Goal: Task Accomplishment & Management: Manage account settings

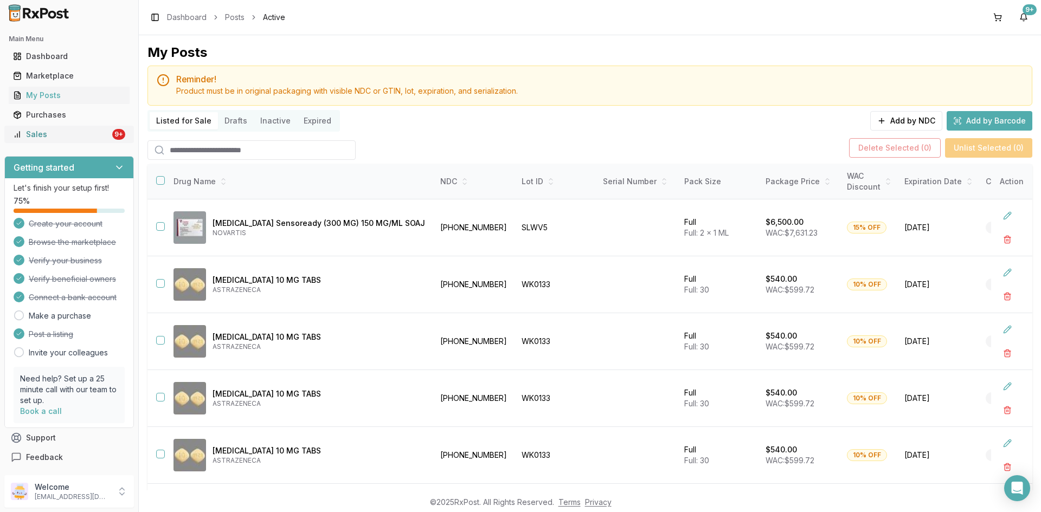
click at [66, 137] on div "Sales" at bounding box center [61, 134] width 97 height 11
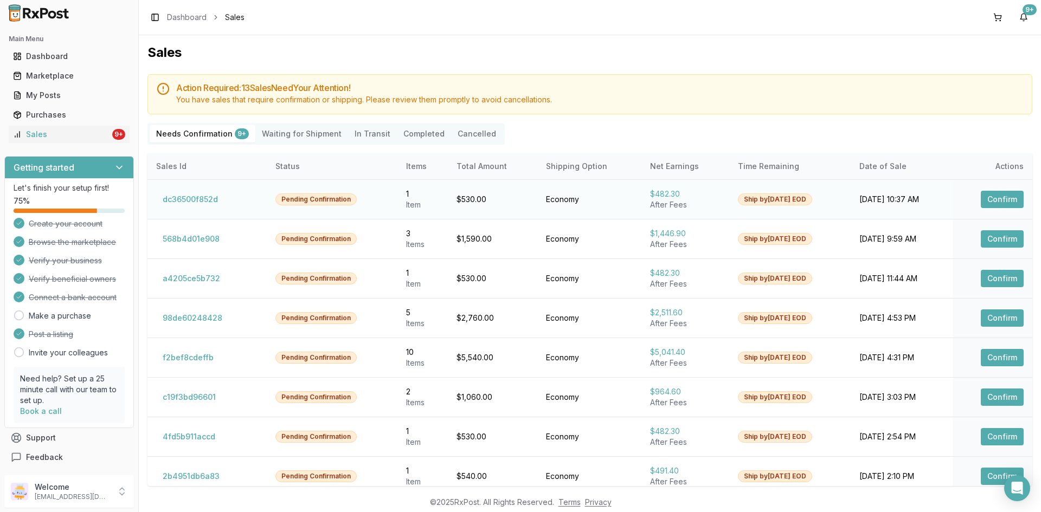
click at [987, 198] on button "Confirm" at bounding box center [1002, 199] width 43 height 17
click at [997, 239] on button "Confirm" at bounding box center [1002, 238] width 43 height 17
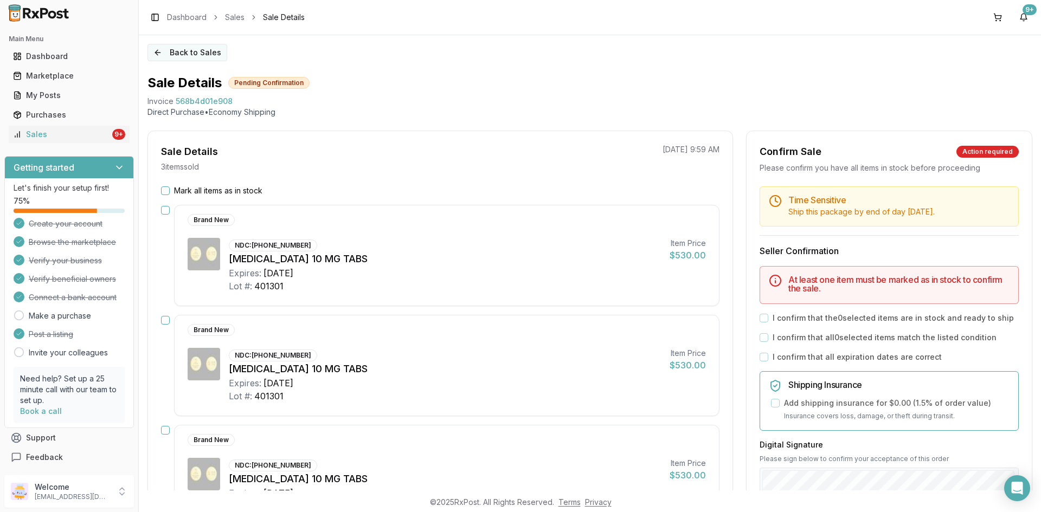
click at [157, 56] on button "Back to Sales" at bounding box center [187, 52] width 80 height 17
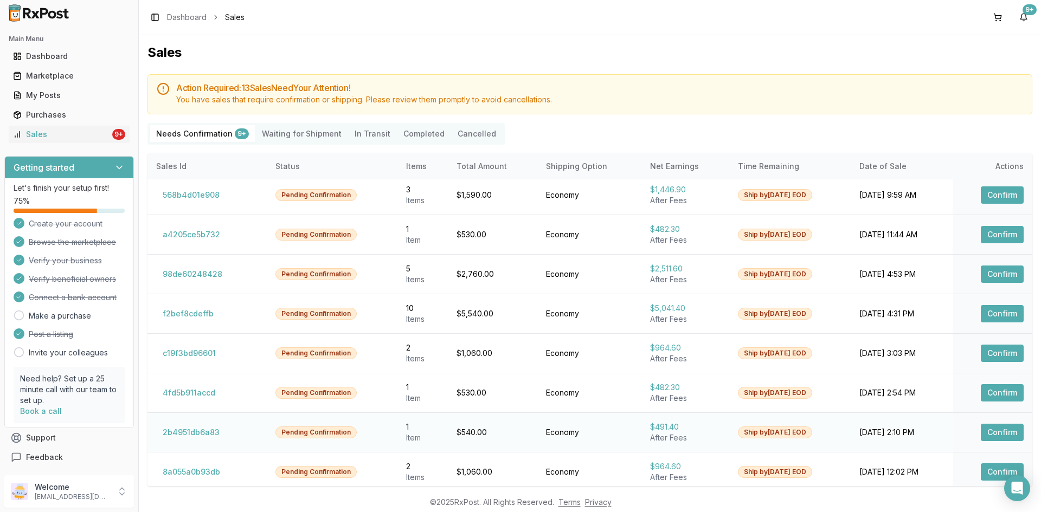
scroll to position [89, 0]
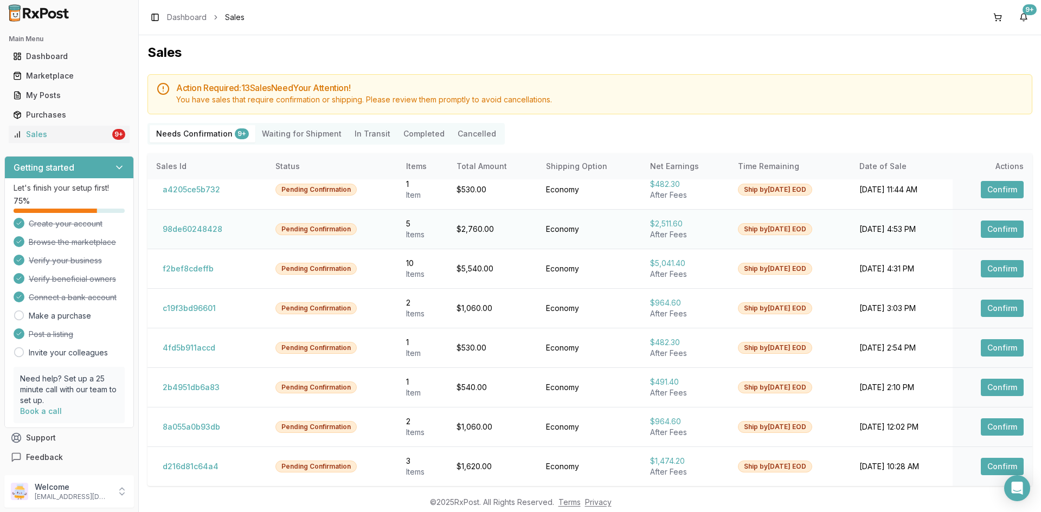
click at [989, 230] on button "Confirm" at bounding box center [1002, 229] width 43 height 17
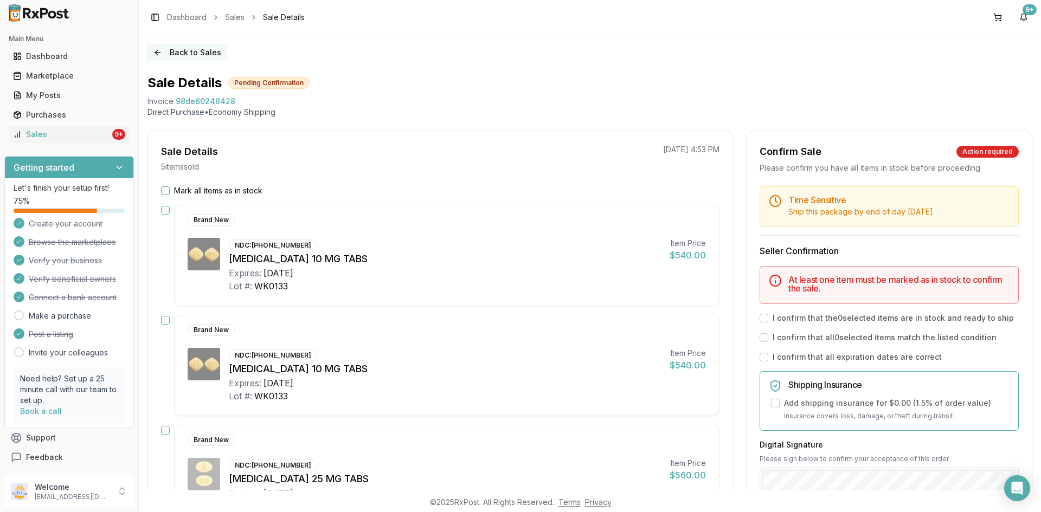
click at [158, 53] on button "Back to Sales" at bounding box center [187, 52] width 80 height 17
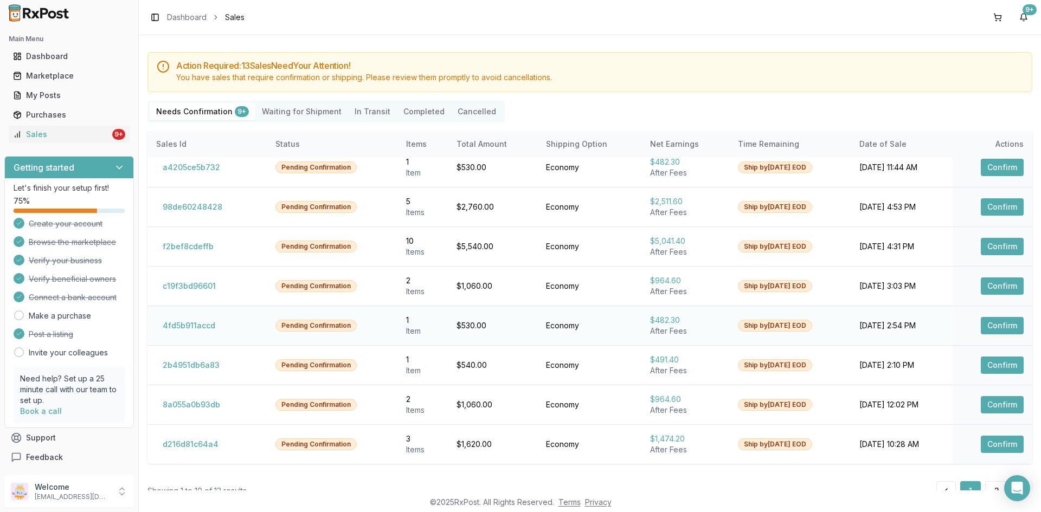
scroll to position [50, 0]
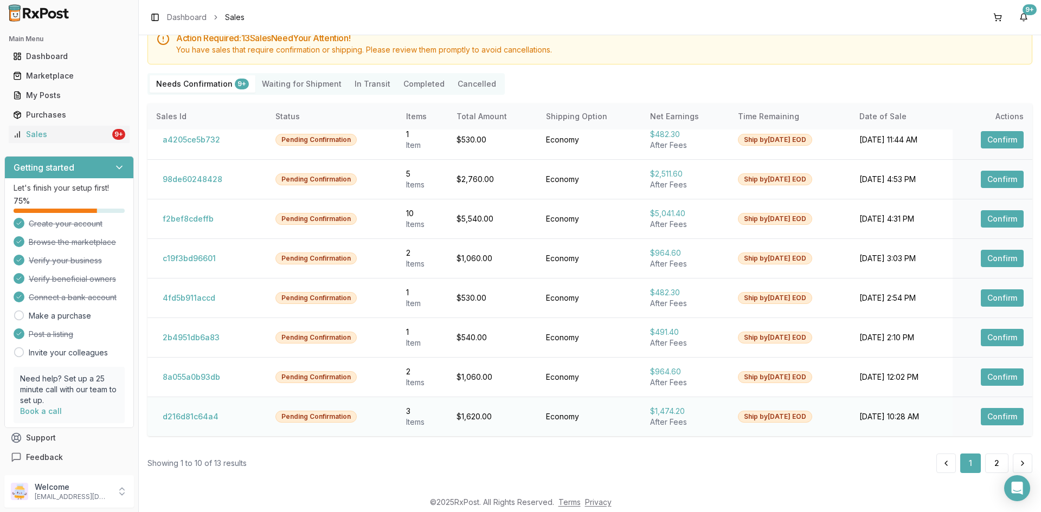
click at [992, 422] on button "Confirm" at bounding box center [1002, 416] width 43 height 17
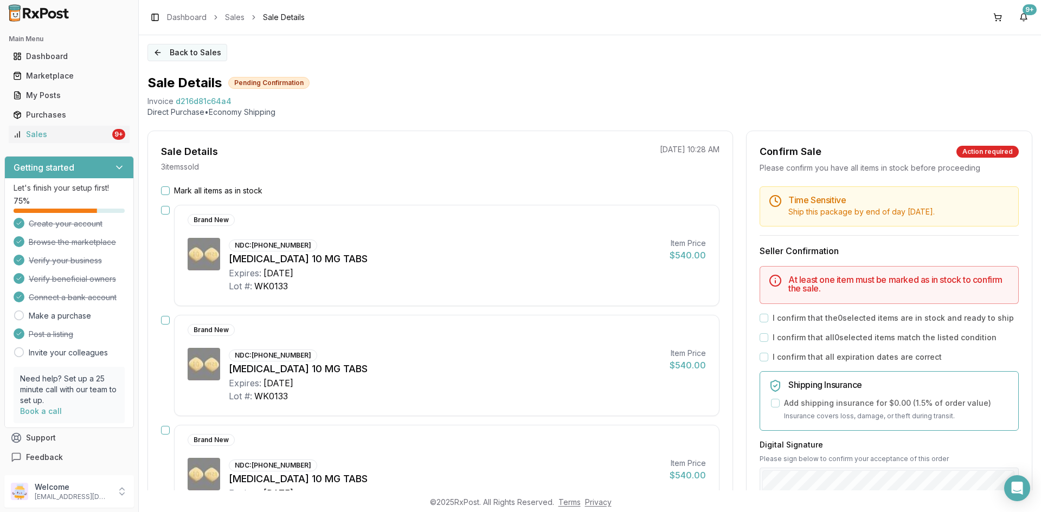
click at [154, 54] on button "Back to Sales" at bounding box center [187, 52] width 80 height 17
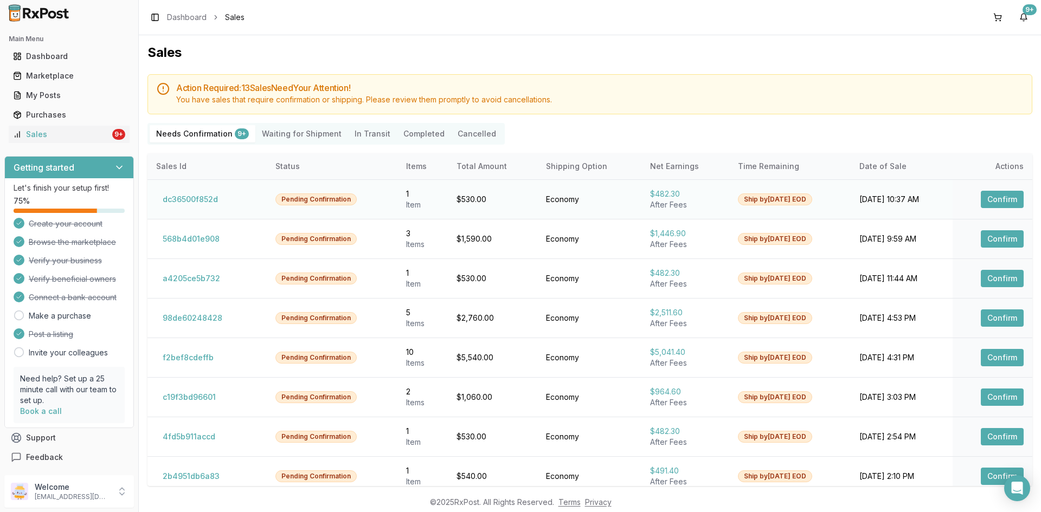
click at [997, 197] on button "Confirm" at bounding box center [1002, 199] width 43 height 17
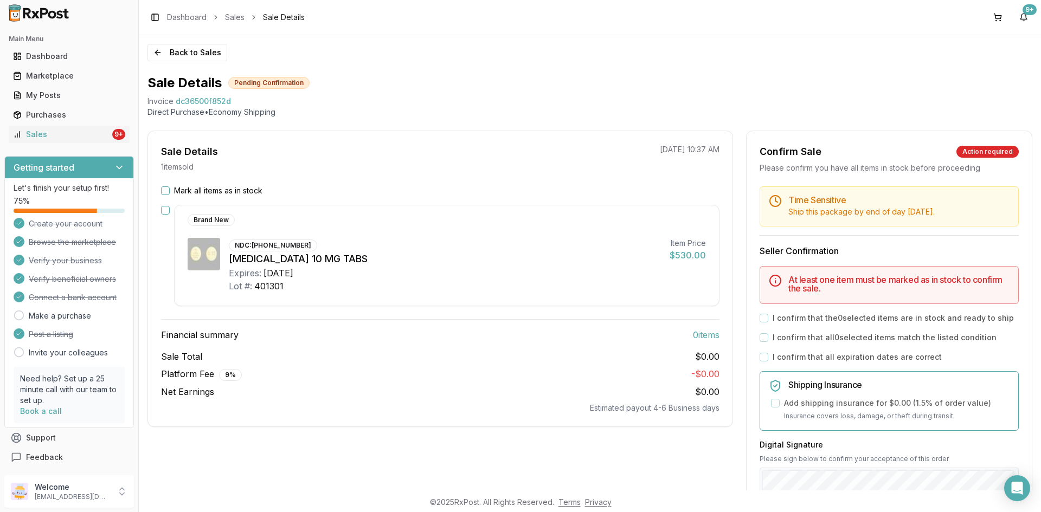
click at [169, 192] on button "Mark all items as in stock" at bounding box center [165, 190] width 9 height 9
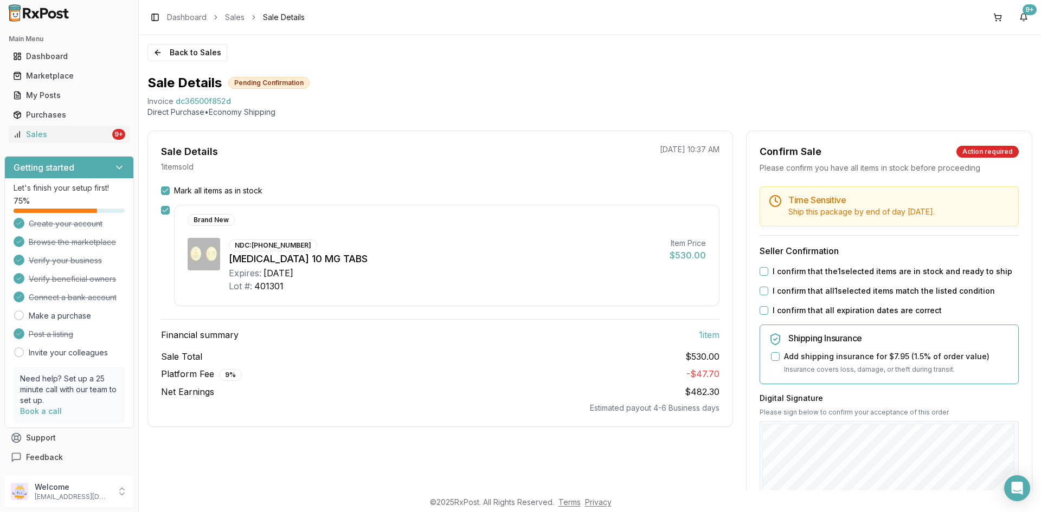
click at [765, 272] on button "I confirm that the 1 selected items are in stock and ready to ship" at bounding box center [764, 271] width 9 height 9
drag, startPoint x: 760, startPoint y: 292, endPoint x: 767, endPoint y: 321, distance: 30.2
click at [760, 295] on div "I confirm that all 1 selected items match the listed condition" at bounding box center [889, 291] width 259 height 11
click at [760, 308] on button "I confirm that all expiration dates are correct" at bounding box center [764, 310] width 9 height 9
click at [761, 292] on button "I confirm that all 1 selected items match the listed condition" at bounding box center [764, 291] width 9 height 9
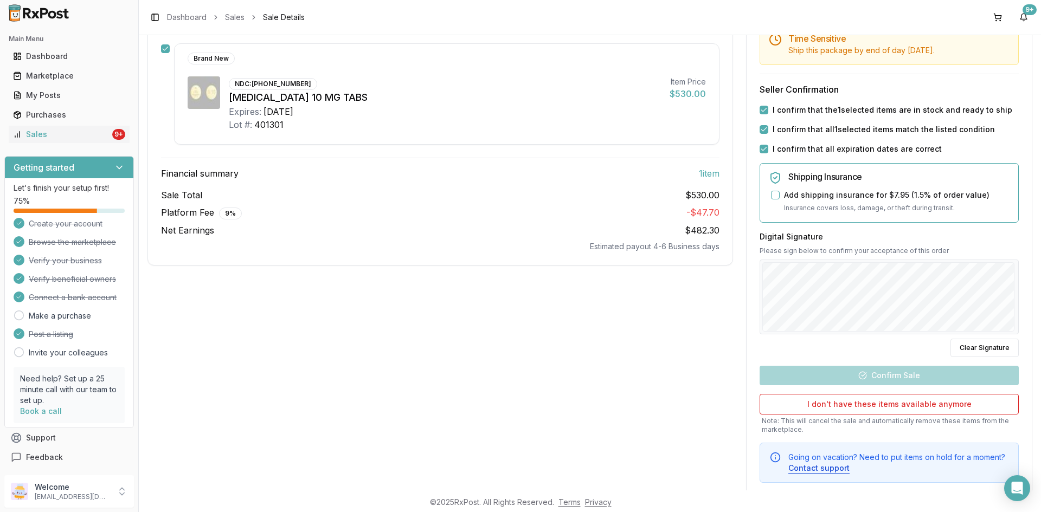
scroll to position [163, 0]
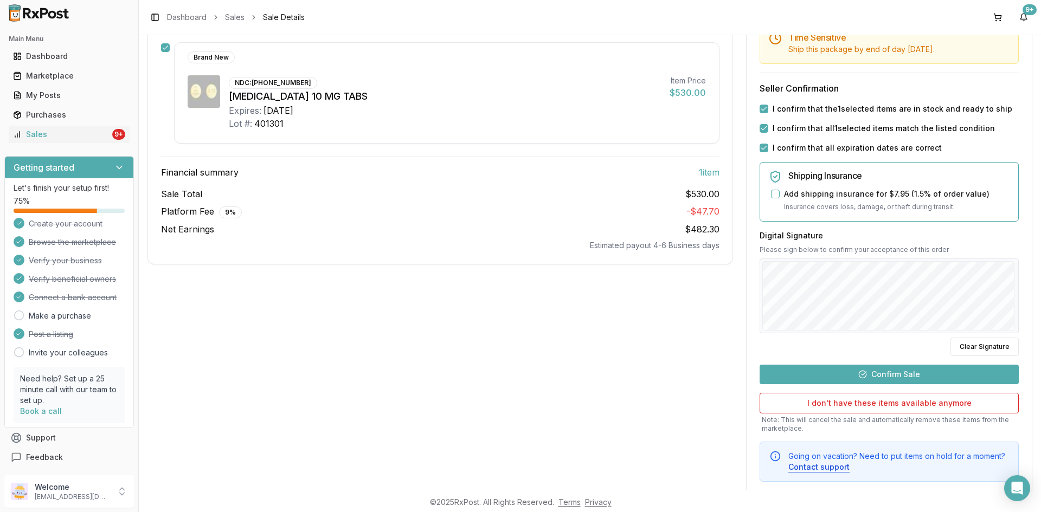
click at [904, 379] on button "Confirm Sale" at bounding box center [889, 375] width 259 height 20
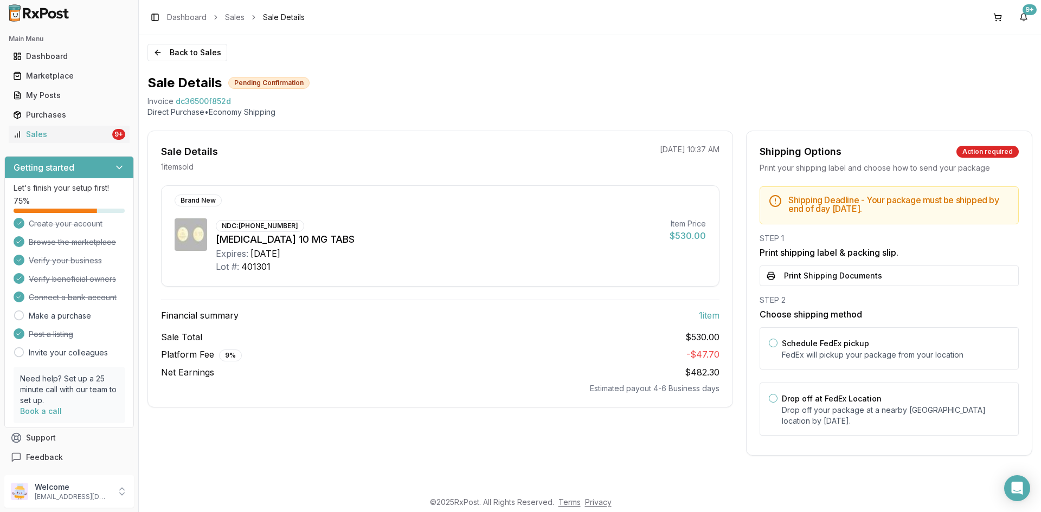
scroll to position [0, 0]
click at [828, 278] on button "Print Shipping Documents" at bounding box center [889, 276] width 259 height 21
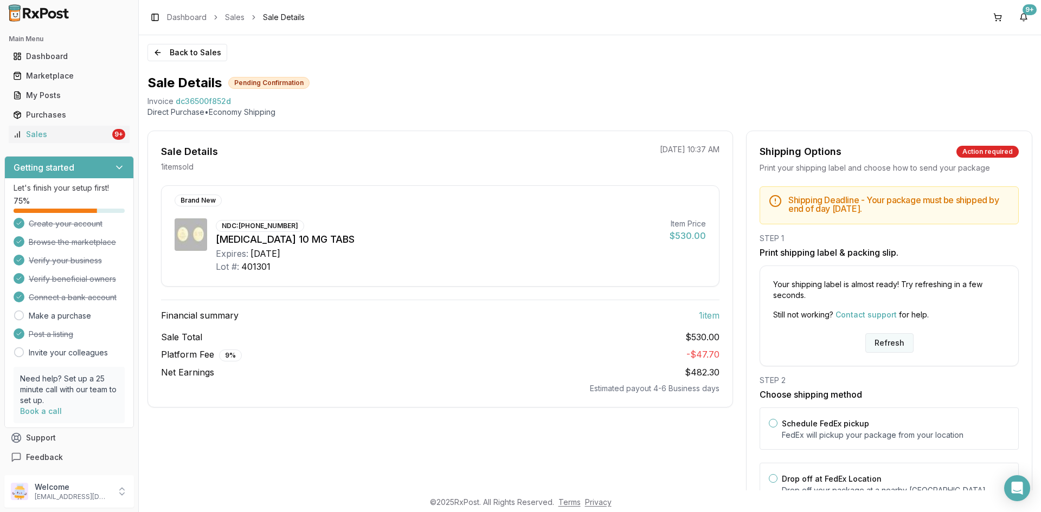
click at [876, 347] on button "Refresh" at bounding box center [889, 343] width 48 height 20
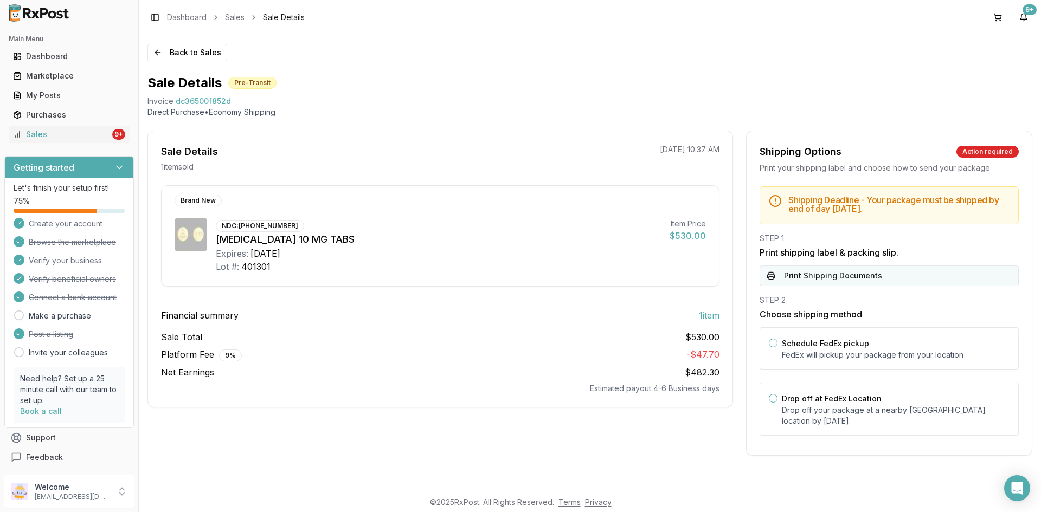
click at [828, 273] on button "Print Shipping Documents" at bounding box center [889, 276] width 259 height 21
click at [83, 130] on div "Sales" at bounding box center [61, 134] width 97 height 11
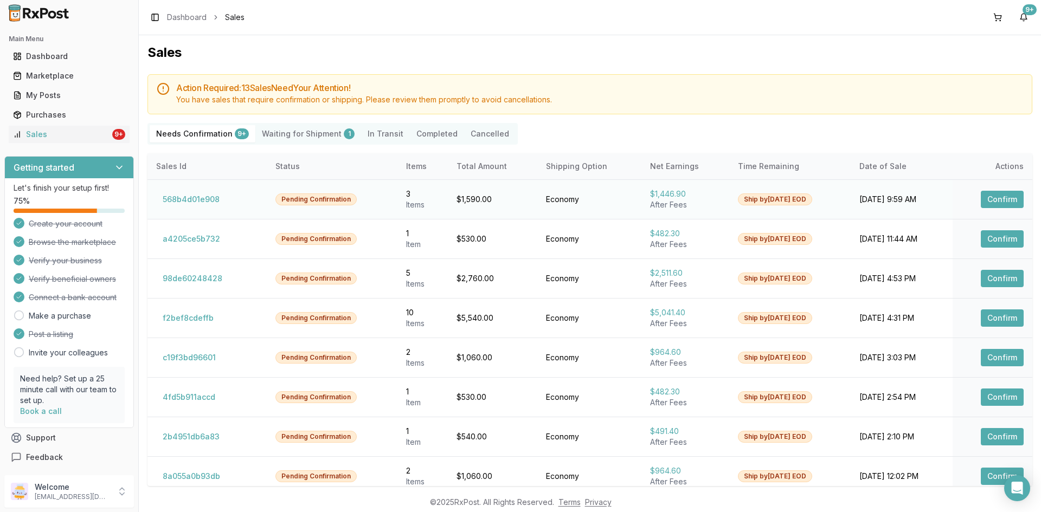
click at [1000, 195] on button "Confirm" at bounding box center [1002, 199] width 43 height 17
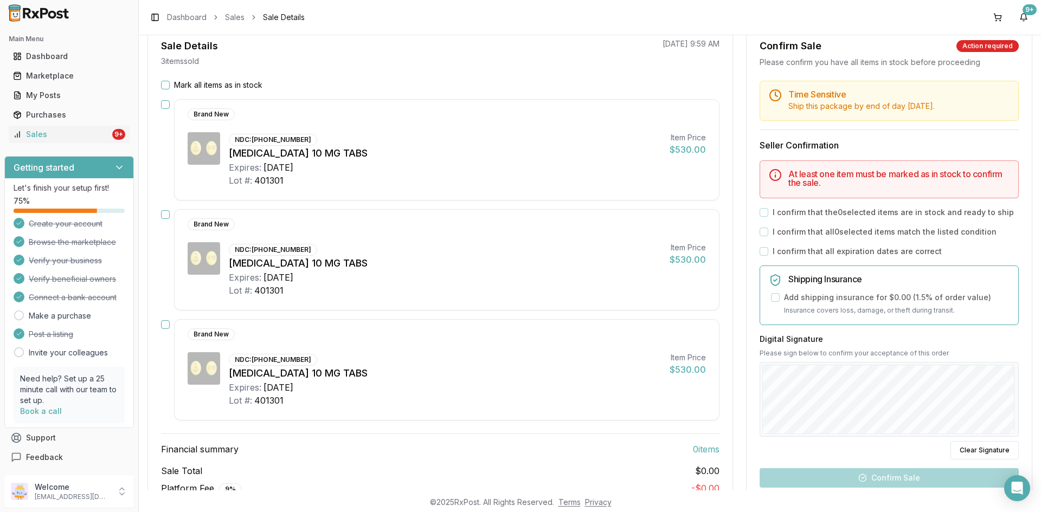
scroll to position [108, 0]
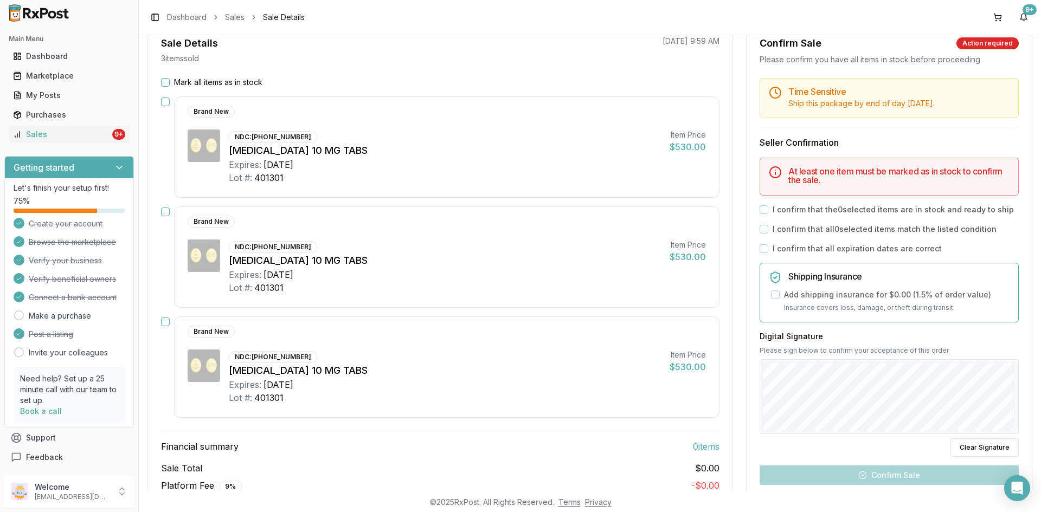
click at [166, 81] on button "Mark all items as in stock" at bounding box center [165, 82] width 9 height 9
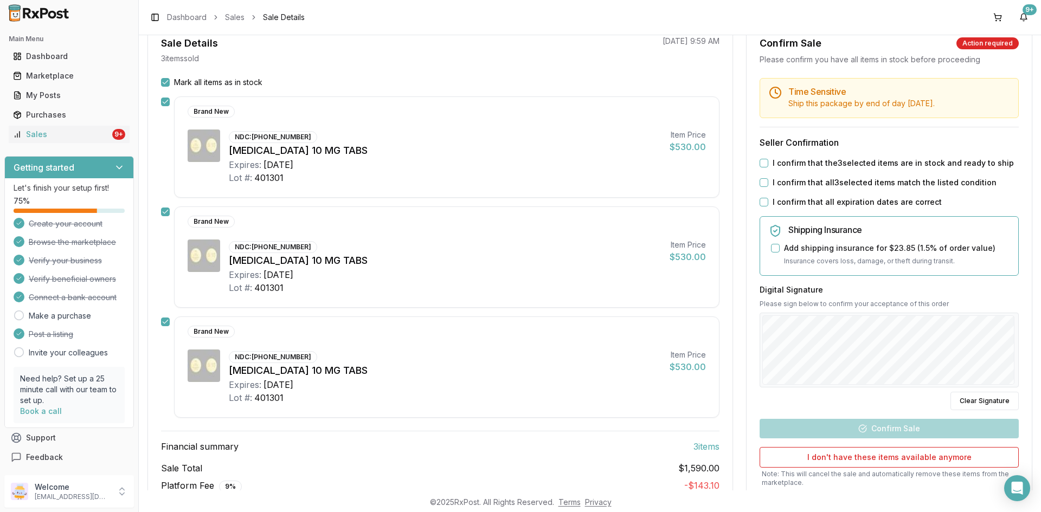
click at [760, 162] on button "I confirm that the 3 selected items are in stock and ready to ship" at bounding box center [764, 163] width 9 height 9
click at [760, 182] on button "I confirm that all 3 selected items match the listed condition" at bounding box center [764, 182] width 9 height 9
click at [760, 202] on button "I confirm that all expiration dates are correct" at bounding box center [764, 202] width 9 height 9
click at [1040, 301] on div "Back to Sales Sale Details Pending Confirmation Invoice 568b4d01e908 Direct Pur…" at bounding box center [590, 262] width 902 height 455
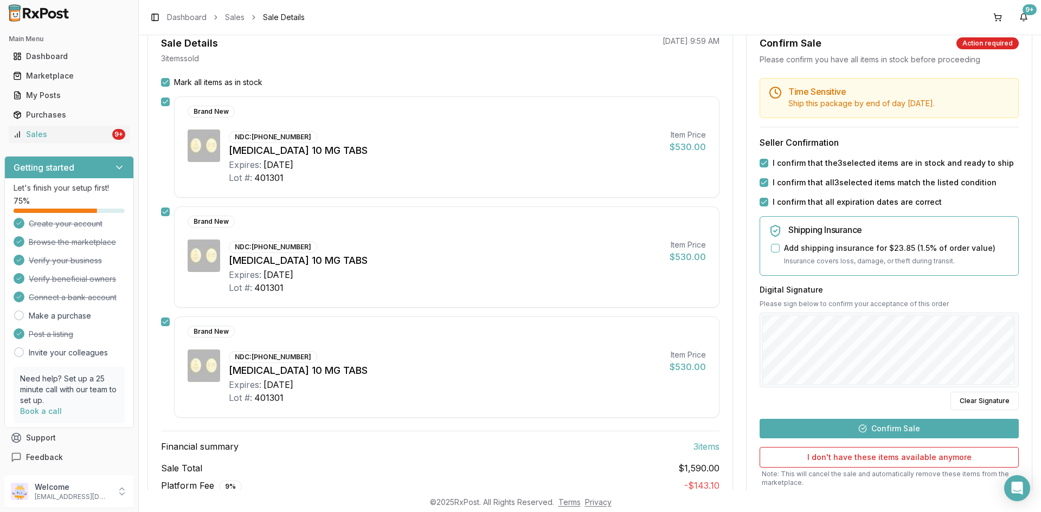
click at [870, 428] on button "Confirm Sale" at bounding box center [889, 429] width 259 height 20
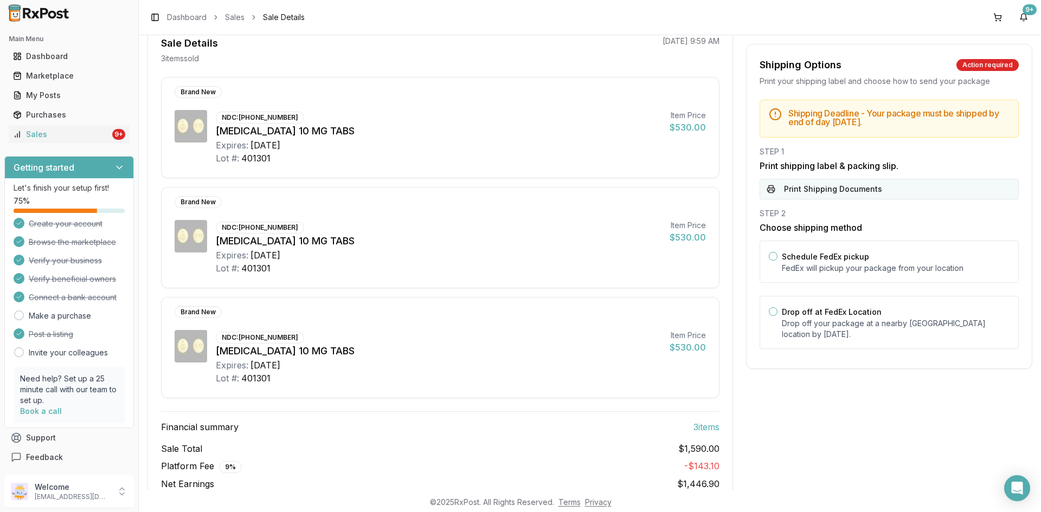
click at [807, 195] on button "Print Shipping Documents" at bounding box center [889, 189] width 259 height 21
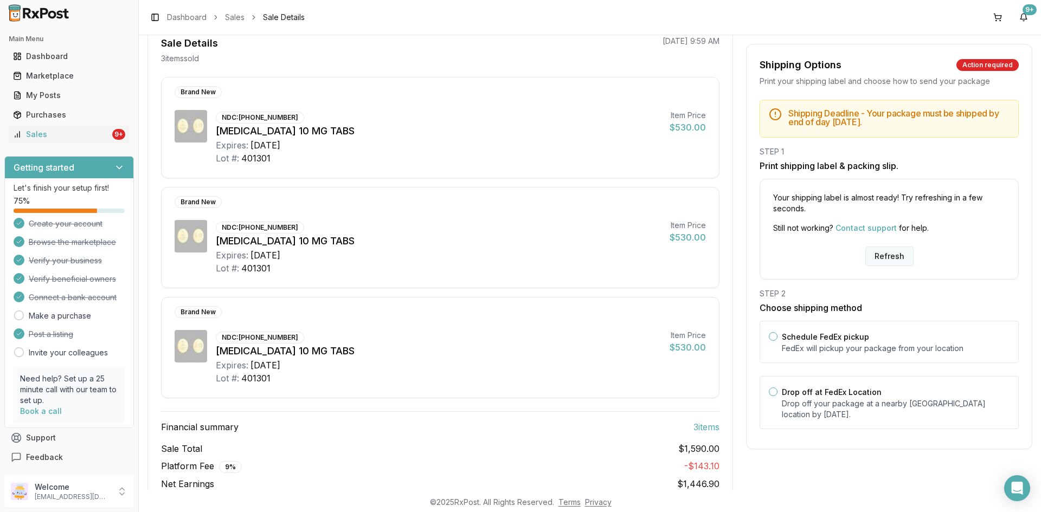
click at [876, 261] on button "Refresh" at bounding box center [889, 257] width 48 height 20
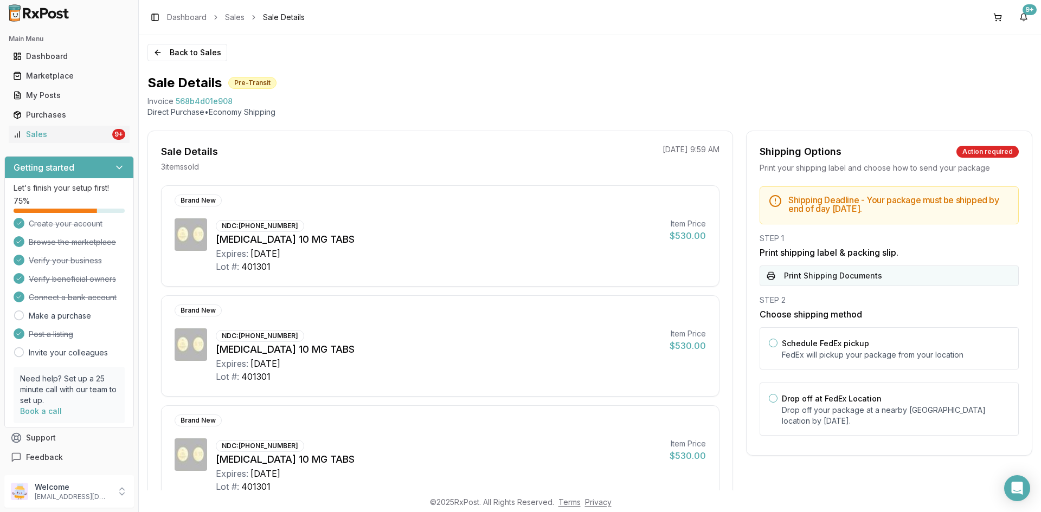
click at [864, 274] on button "Print Shipping Documents" at bounding box center [889, 276] width 259 height 21
click at [55, 134] on div "Sales" at bounding box center [61, 134] width 97 height 11
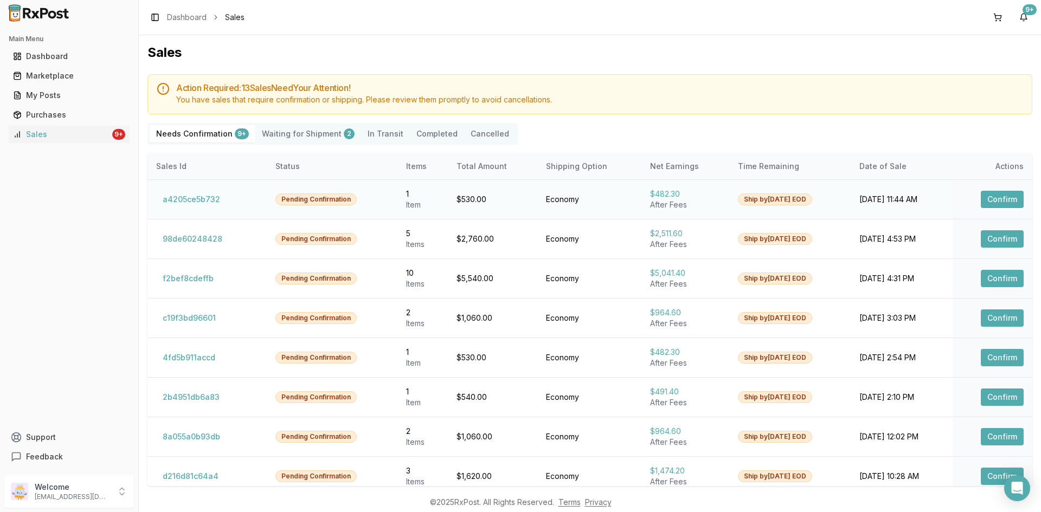
click at [981, 203] on button "Confirm" at bounding box center [1002, 199] width 43 height 17
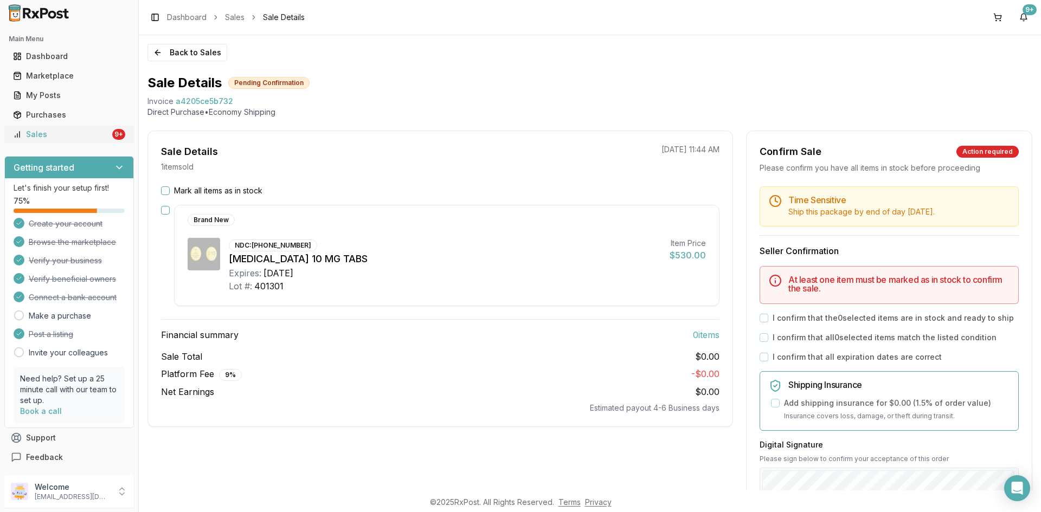
click at [33, 138] on div "Sales" at bounding box center [61, 134] width 97 height 11
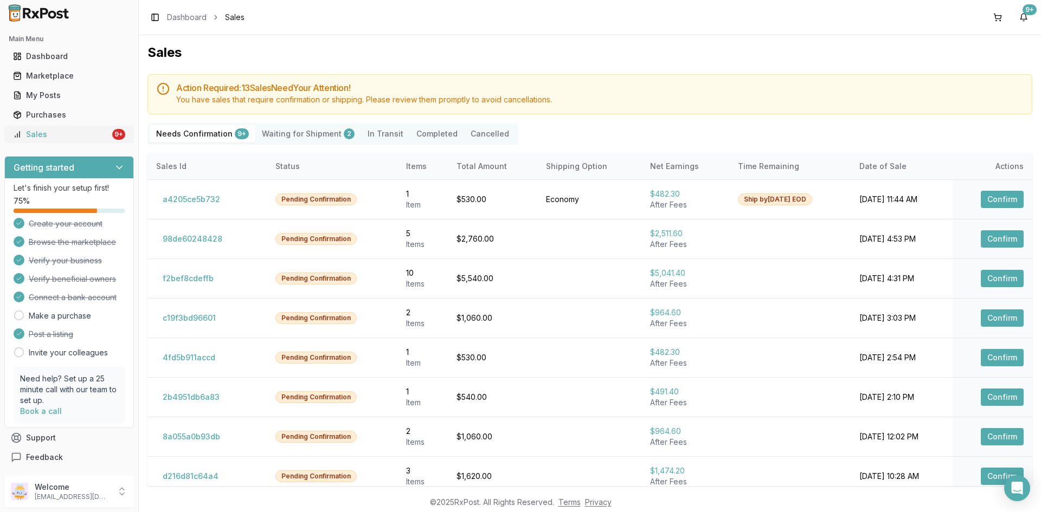
click at [99, 137] on div "Sales" at bounding box center [61, 134] width 97 height 11
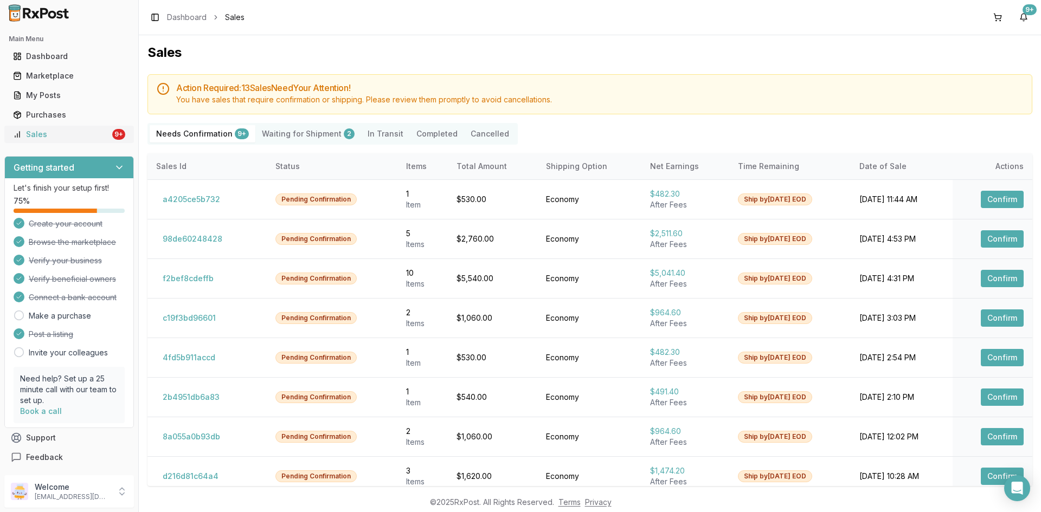
click at [99, 137] on div "Sales" at bounding box center [61, 134] width 97 height 11
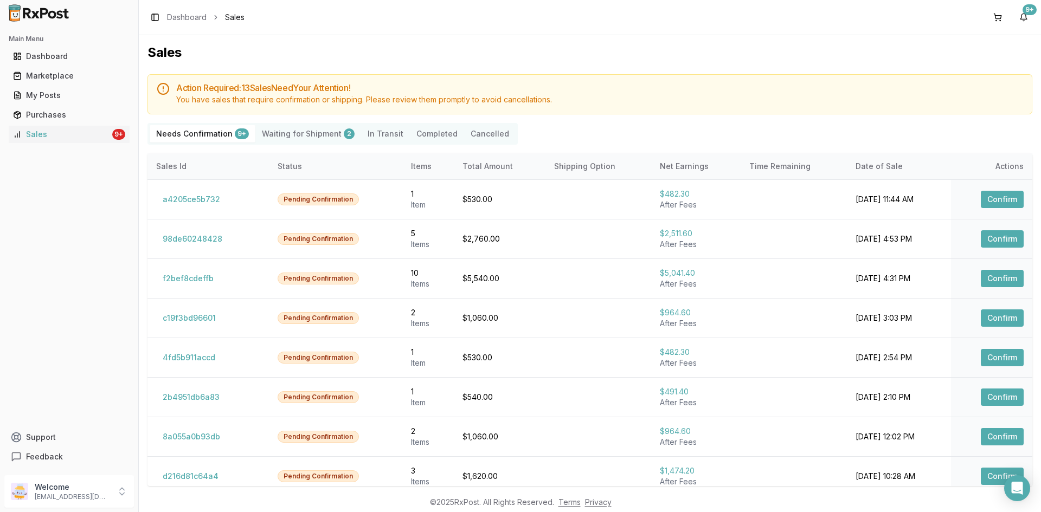
click at [311, 135] on Shipment "Waiting for Shipment 2" at bounding box center [308, 133] width 106 height 17
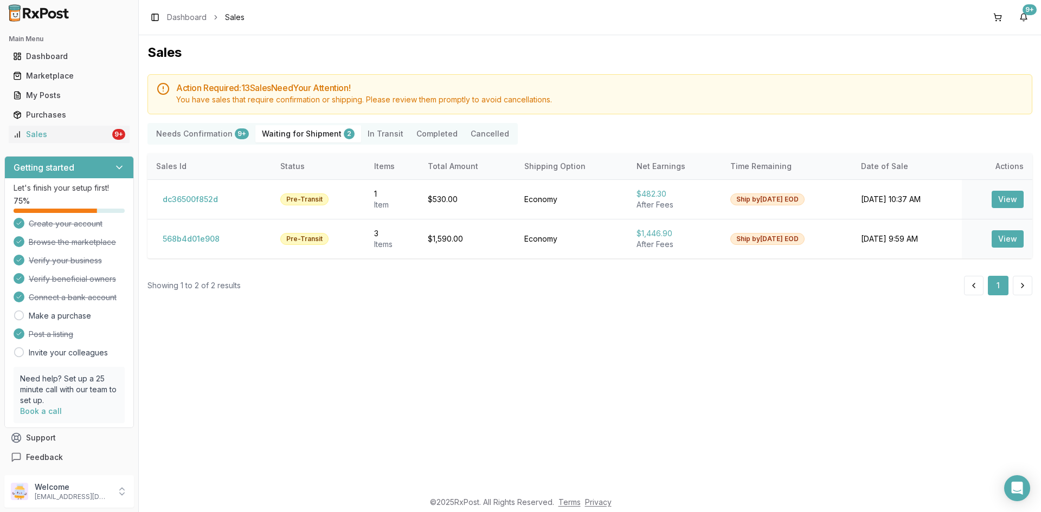
click at [214, 135] on Confirmation "Needs Confirmation 9+" at bounding box center [203, 133] width 106 height 17
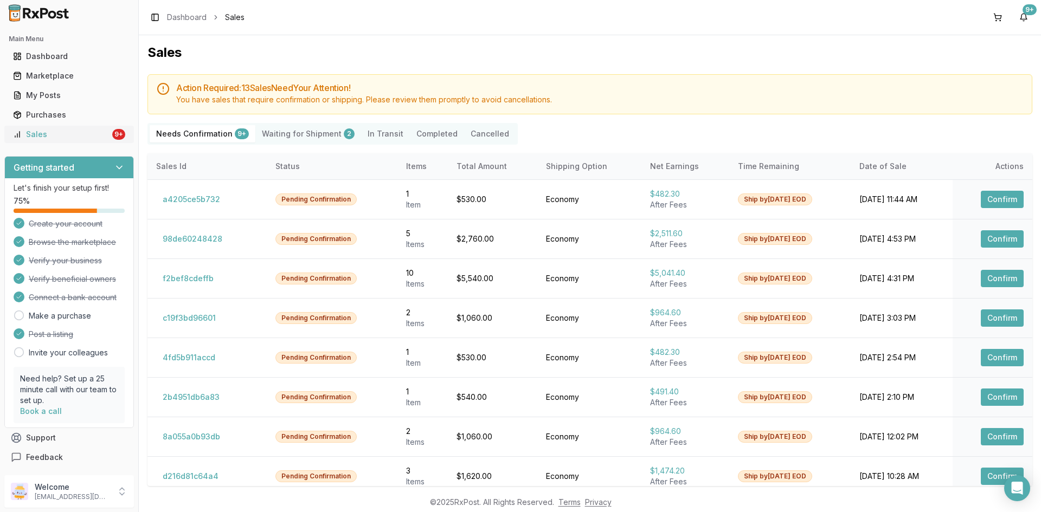
click at [57, 130] on div "Sales" at bounding box center [61, 134] width 97 height 11
click at [53, 136] on div "Sales" at bounding box center [61, 134] width 97 height 11
click at [984, 204] on button "Confirm" at bounding box center [1002, 199] width 43 height 17
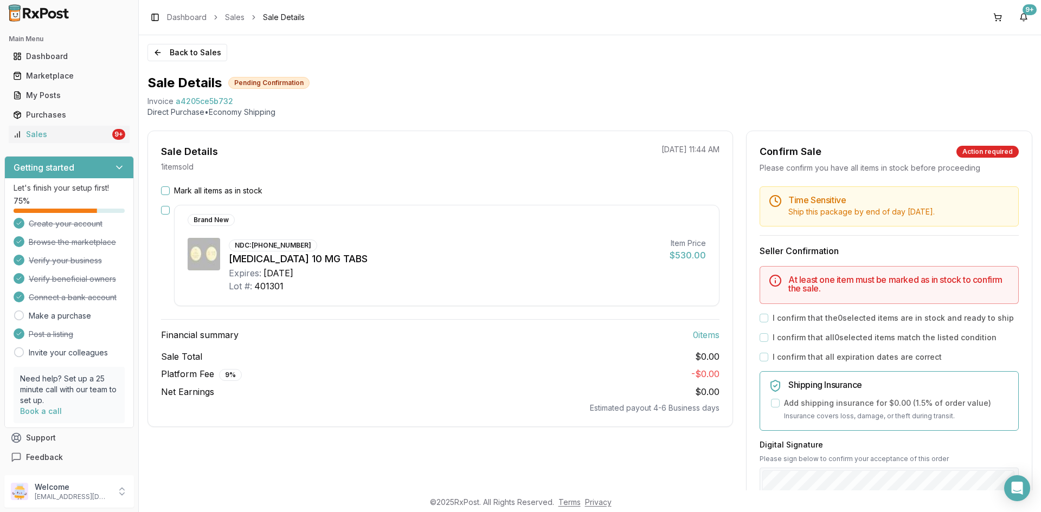
click at [163, 190] on button "Mark all items as in stock" at bounding box center [165, 190] width 9 height 9
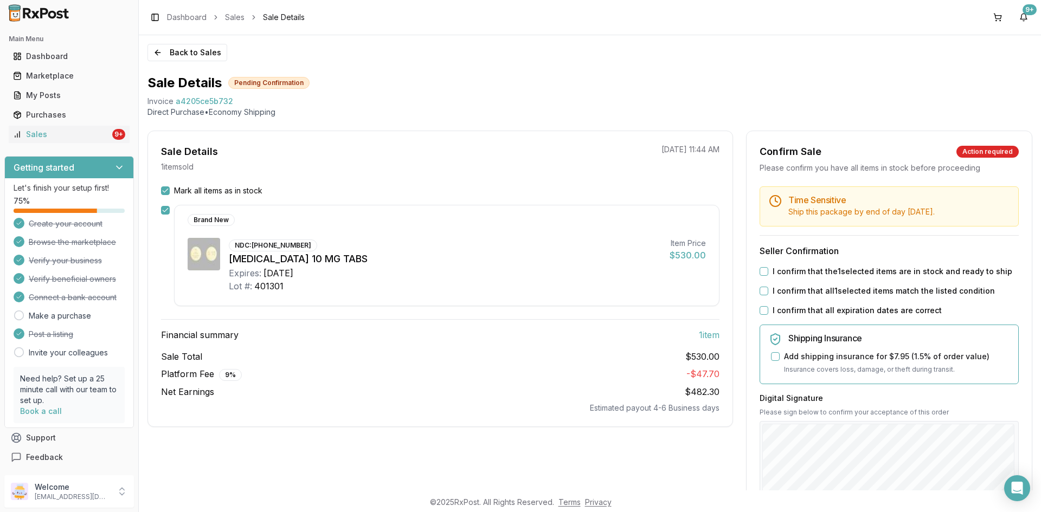
click at [760, 272] on button "I confirm that the 1 selected items are in stock and ready to ship" at bounding box center [764, 271] width 9 height 9
click at [763, 289] on button "I confirm that all 1 selected items match the listed condition" at bounding box center [764, 291] width 9 height 9
click at [760, 313] on button "I confirm that all expiration dates are correct" at bounding box center [764, 310] width 9 height 9
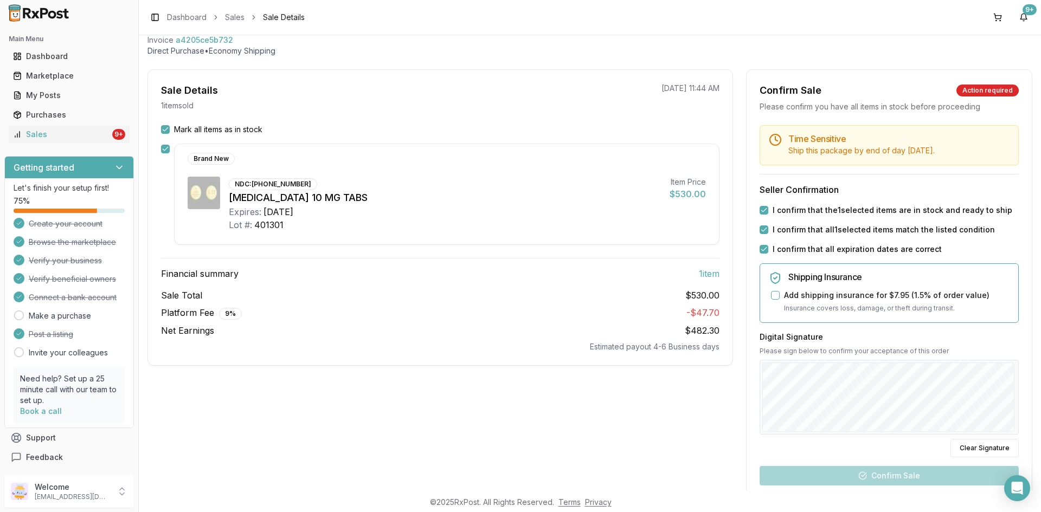
scroll to position [163, 0]
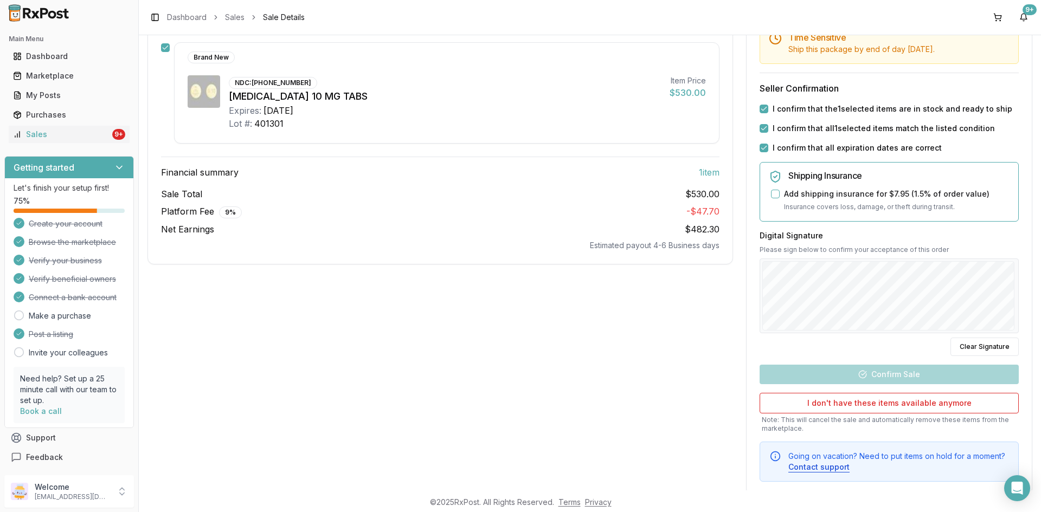
click at [1040, 290] on div "Back to Sales Sale Details Pending Confirmation Invoice a4205ce5b732 Direct Pur…" at bounding box center [590, 262] width 902 height 455
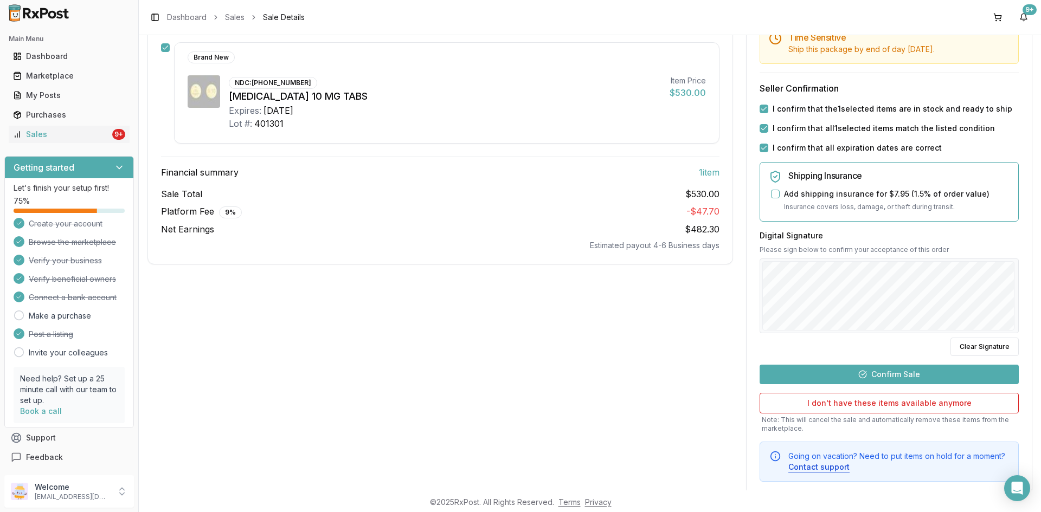
click at [859, 379] on button "Confirm Sale" at bounding box center [889, 375] width 259 height 20
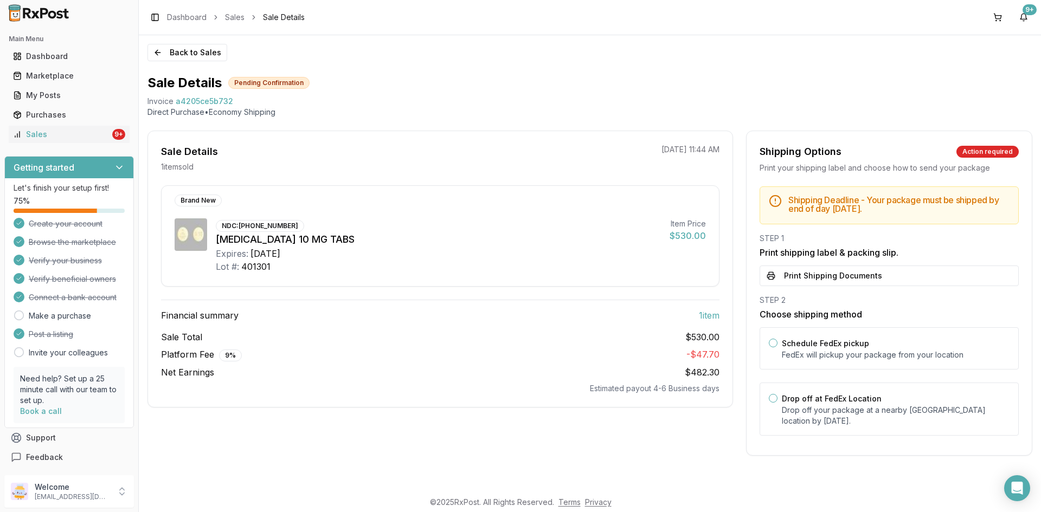
scroll to position [0, 0]
click at [806, 276] on button "Print Shipping Documents" at bounding box center [889, 276] width 259 height 21
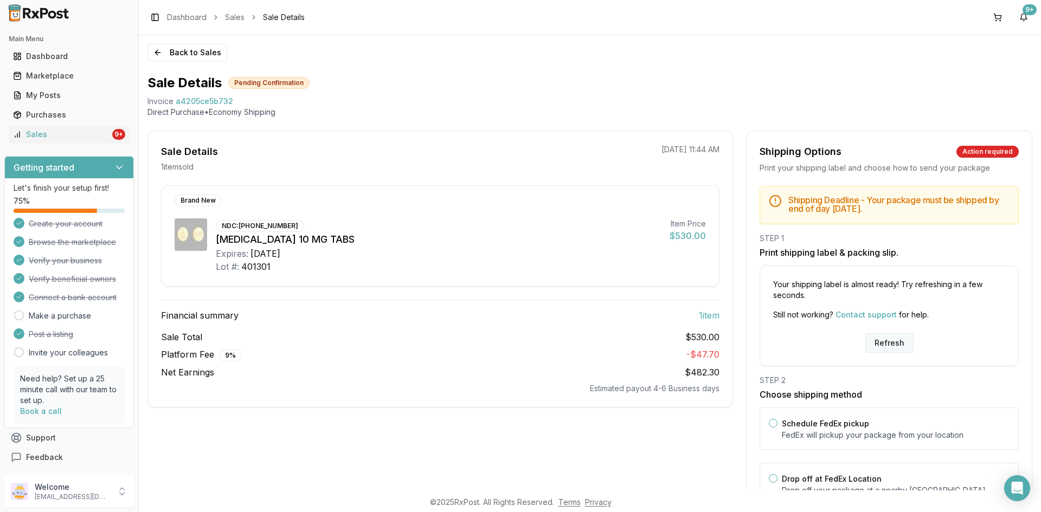
click at [893, 344] on button "Refresh" at bounding box center [889, 343] width 48 height 20
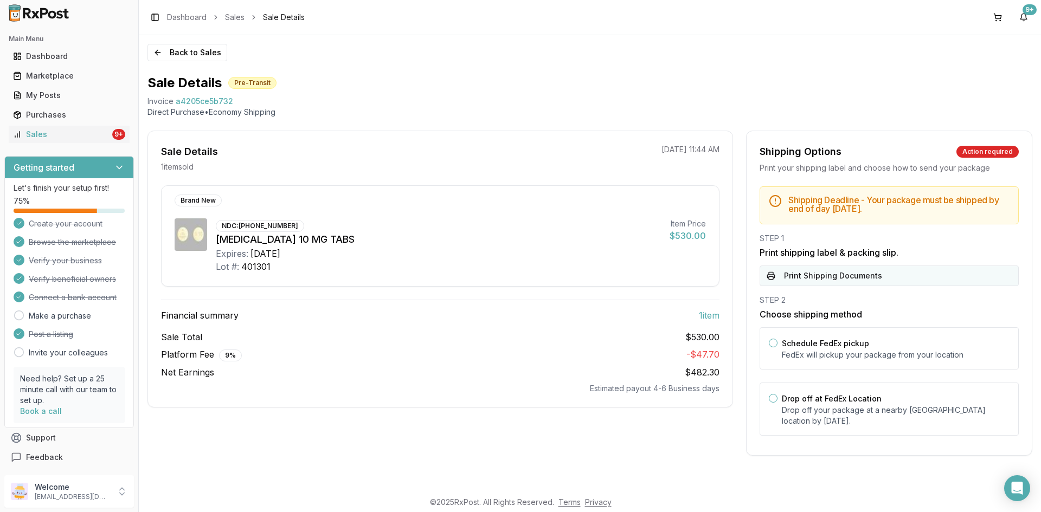
click at [866, 276] on button "Print Shipping Documents" at bounding box center [889, 276] width 259 height 21
click at [45, 135] on div "Sales" at bounding box center [61, 134] width 97 height 11
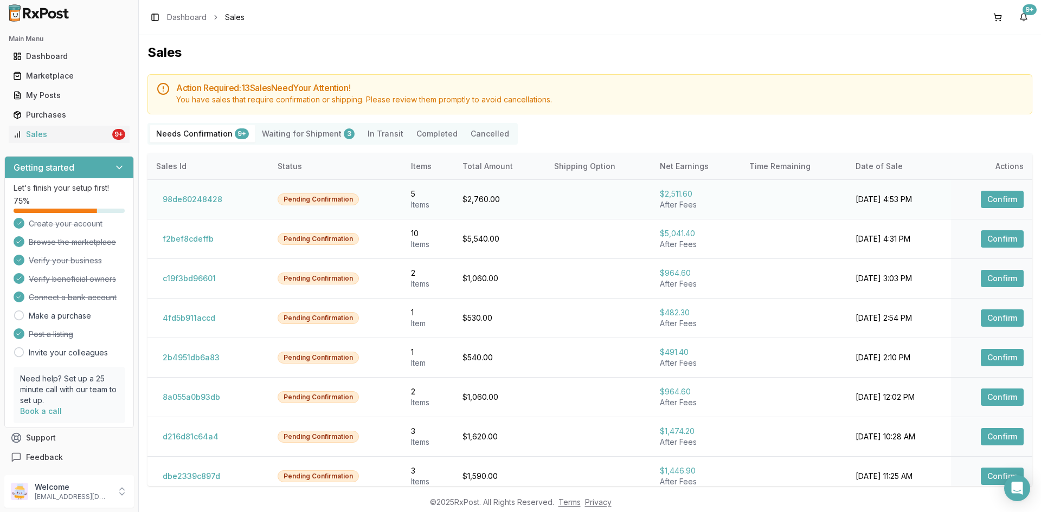
click at [983, 201] on button "Confirm" at bounding box center [1002, 199] width 43 height 17
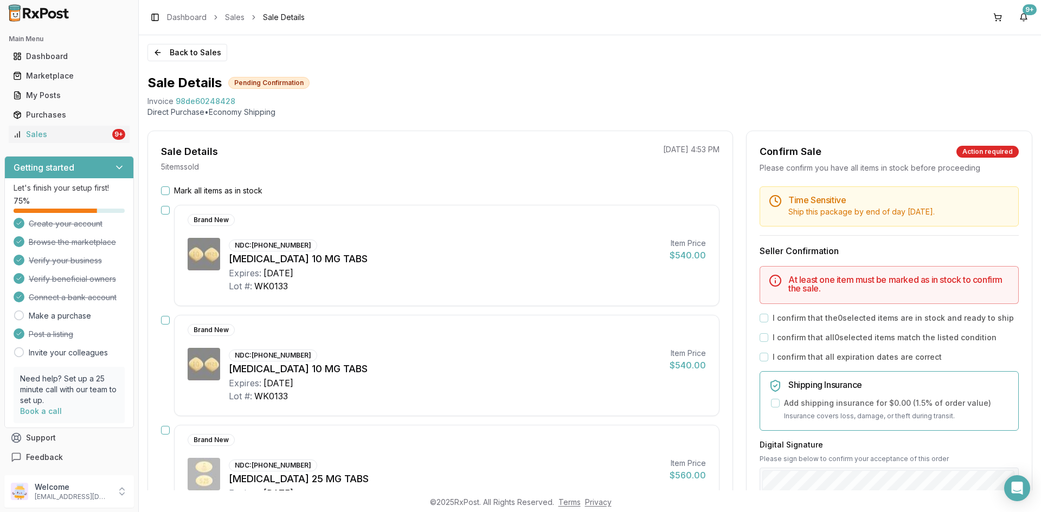
click at [167, 188] on button "Mark all items as in stock" at bounding box center [165, 190] width 9 height 9
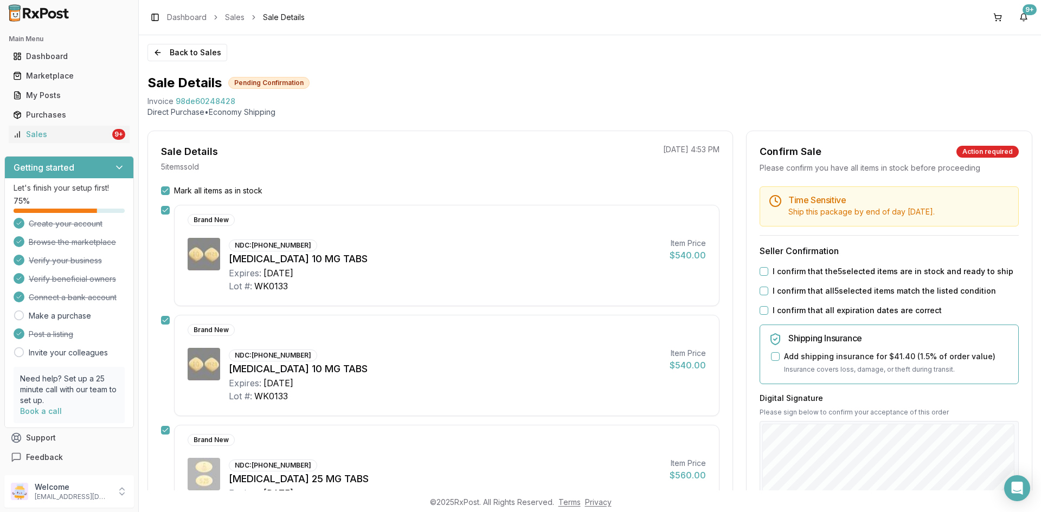
drag, startPoint x: 760, startPoint y: 274, endPoint x: 760, endPoint y: 291, distance: 16.8
click at [760, 275] on button "I confirm that the 5 selected items are in stock and ready to ship" at bounding box center [764, 271] width 9 height 9
click at [760, 291] on button "I confirm that all 5 selected items match the listed condition" at bounding box center [764, 291] width 9 height 9
click at [760, 312] on button "I confirm that all expiration dates are correct" at bounding box center [764, 310] width 9 height 9
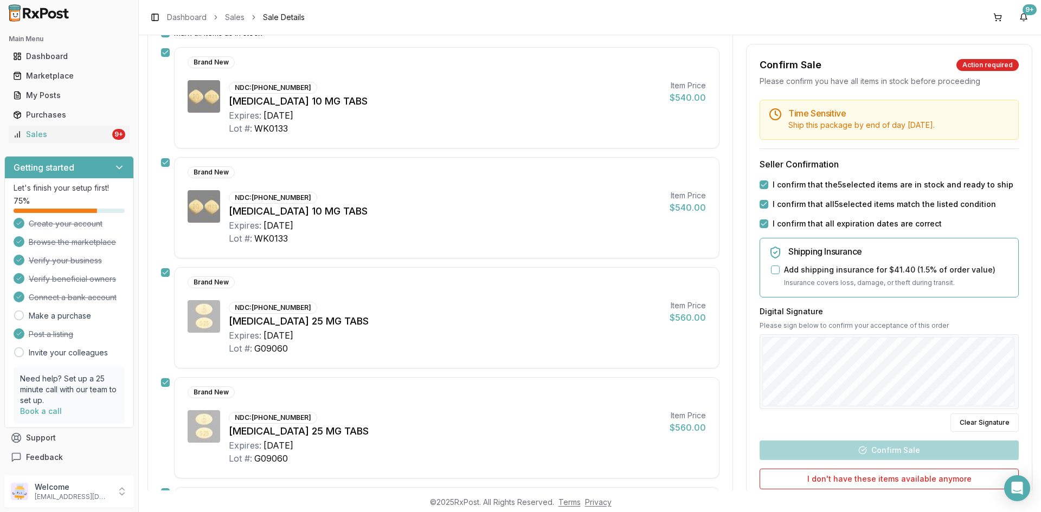
scroll to position [163, 0]
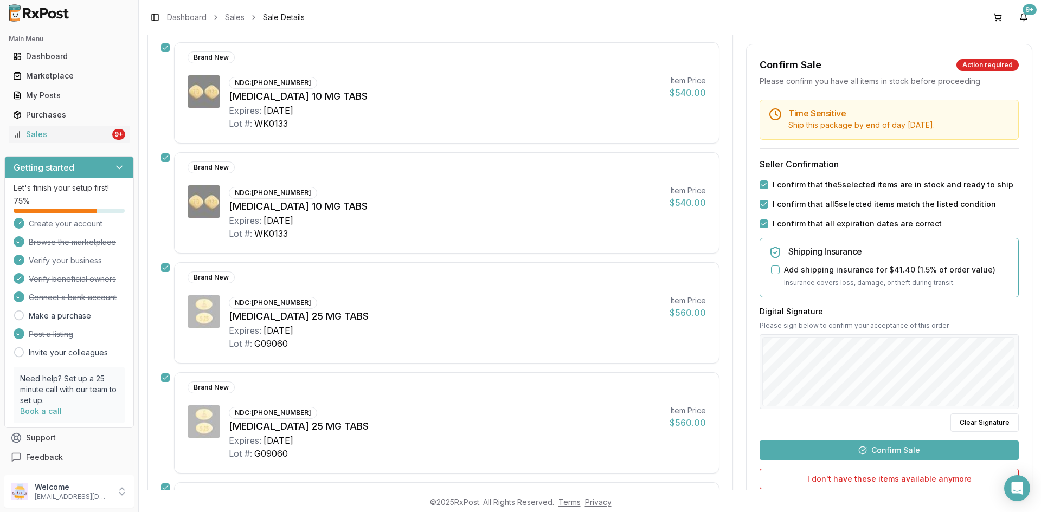
click at [924, 451] on button "Confirm Sale" at bounding box center [889, 451] width 259 height 20
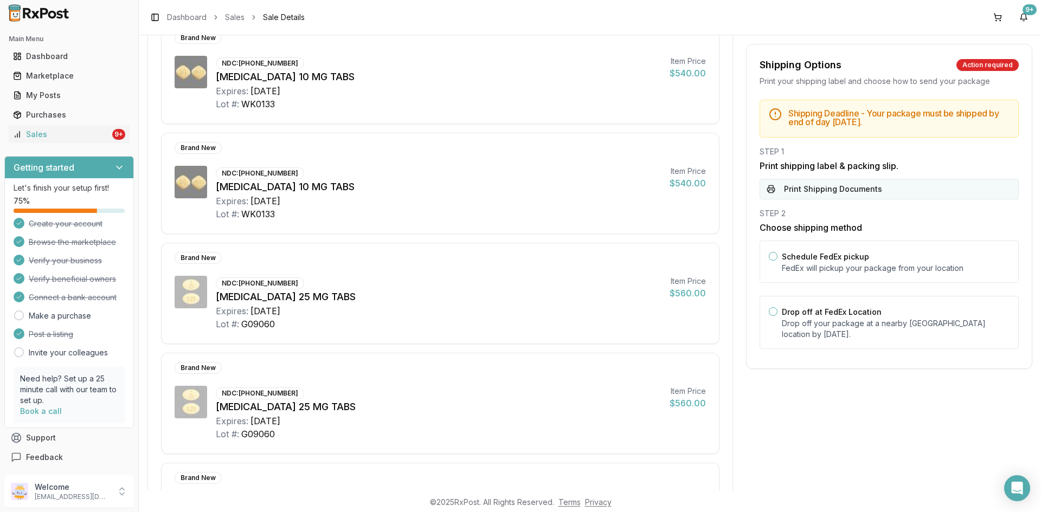
click at [862, 186] on button "Print Shipping Documents" at bounding box center [889, 189] width 259 height 21
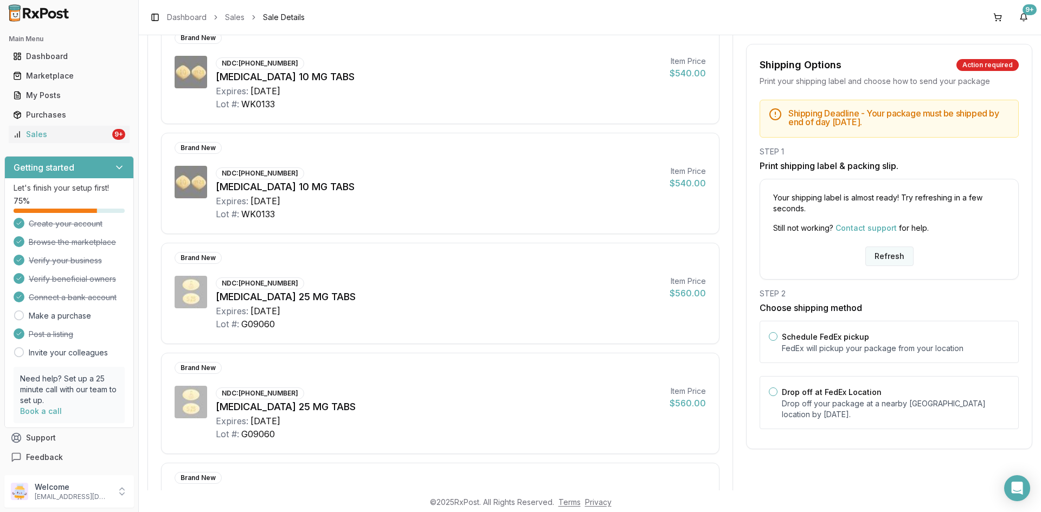
click at [887, 261] on button "Refresh" at bounding box center [889, 257] width 48 height 20
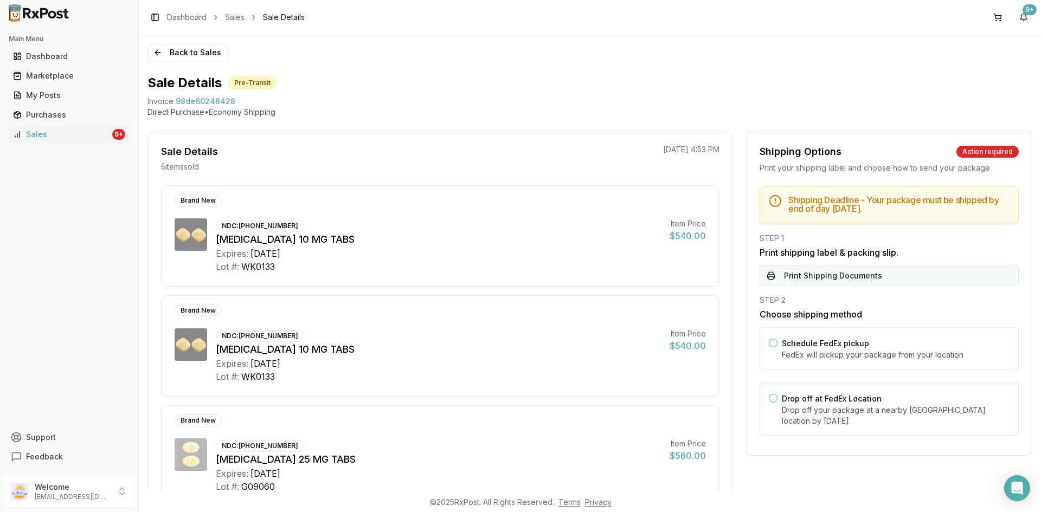
click at [820, 286] on button "Print Shipping Documents" at bounding box center [889, 276] width 259 height 21
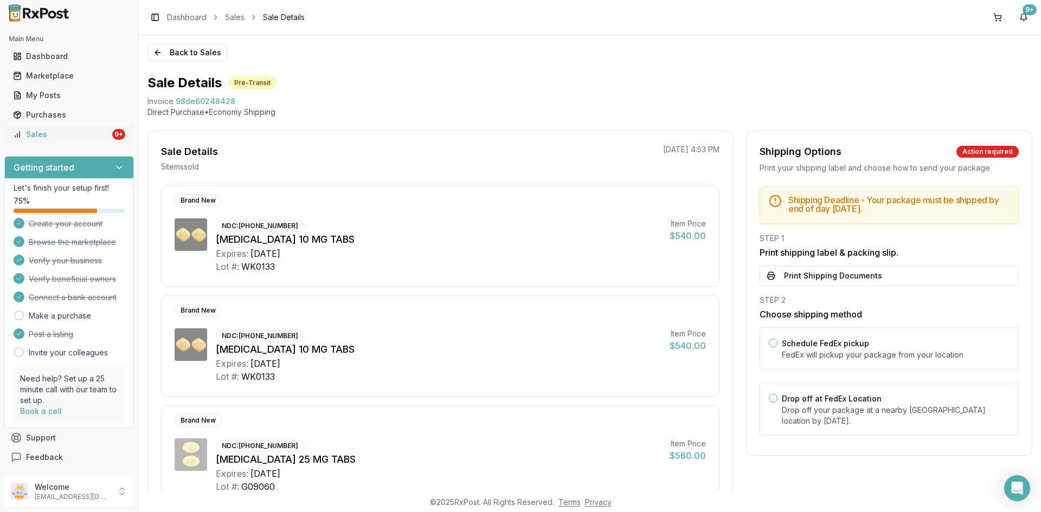
click at [49, 130] on div "Sales" at bounding box center [61, 134] width 97 height 11
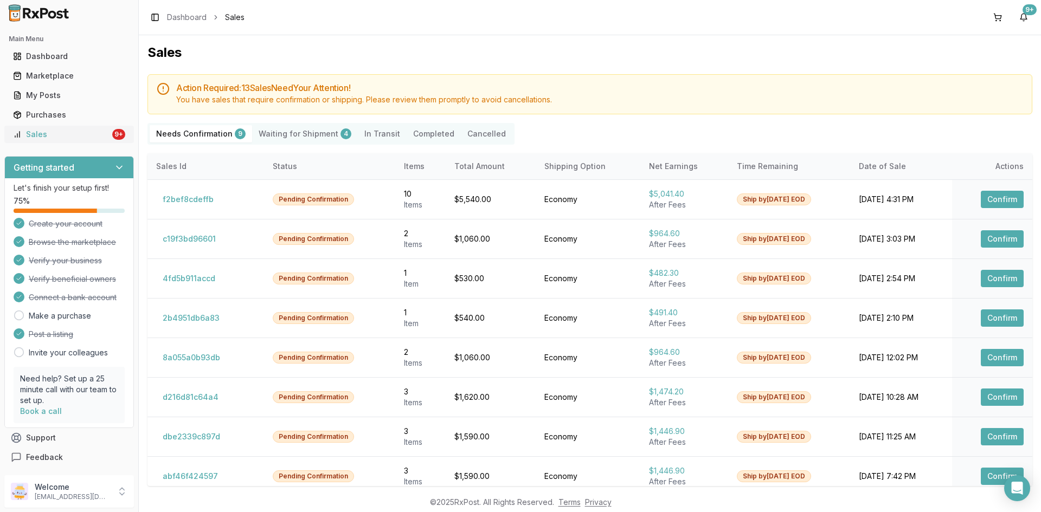
click at [30, 139] on div "Sales" at bounding box center [61, 134] width 97 height 11
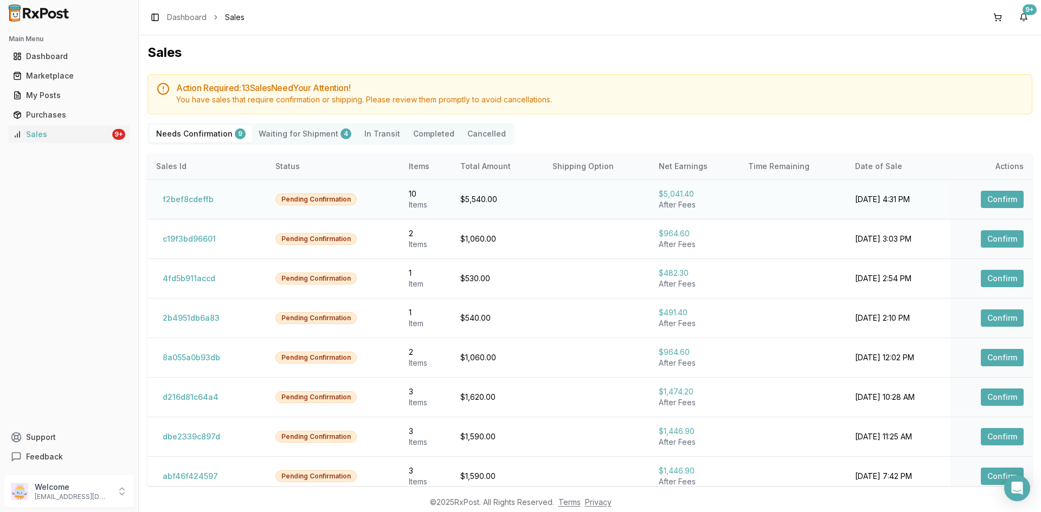
drag, startPoint x: 977, startPoint y: 203, endPoint x: 971, endPoint y: 205, distance: 6.3
click at [981, 203] on button "Confirm" at bounding box center [1002, 199] width 43 height 17
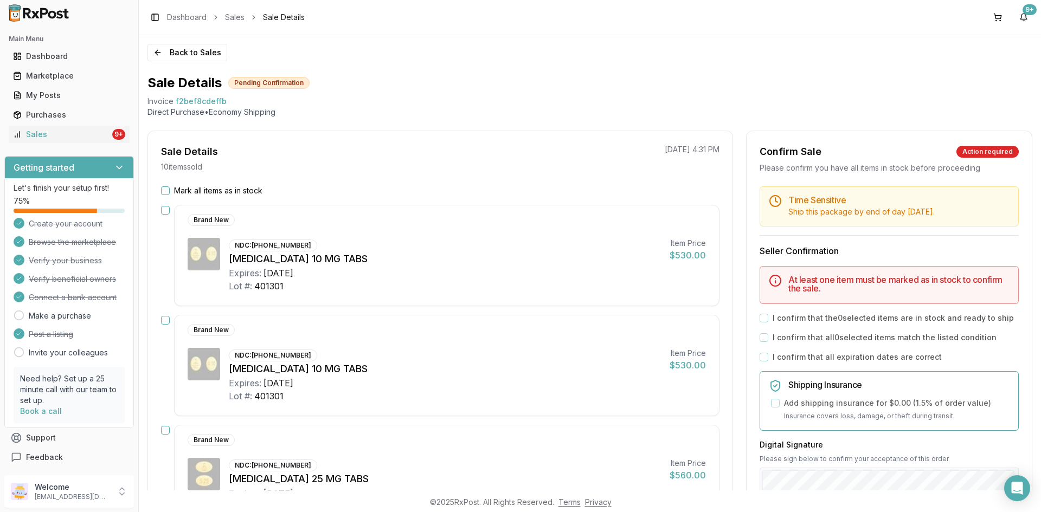
click at [166, 190] on button "Mark all items as in stock" at bounding box center [165, 190] width 9 height 9
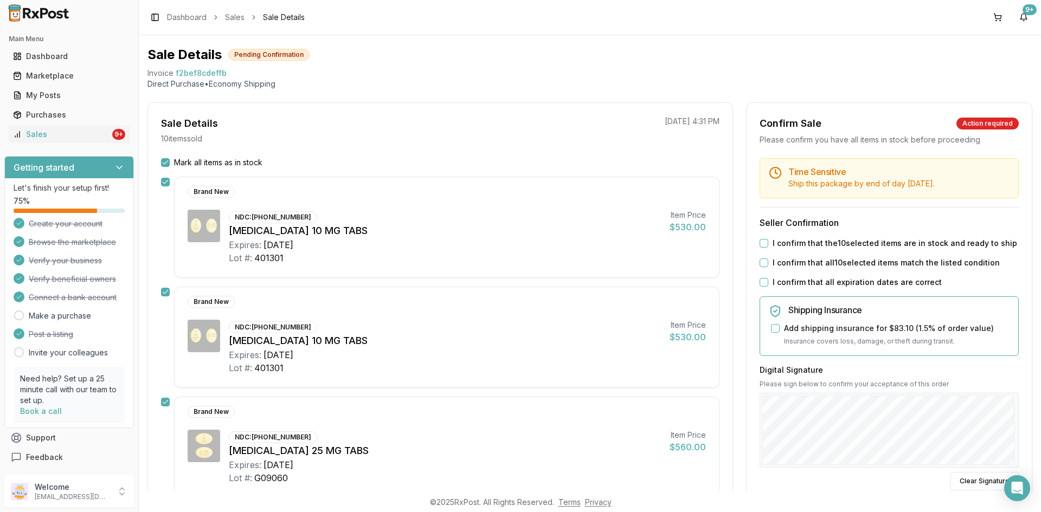
scroll to position [54, 0]
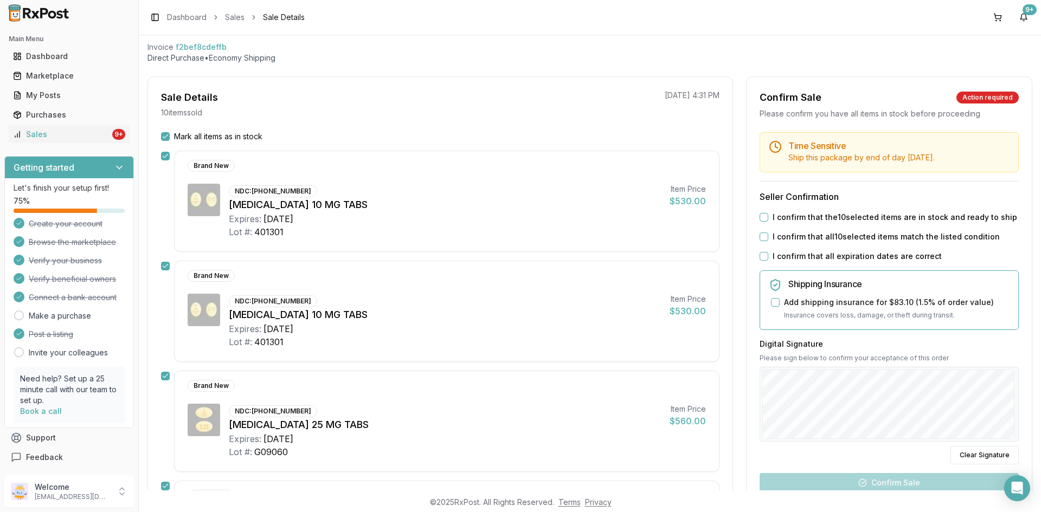
click at [762, 255] on button "I confirm that all expiration dates are correct" at bounding box center [764, 256] width 9 height 9
click at [761, 240] on button "I confirm that all 10 selected items match the listed condition" at bounding box center [764, 237] width 9 height 9
click at [761, 207] on div "Time Sensitive Ship this package by end of day Friday, August 29th . Seller Con…" at bounding box center [889, 361] width 285 height 458
click at [762, 217] on button "I confirm that the 10 selected items are in stock and ready to ship" at bounding box center [764, 217] width 9 height 9
click at [905, 440] on div at bounding box center [889, 404] width 259 height 75
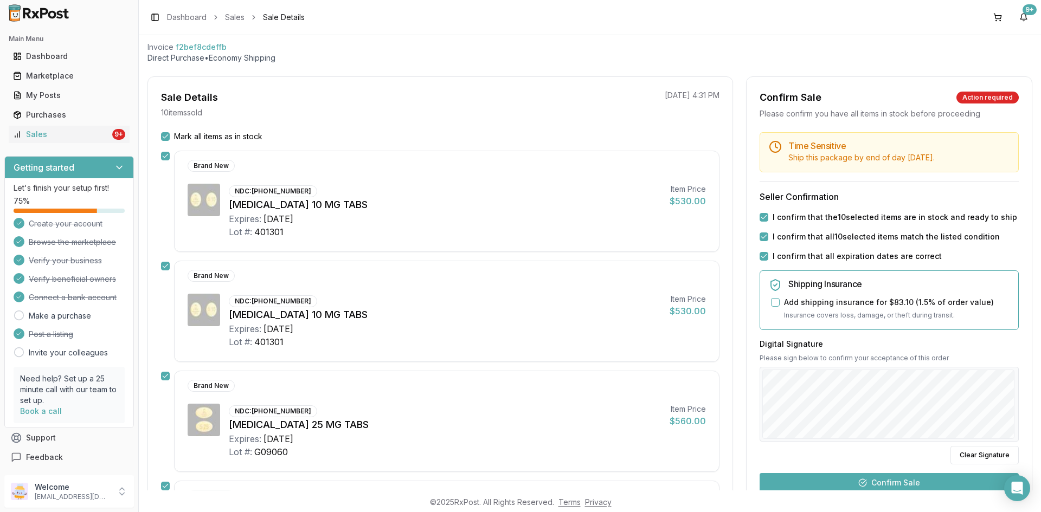
click at [884, 484] on button "Confirm Sale" at bounding box center [889, 483] width 259 height 20
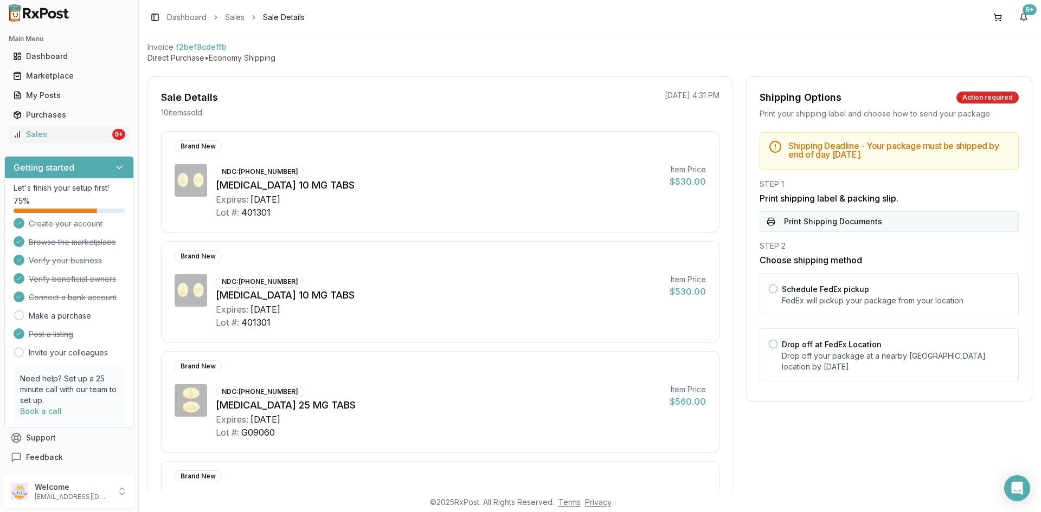
click at [828, 223] on button "Print Shipping Documents" at bounding box center [889, 221] width 259 height 21
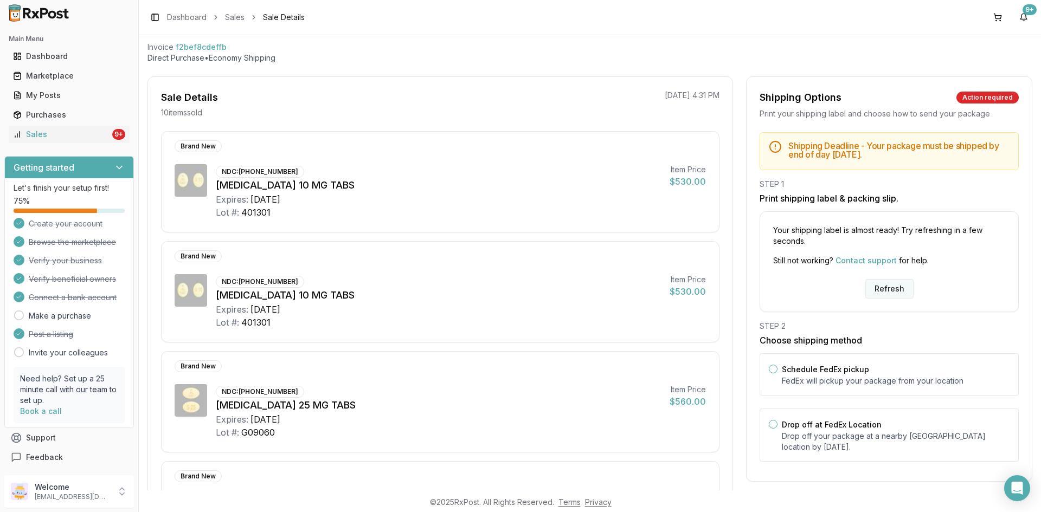
click at [889, 291] on button "Refresh" at bounding box center [889, 289] width 48 height 20
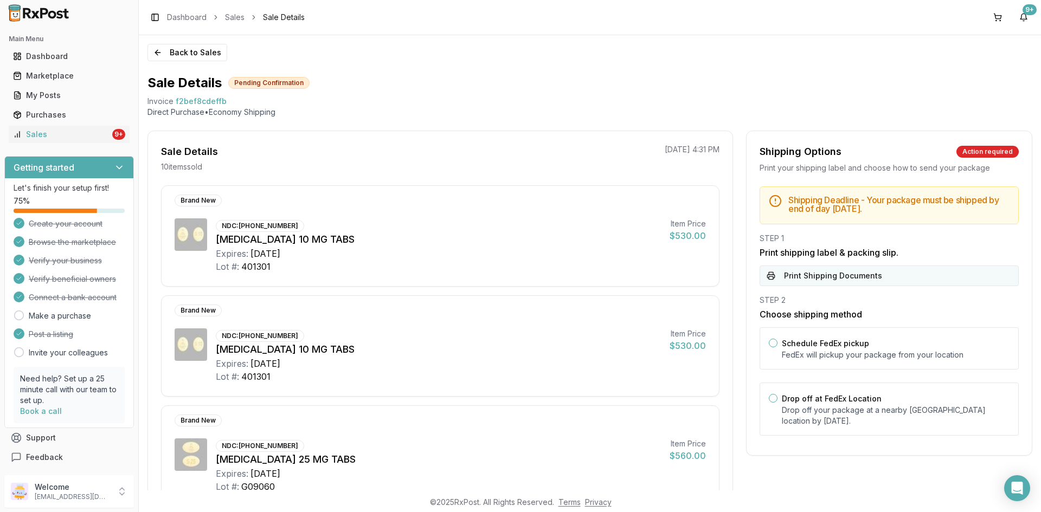
click at [881, 279] on button "Print Shipping Documents" at bounding box center [889, 276] width 259 height 21
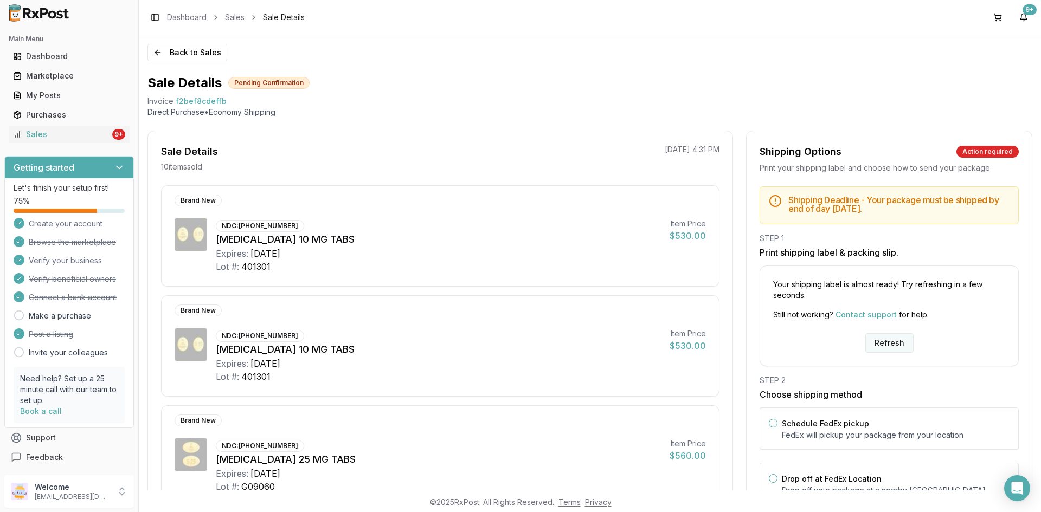
click at [883, 344] on button "Refresh" at bounding box center [889, 343] width 48 height 20
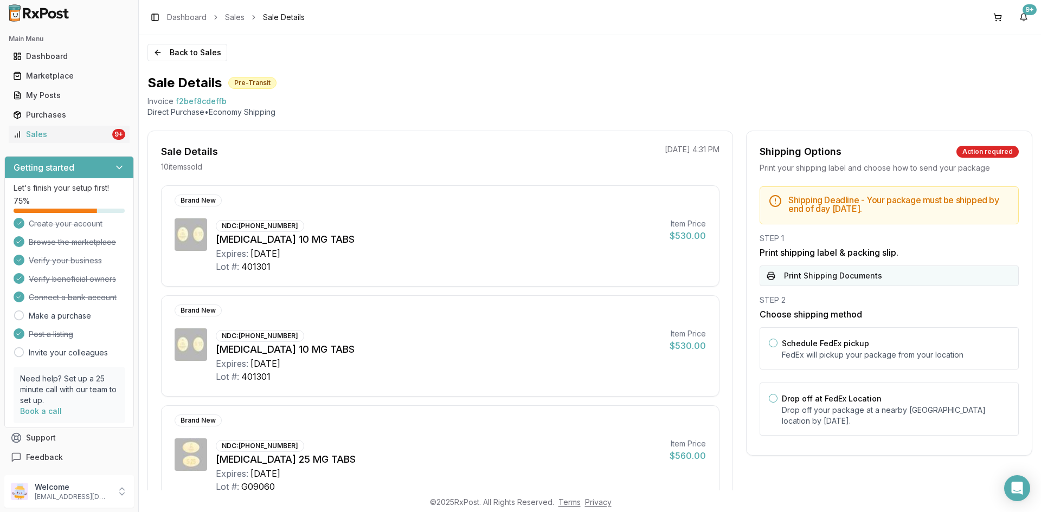
click at [836, 279] on button "Print Shipping Documents" at bounding box center [889, 276] width 259 height 21
click at [105, 134] on div "Sales" at bounding box center [61, 134] width 97 height 11
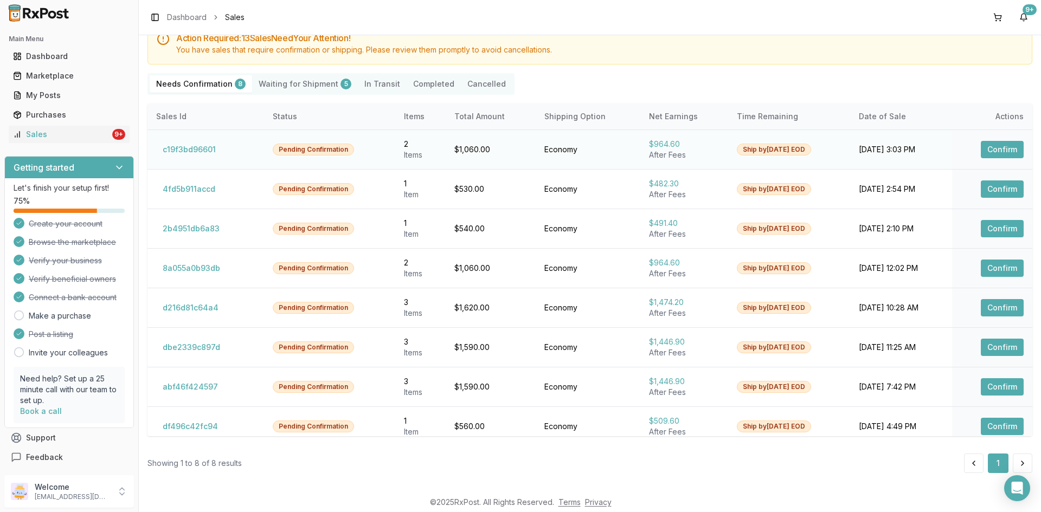
click at [997, 153] on button "Confirm" at bounding box center [1002, 149] width 43 height 17
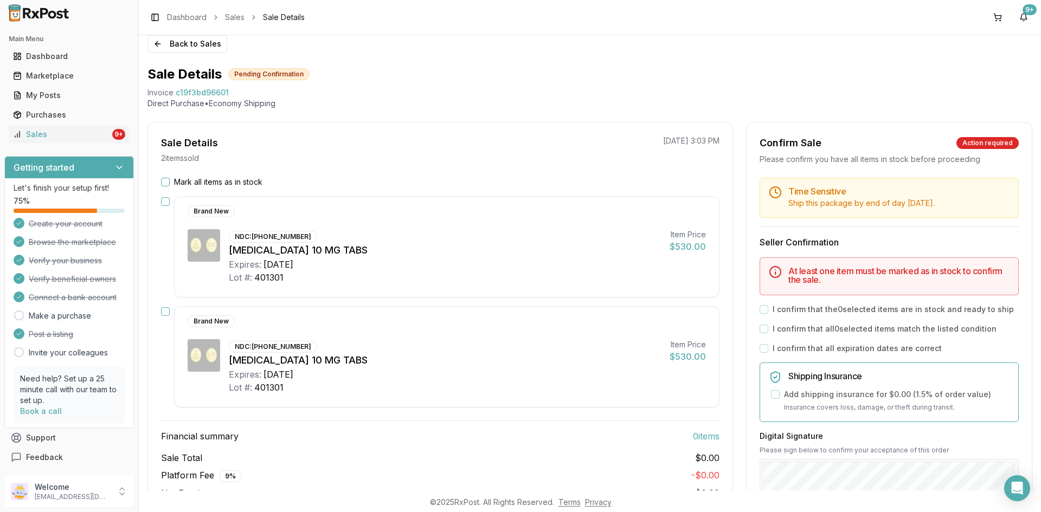
click at [165, 182] on button "Mark all items as in stock" at bounding box center [165, 182] width 9 height 9
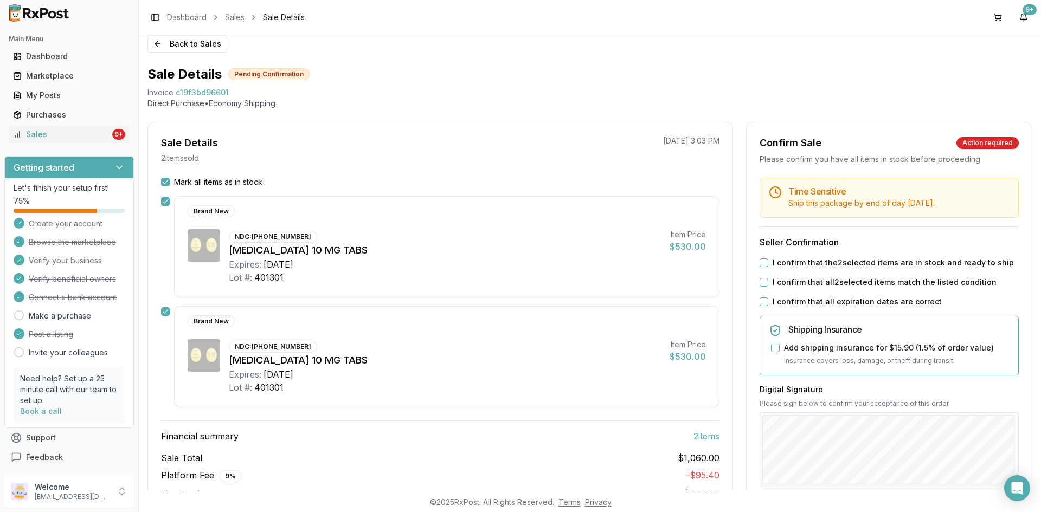
click at [765, 260] on button "I confirm that the 2 selected items are in stock and ready to ship" at bounding box center [764, 263] width 9 height 9
drag, startPoint x: 761, startPoint y: 282, endPoint x: 764, endPoint y: 305, distance: 22.9
click at [761, 287] on div "I confirm that all 2 selected items match the listed condition" at bounding box center [889, 282] width 259 height 11
click at [764, 305] on button "I confirm that all expiration dates are correct" at bounding box center [764, 302] width 9 height 9
click at [761, 284] on button "I confirm that all 2 selected items match the listed condition" at bounding box center [764, 282] width 9 height 9
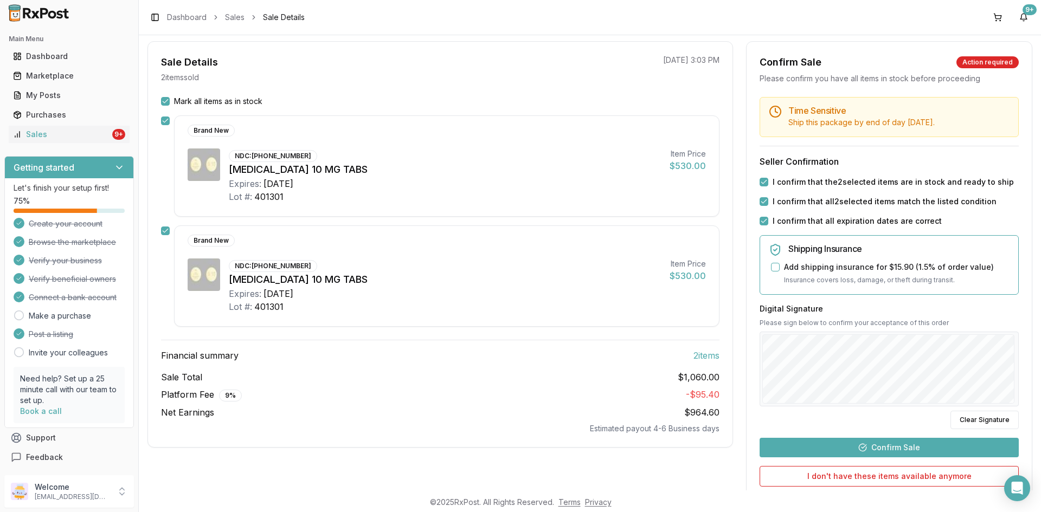
scroll to position [185, 0]
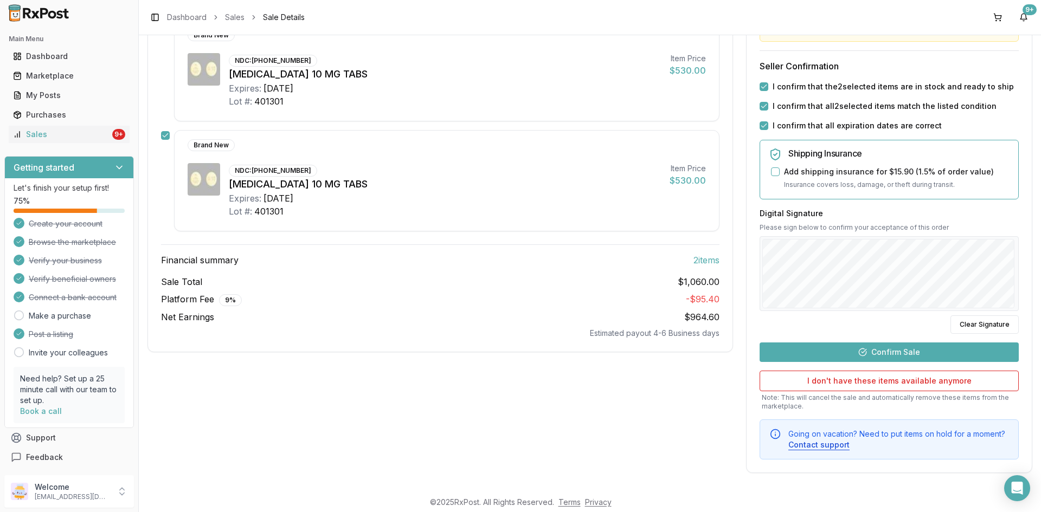
click at [873, 353] on button "Confirm Sale" at bounding box center [889, 353] width 259 height 20
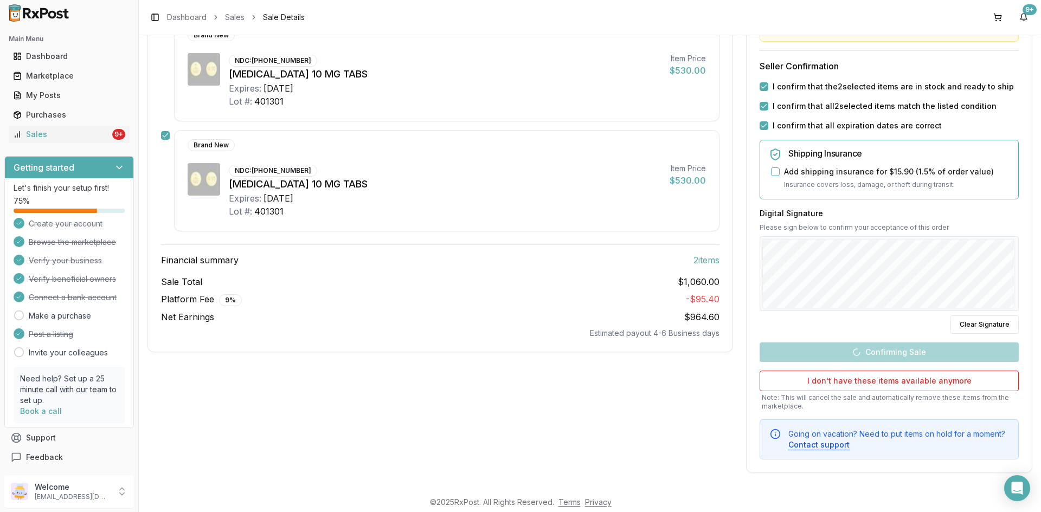
scroll to position [44, 0]
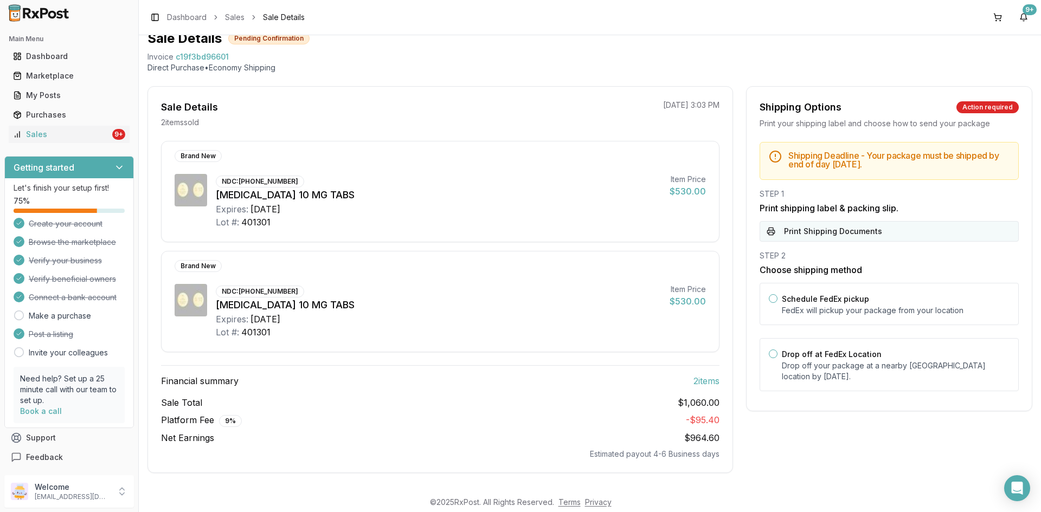
click at [799, 240] on button "Print Shipping Documents" at bounding box center [889, 231] width 259 height 21
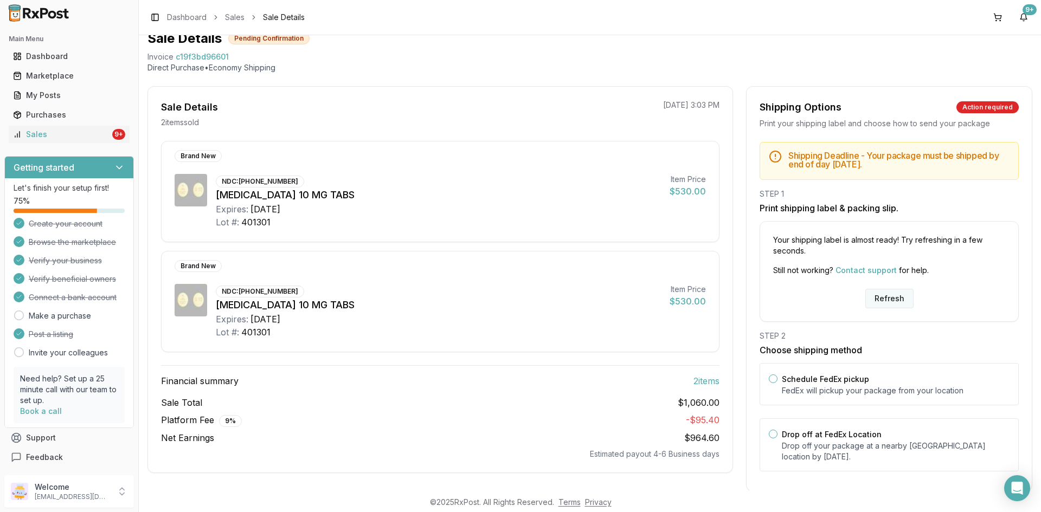
click at [876, 297] on button "Refresh" at bounding box center [889, 299] width 48 height 20
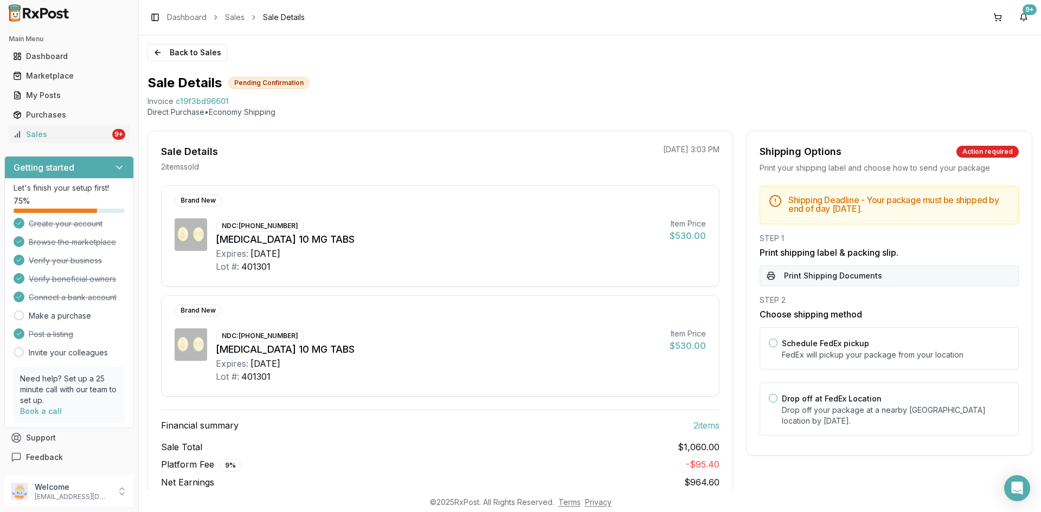
click at [902, 274] on button "Print Shipping Documents" at bounding box center [889, 276] width 259 height 21
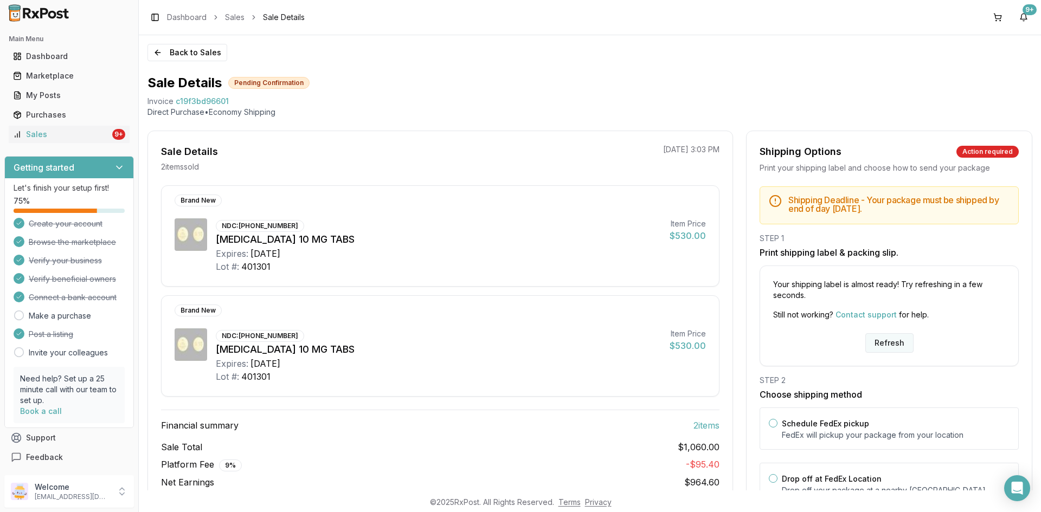
click at [889, 337] on button "Refresh" at bounding box center [889, 343] width 48 height 20
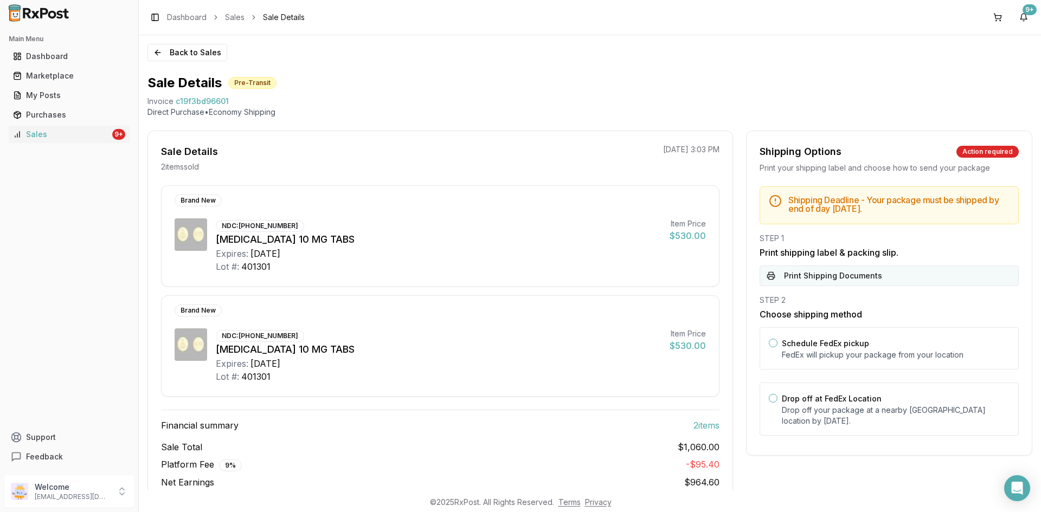
click at [775, 271] on button "Print Shipping Documents" at bounding box center [889, 276] width 259 height 21
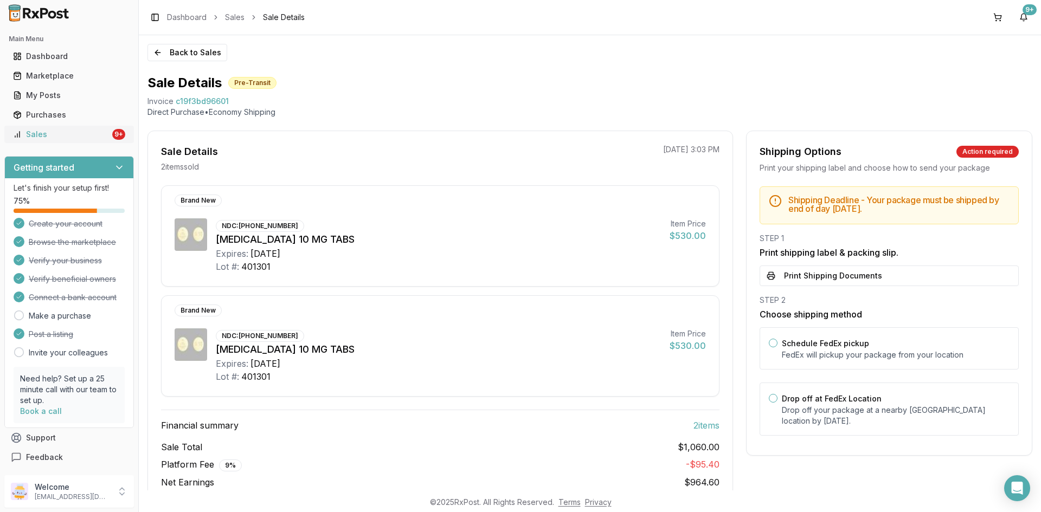
click at [30, 132] on div "Sales" at bounding box center [61, 134] width 97 height 11
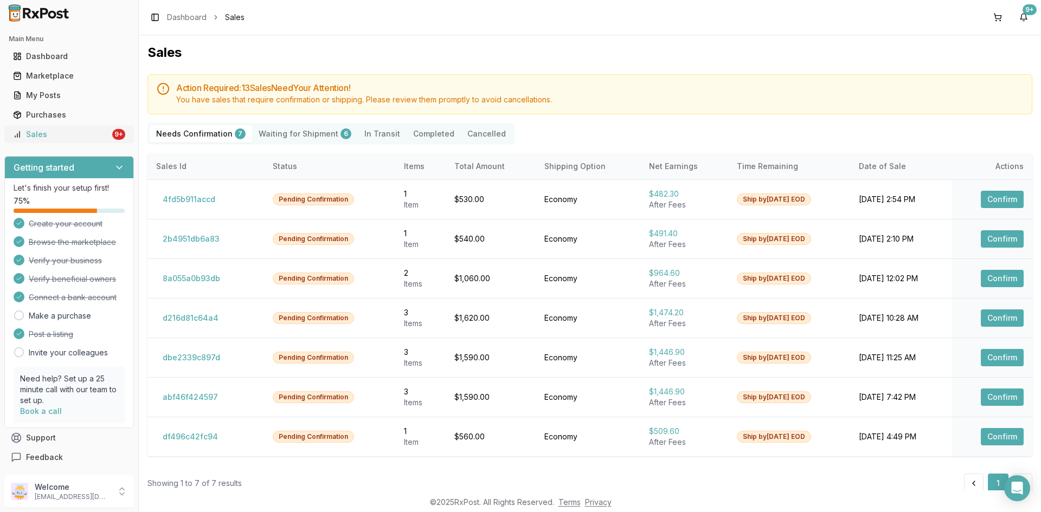
click at [73, 135] on div "Sales" at bounding box center [61, 134] width 97 height 11
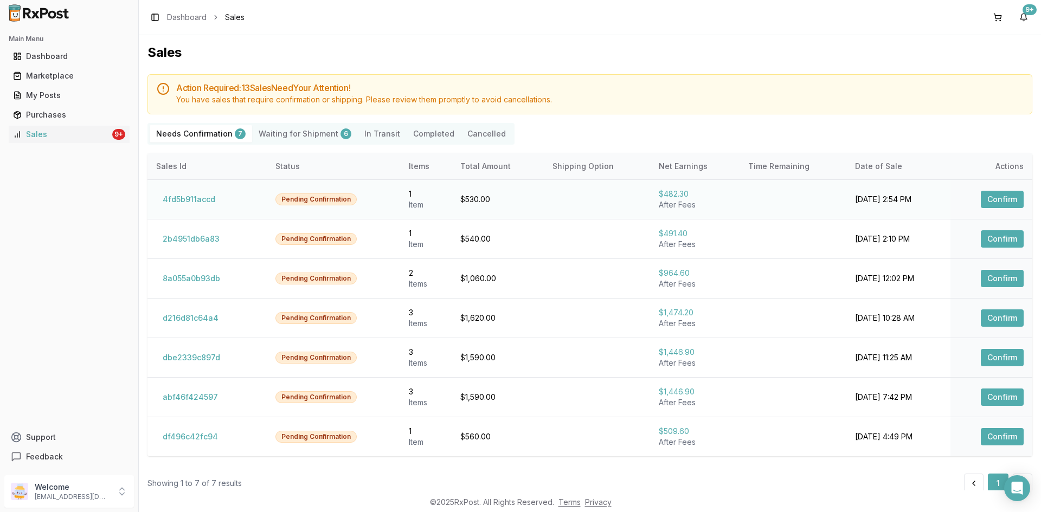
click at [995, 205] on button "Confirm" at bounding box center [1002, 199] width 43 height 17
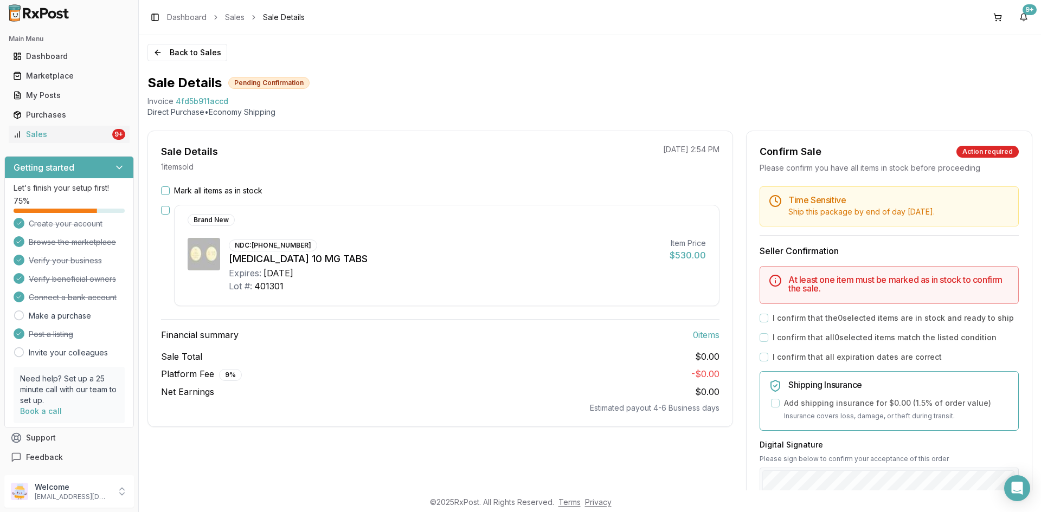
click at [166, 188] on button "Mark all items as in stock" at bounding box center [165, 190] width 9 height 9
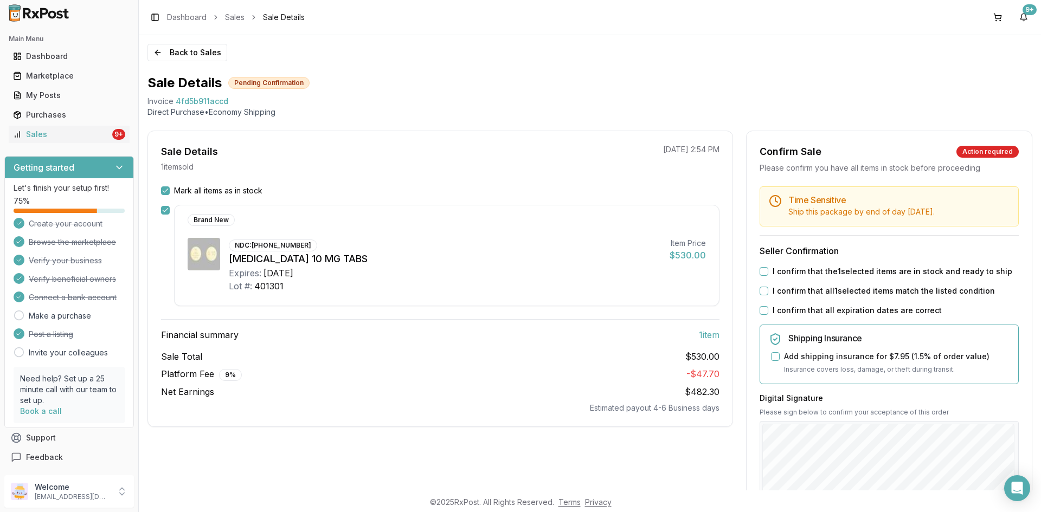
click at [763, 272] on button "I confirm that the 1 selected items are in stock and ready to ship" at bounding box center [764, 271] width 9 height 9
click at [760, 291] on button "I confirm that all 1 selected items match the listed condition" at bounding box center [764, 291] width 9 height 9
click at [762, 311] on button "I confirm that all expiration dates are correct" at bounding box center [764, 310] width 9 height 9
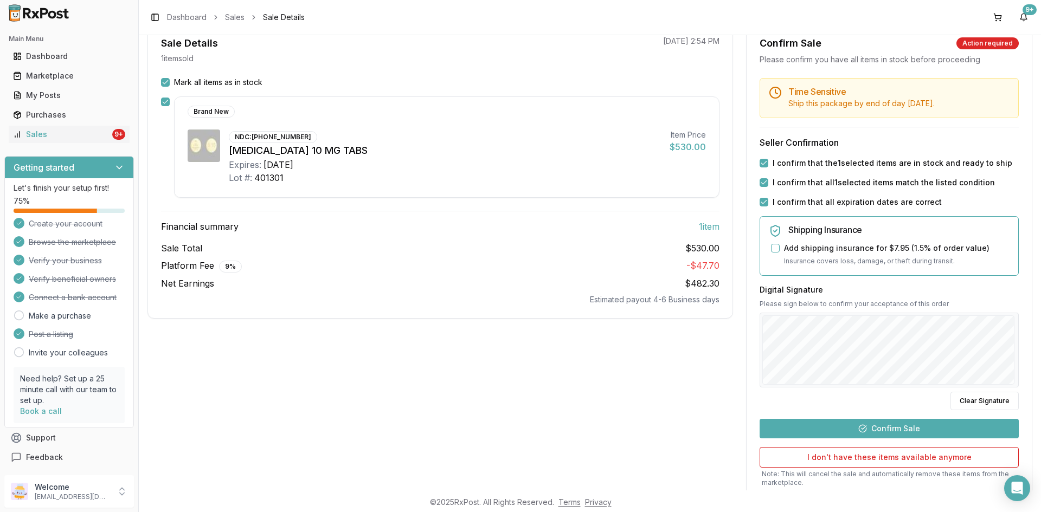
click at [869, 426] on button "Confirm Sale" at bounding box center [889, 429] width 259 height 20
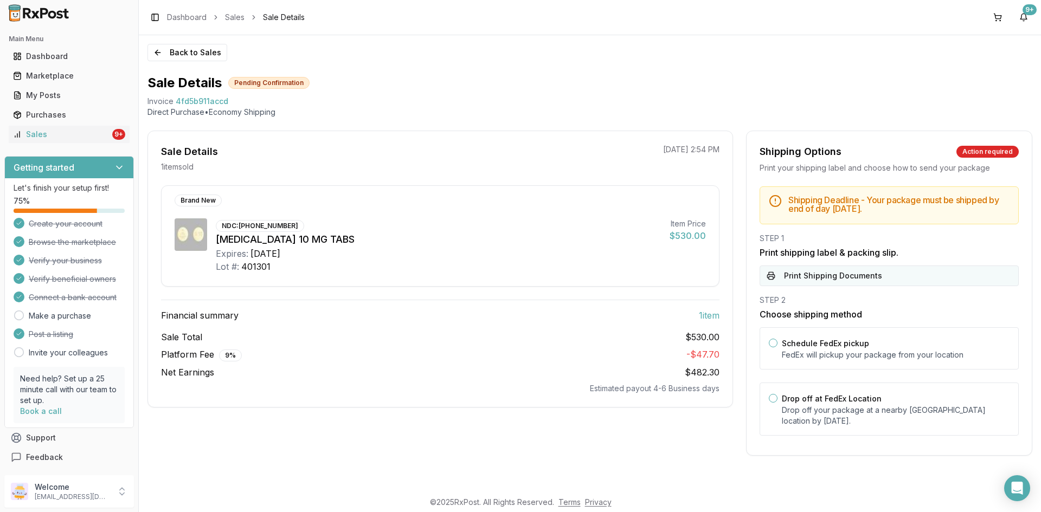
click at [783, 276] on button "Print Shipping Documents" at bounding box center [889, 276] width 259 height 21
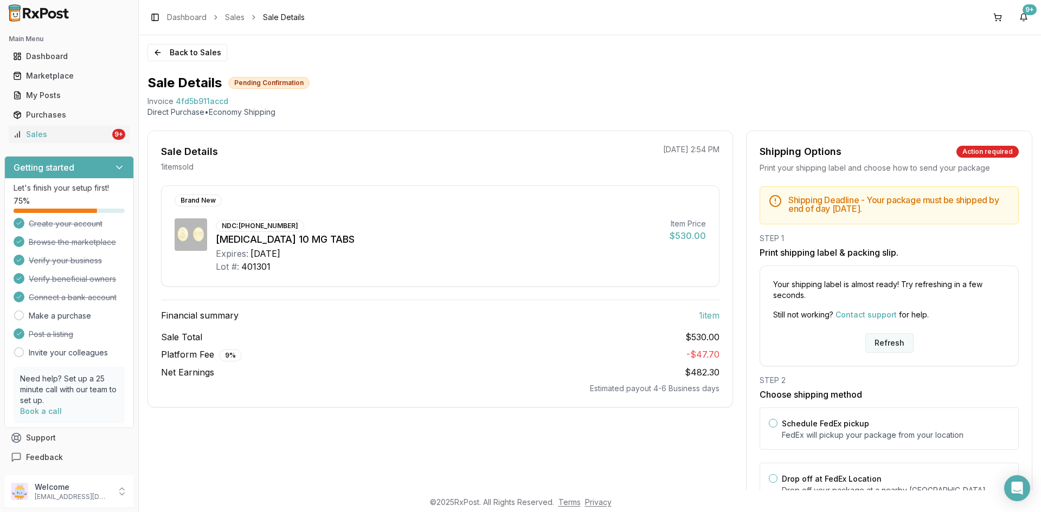
click at [890, 343] on button "Refresh" at bounding box center [889, 343] width 48 height 20
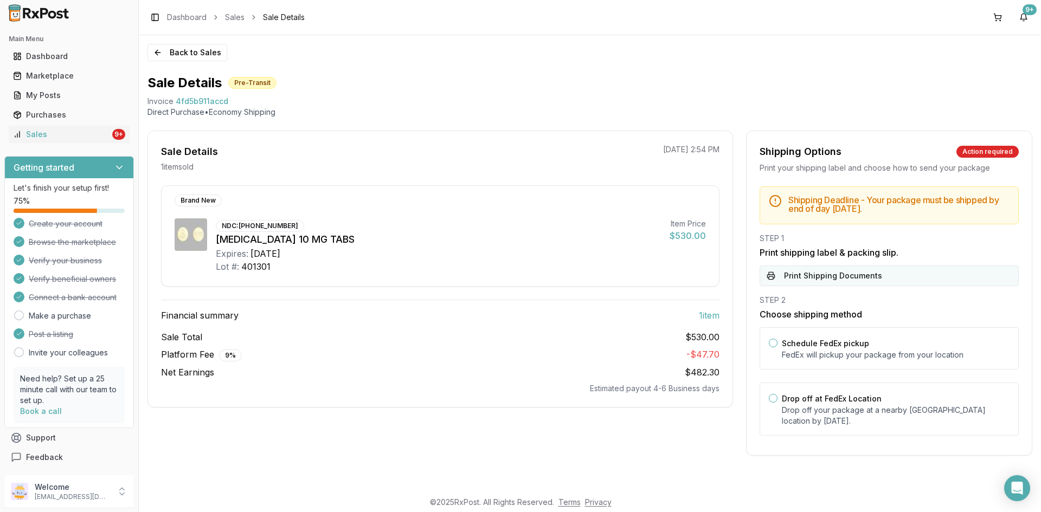
click at [873, 274] on button "Print Shipping Documents" at bounding box center [889, 276] width 259 height 21
click at [47, 138] on div "Sales" at bounding box center [61, 134] width 97 height 11
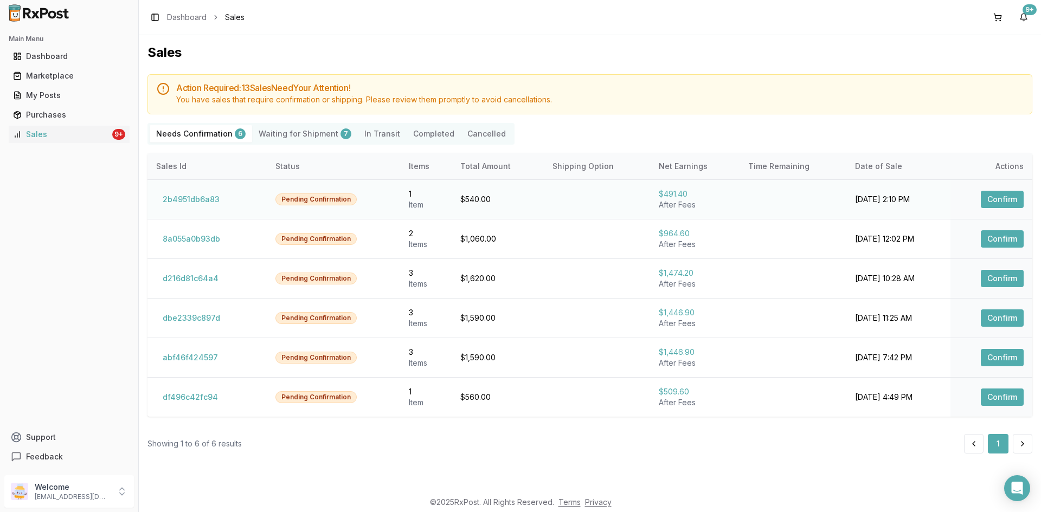
click at [1003, 195] on button "Confirm" at bounding box center [1002, 199] width 43 height 17
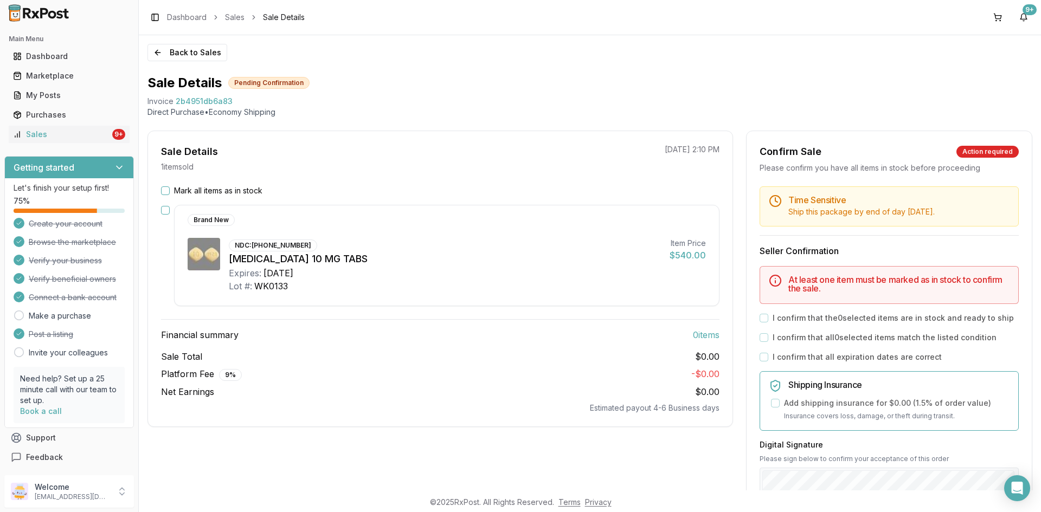
click at [166, 185] on div "Sale Details 1 item sold 08/22/2025 2:10 PM Mark all items as in stock Brand Ne…" at bounding box center [439, 279] width 585 height 297
click at [167, 196] on div "Mark all items as in stock Brand New NDC: 00310-6210-30 Farxiga 10 MG TABS Expi…" at bounding box center [440, 299] width 584 height 228
click at [166, 191] on button "Mark all items as in stock" at bounding box center [165, 190] width 9 height 9
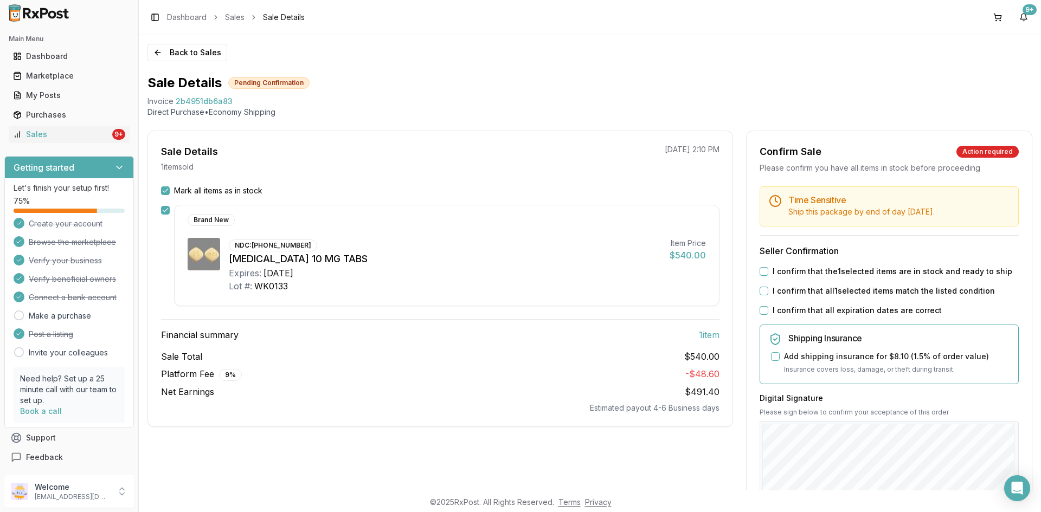
click at [761, 268] on button "I confirm that the 1 selected items are in stock and ready to ship" at bounding box center [764, 271] width 9 height 9
click at [762, 289] on button "I confirm that all 1 selected items match the listed condition" at bounding box center [764, 291] width 9 height 9
click at [760, 312] on button "I confirm that all expiration dates are correct" at bounding box center [764, 310] width 9 height 9
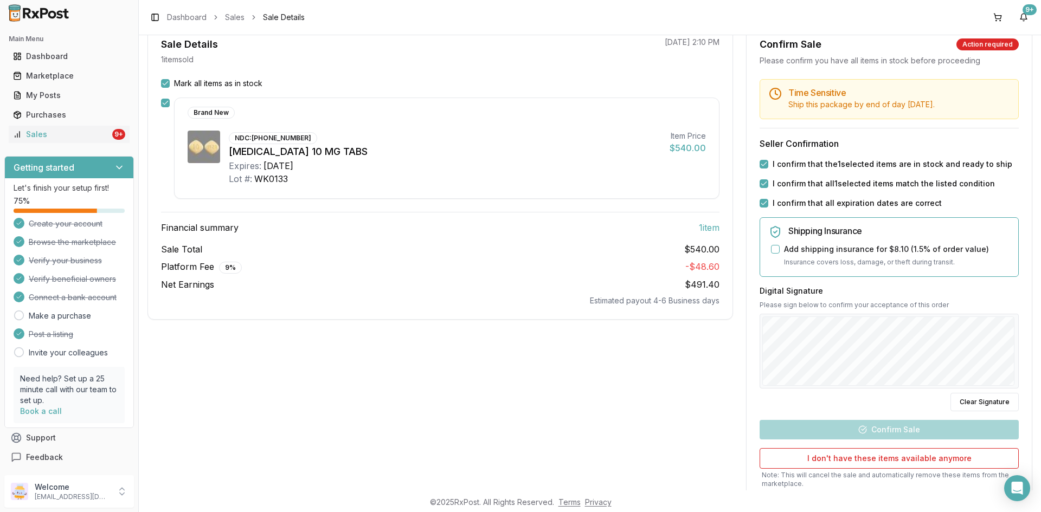
scroll to position [108, 0]
click at [913, 336] on div "Digital Signature Please sign below to confirm your acceptance of this order Cl…" at bounding box center [889, 348] width 259 height 126
click at [968, 401] on button "Clear Signature" at bounding box center [984, 401] width 68 height 18
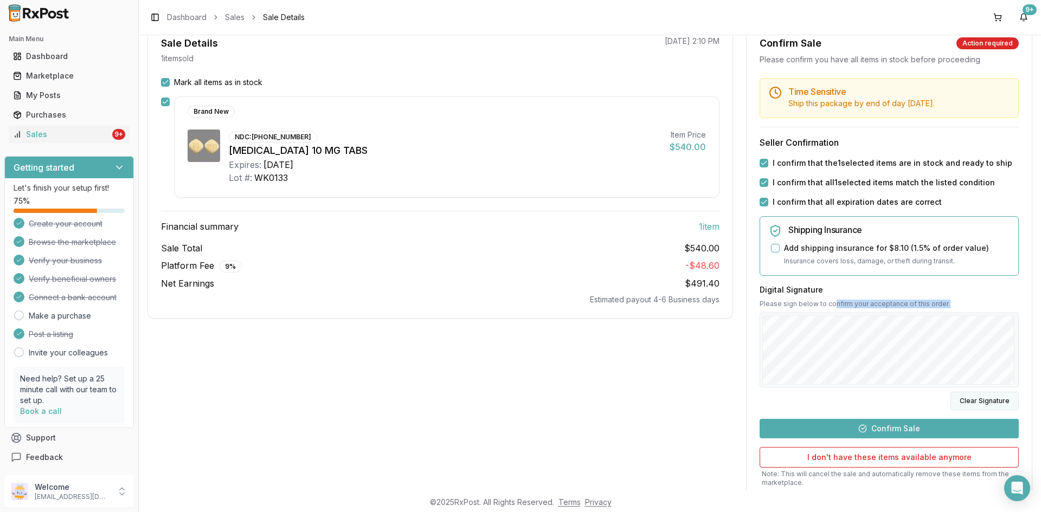
click at [975, 396] on button "Clear Signature" at bounding box center [984, 401] width 68 height 18
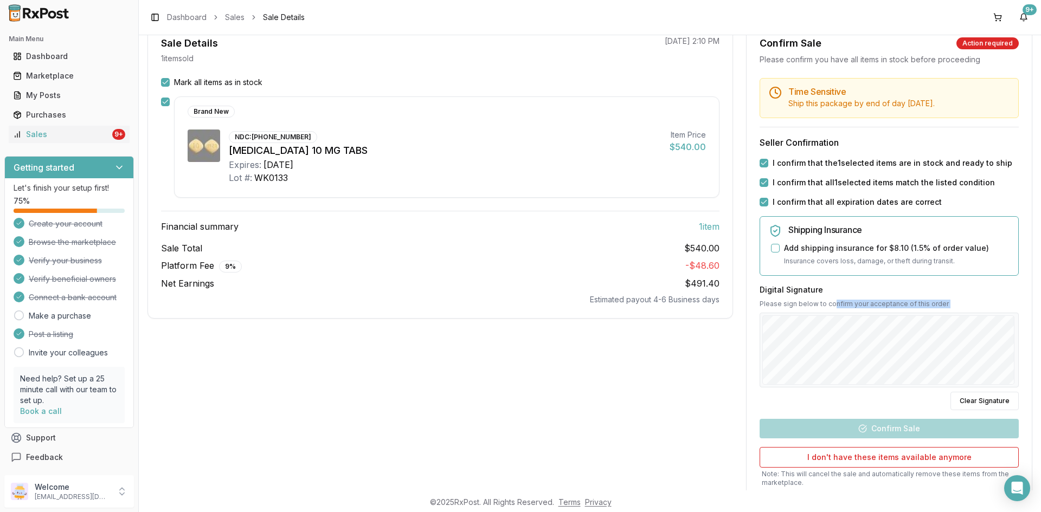
click at [991, 300] on p "Please sign below to confirm your acceptance of this order" at bounding box center [889, 304] width 259 height 9
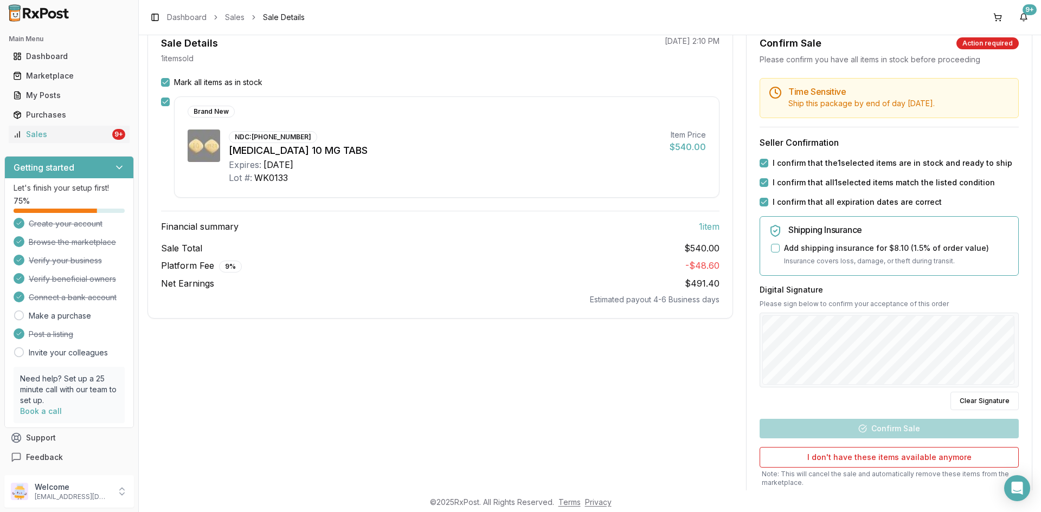
click at [630, 401] on div "Sale Details 1 item sold 08/22/2025 2:10 PM Mark all items as in stock Brand Ne…" at bounding box center [439, 285] width 585 height 527
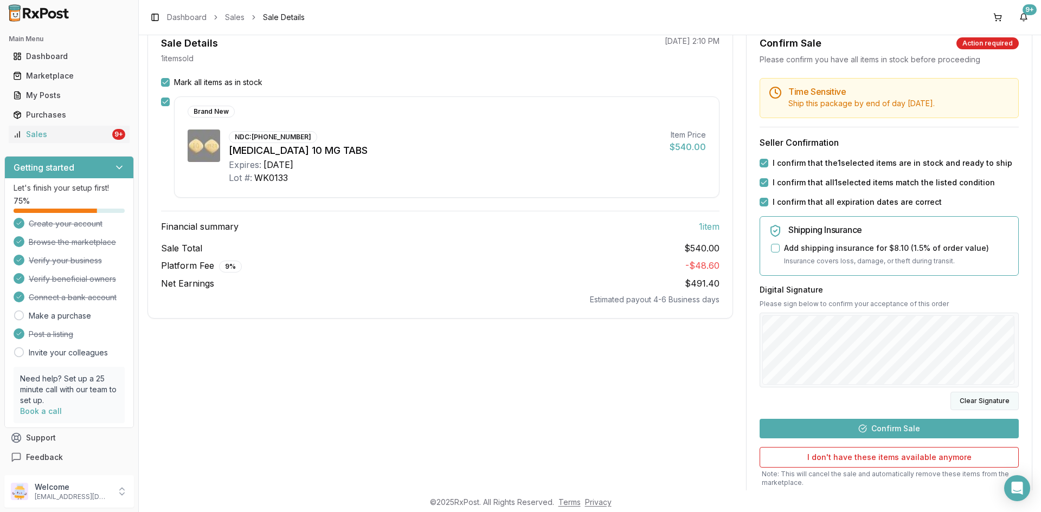
click at [954, 402] on button "Clear Signature" at bounding box center [984, 401] width 68 height 18
click at [980, 401] on button "Clear Signature" at bounding box center [984, 401] width 68 height 18
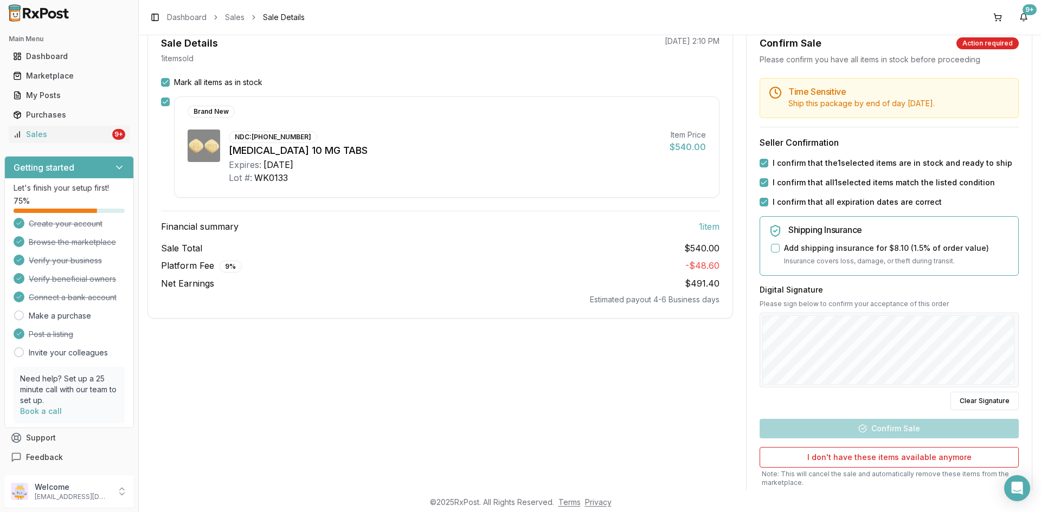
click at [1039, 326] on div "Back to Sales Sale Details Pending Confirmation Invoice 2b4951db6a83 Direct Pur…" at bounding box center [590, 262] width 902 height 455
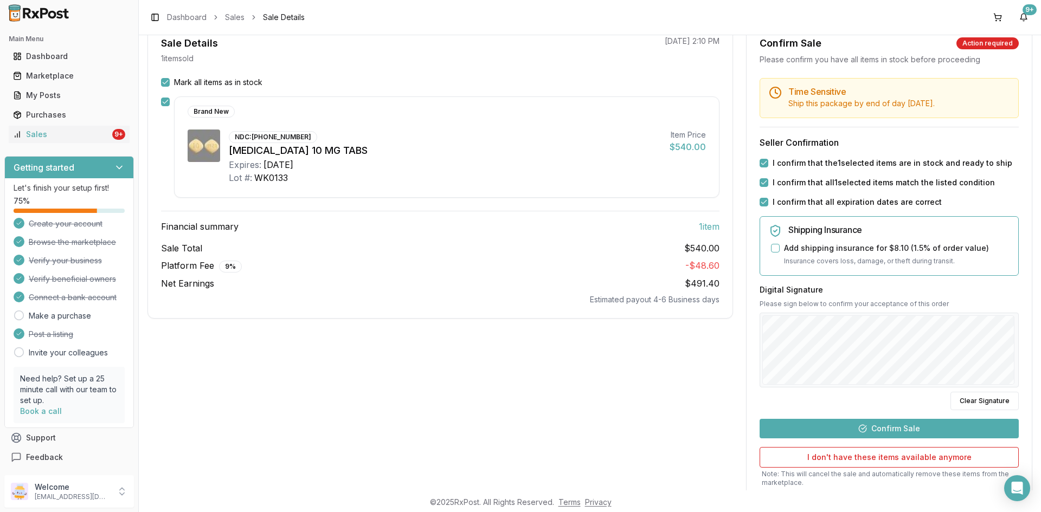
click at [922, 431] on button "Confirm Sale" at bounding box center [889, 429] width 259 height 20
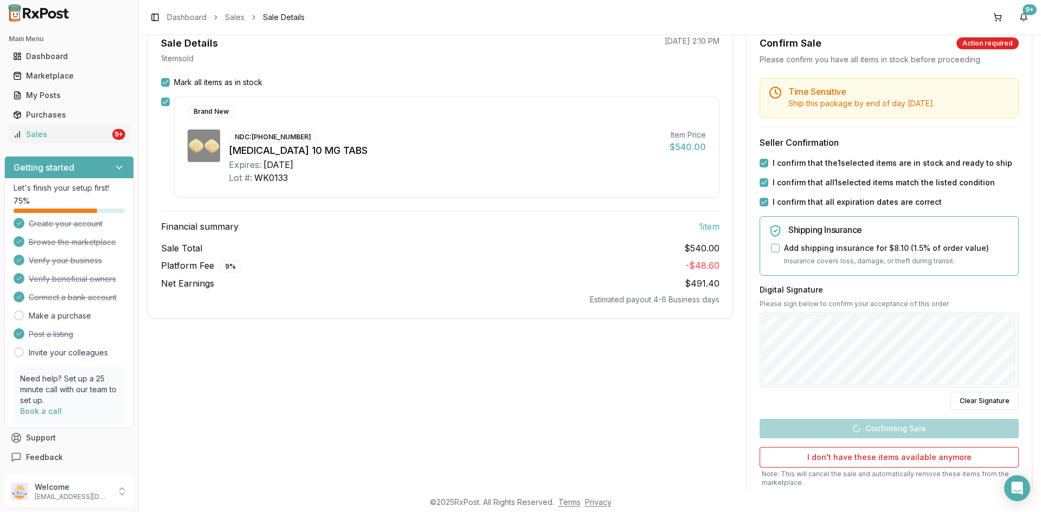
scroll to position [0, 0]
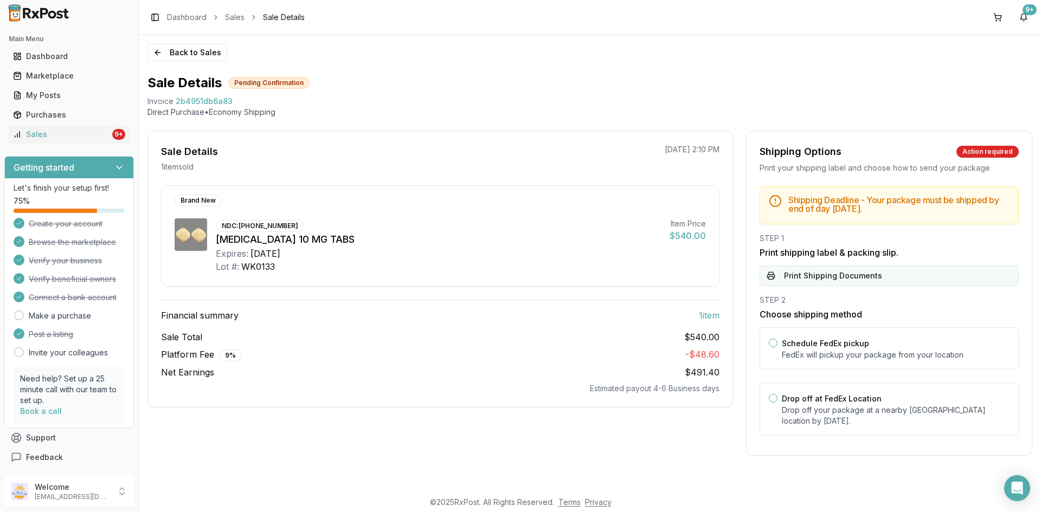
click at [832, 270] on button "Print Shipping Documents" at bounding box center [889, 276] width 259 height 21
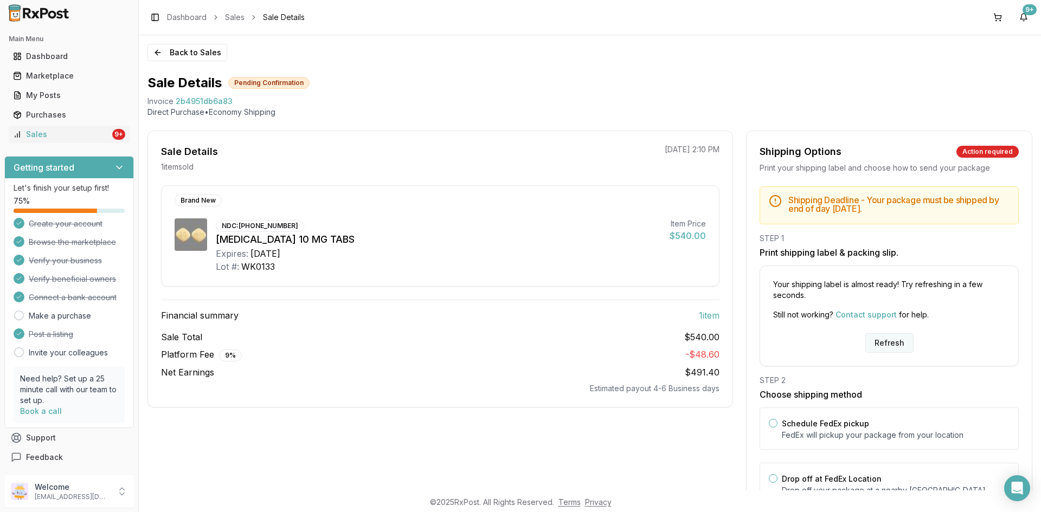
click at [881, 339] on button "Refresh" at bounding box center [889, 343] width 48 height 20
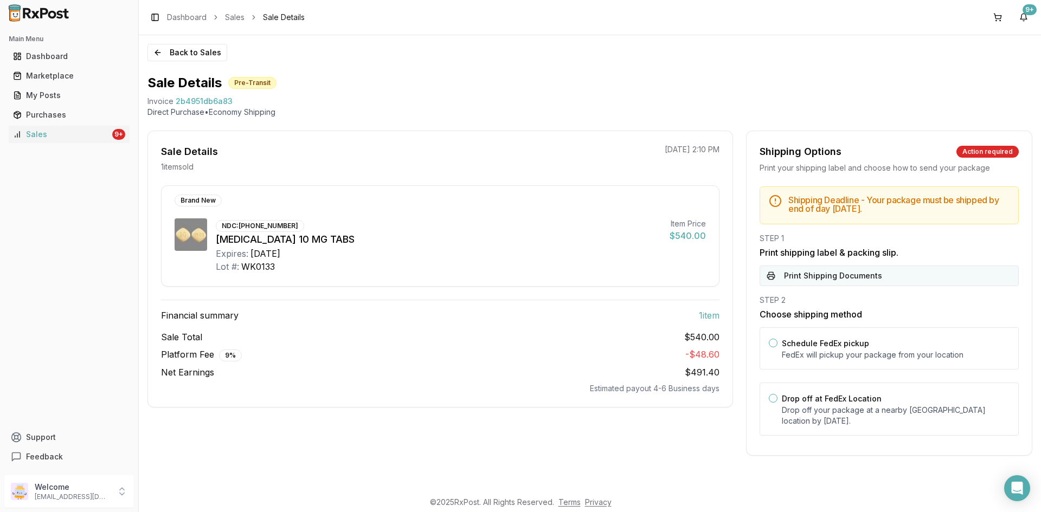
click at [803, 279] on button "Print Shipping Documents" at bounding box center [889, 276] width 259 height 21
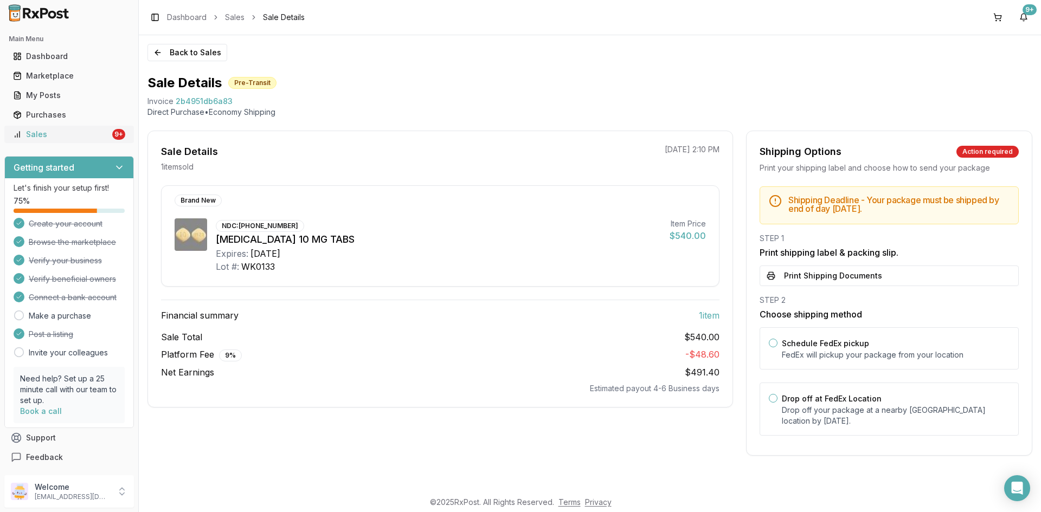
click at [82, 131] on div "Sales" at bounding box center [61, 134] width 97 height 11
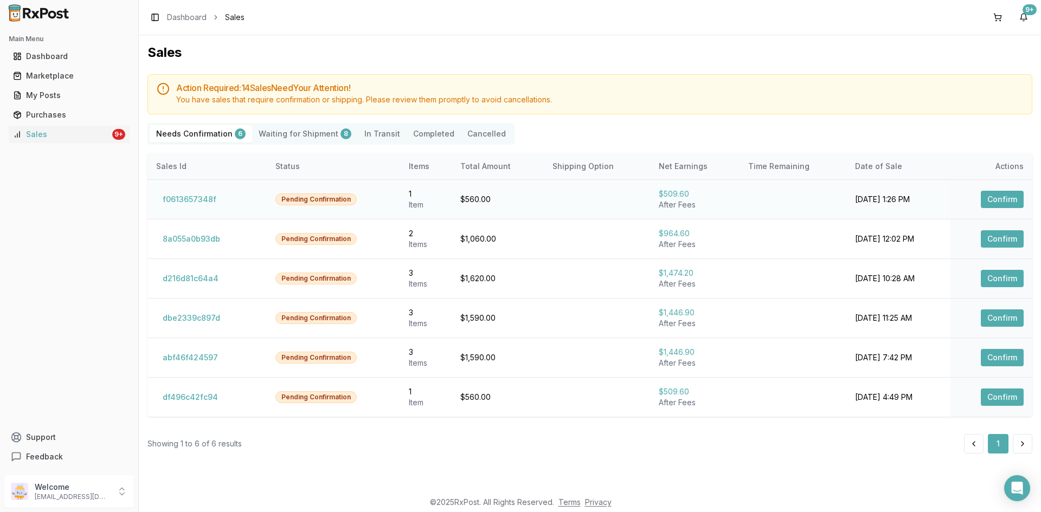
click at [999, 203] on button "Confirm" at bounding box center [1002, 199] width 43 height 17
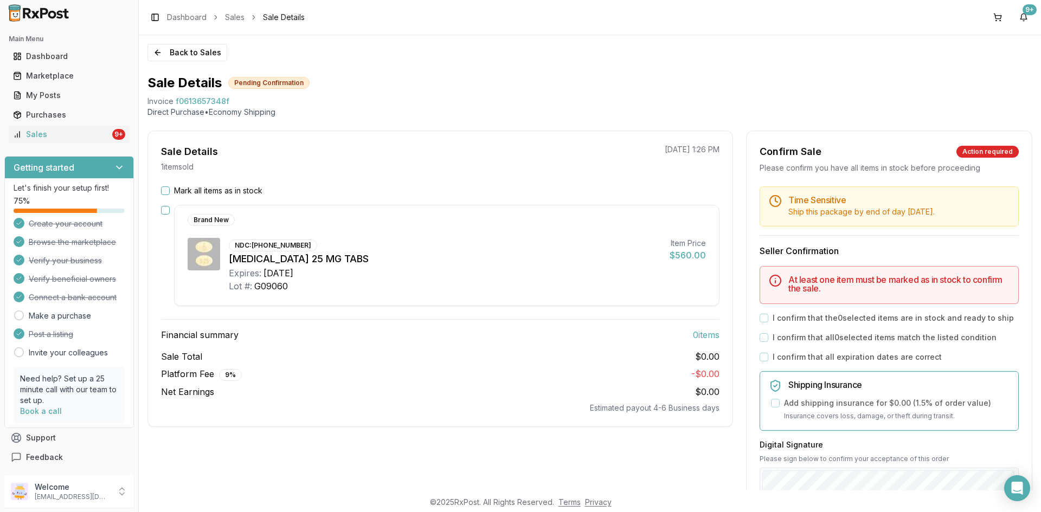
click at [164, 191] on button "Mark all items as in stock" at bounding box center [165, 190] width 9 height 9
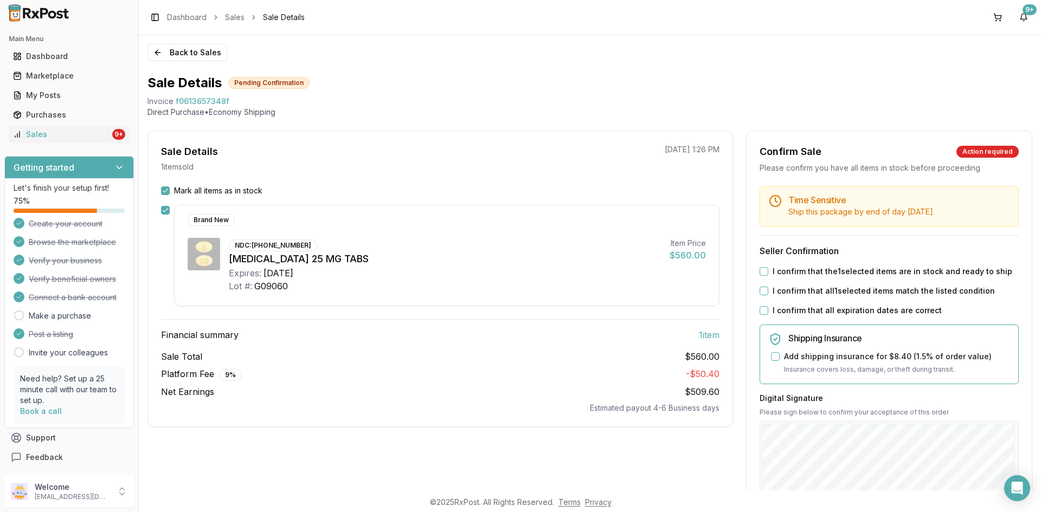
click at [761, 268] on button "I confirm that the 1 selected items are in stock and ready to ship" at bounding box center [764, 271] width 9 height 9
click at [762, 289] on button "I confirm that all 1 selected items match the listed condition" at bounding box center [764, 291] width 9 height 9
click at [760, 308] on button "I confirm that all expiration dates are correct" at bounding box center [764, 310] width 9 height 9
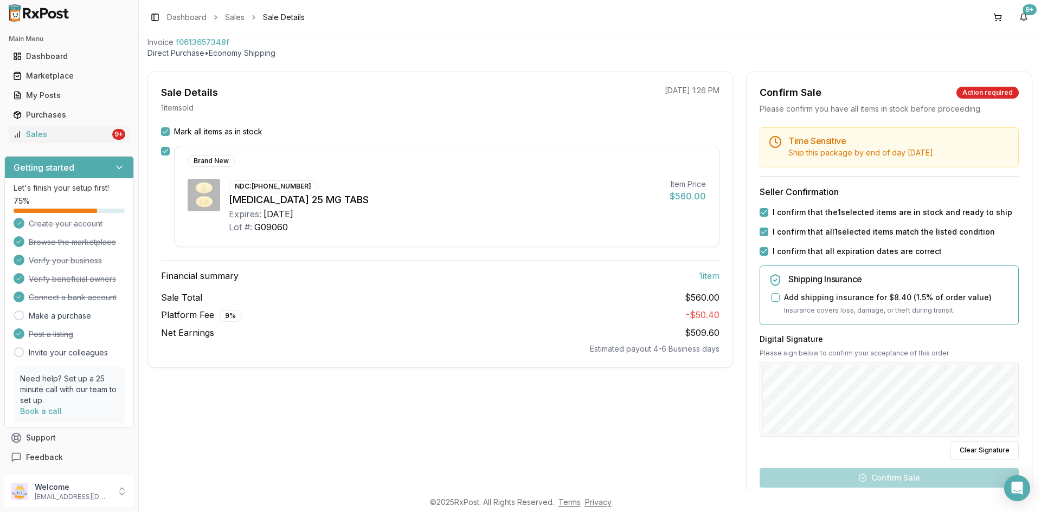
scroll to position [163, 0]
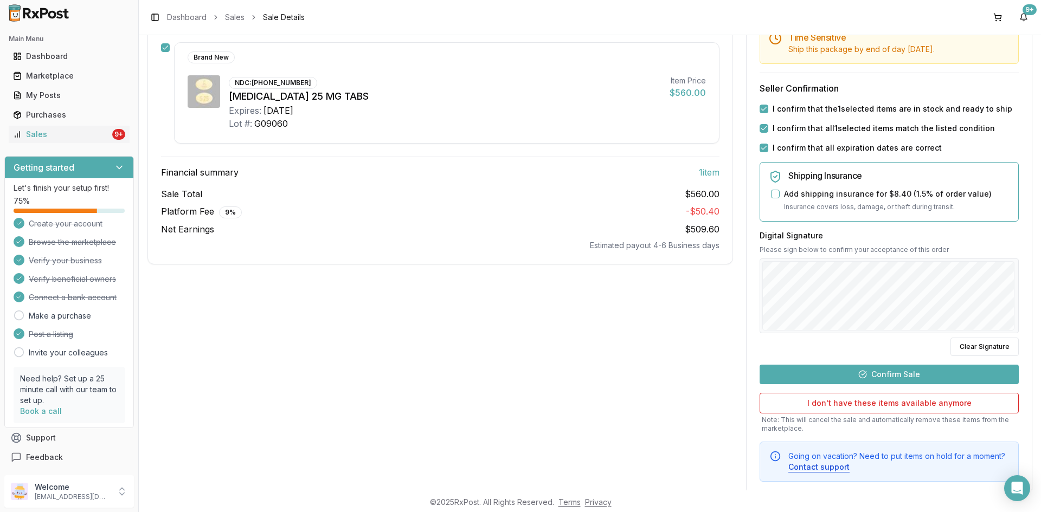
click at [879, 376] on button "Confirm Sale" at bounding box center [889, 375] width 259 height 20
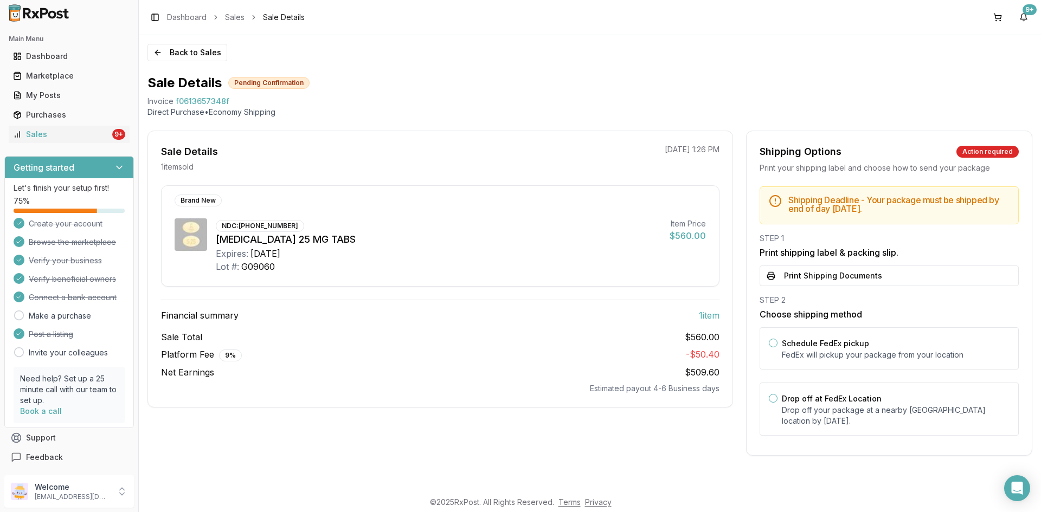
scroll to position [0, 0]
click at [867, 272] on button "Print Shipping Documents" at bounding box center [889, 276] width 259 height 21
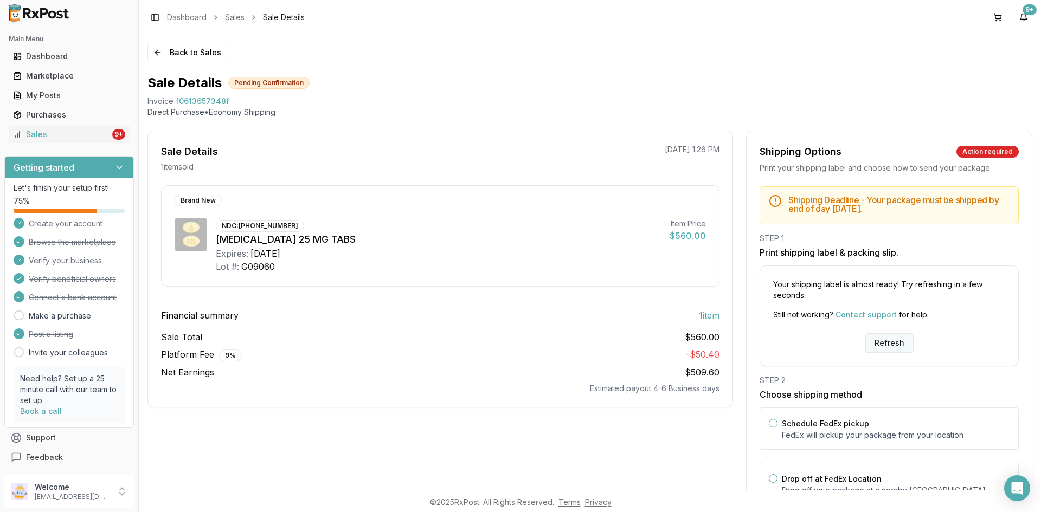
click at [892, 341] on button "Refresh" at bounding box center [889, 343] width 48 height 20
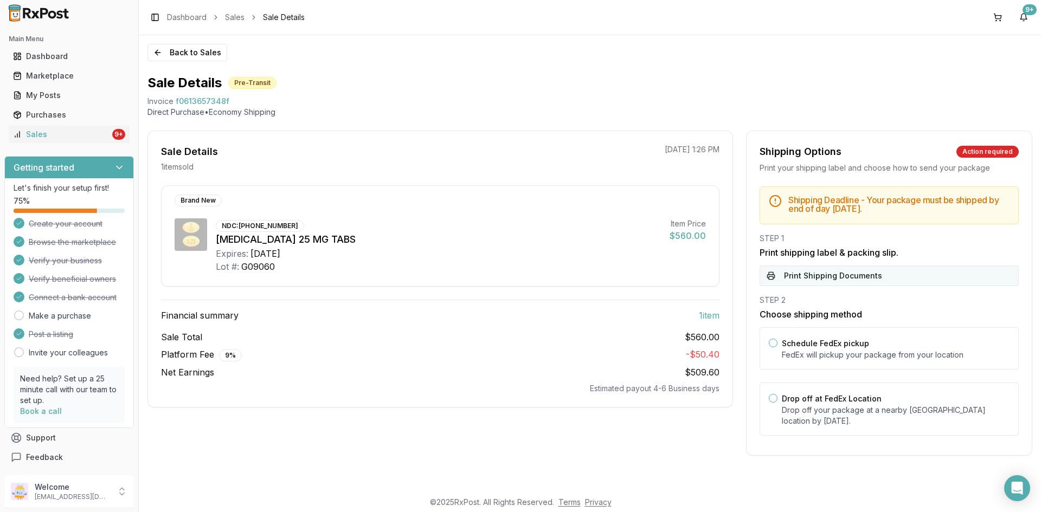
click at [842, 280] on button "Print Shipping Documents" at bounding box center [889, 276] width 259 height 21
click at [51, 132] on div "Sales" at bounding box center [61, 134] width 97 height 11
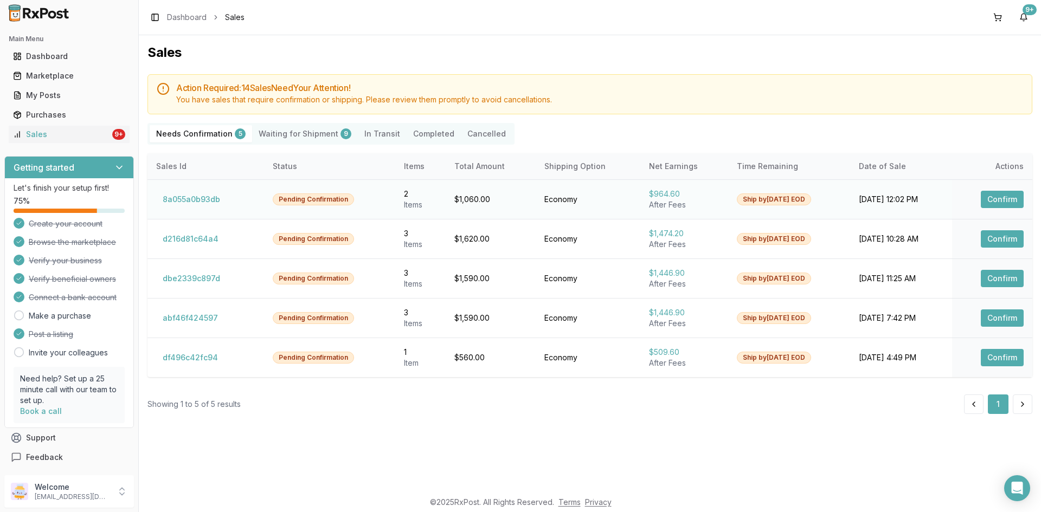
click at [992, 203] on button "Confirm" at bounding box center [1002, 199] width 43 height 17
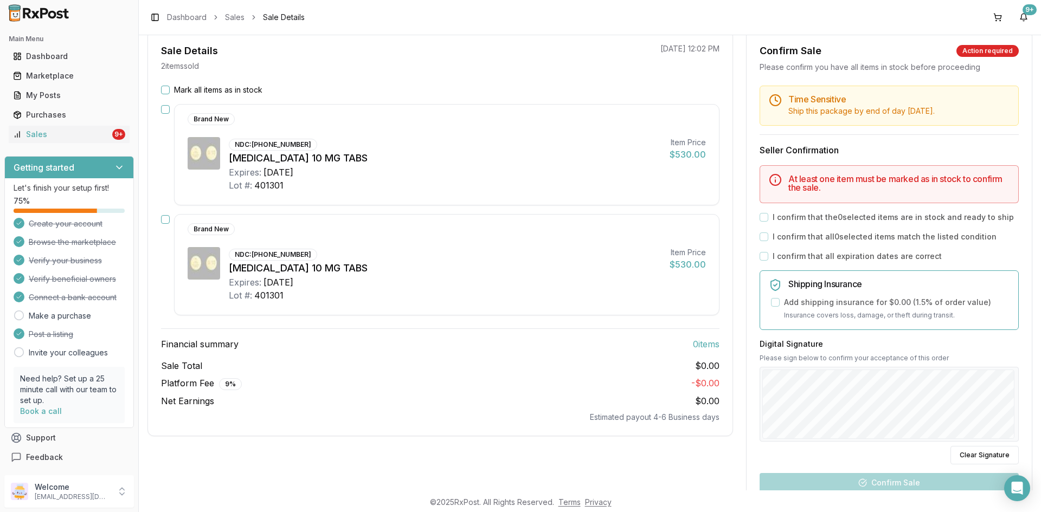
scroll to position [108, 0]
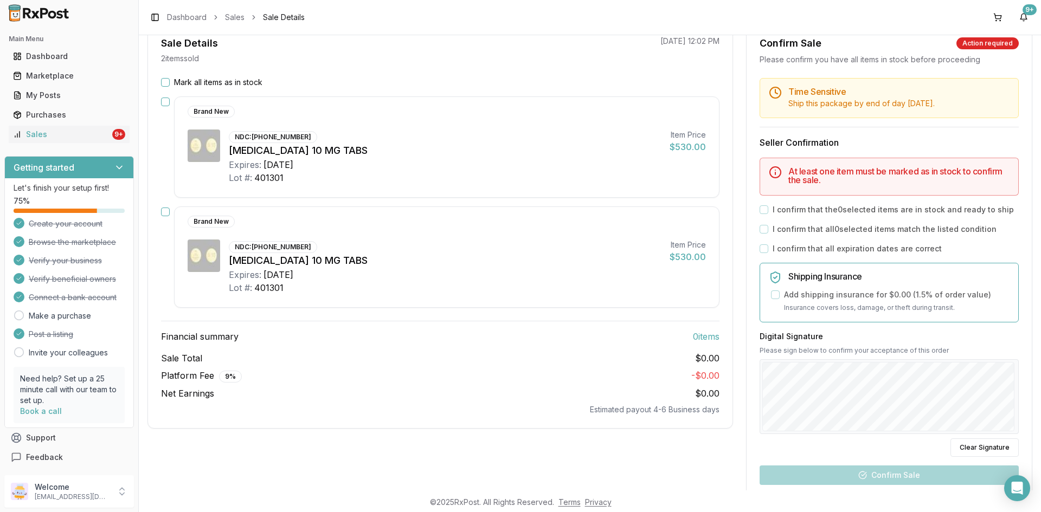
click at [164, 82] on button "Mark all items as in stock" at bounding box center [165, 82] width 9 height 9
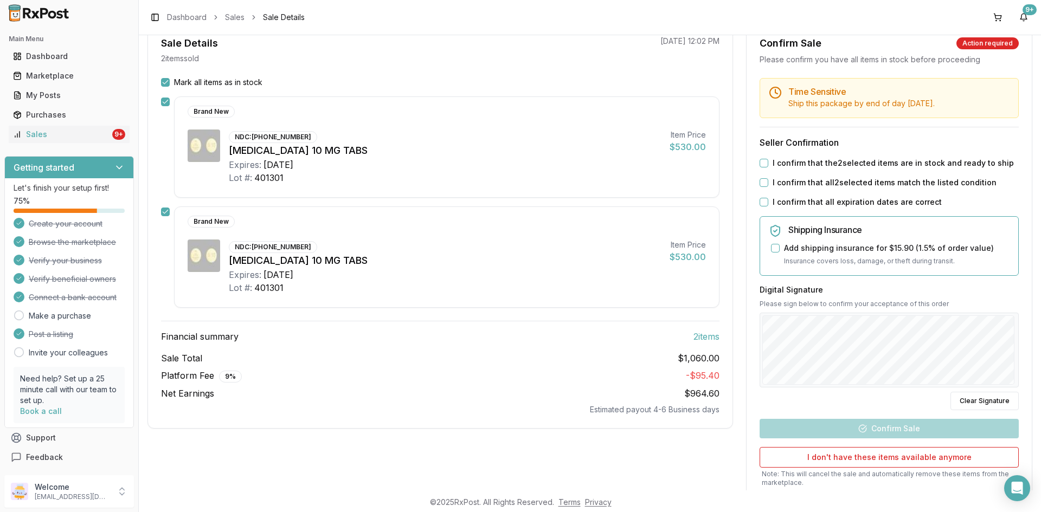
click at [764, 204] on button "I confirm that all expiration dates are correct" at bounding box center [764, 202] width 9 height 9
click at [762, 186] on button "I confirm that all 2 selected items match the listed condition" at bounding box center [764, 182] width 9 height 9
click at [760, 162] on button "I confirm that the 2 selected items are in stock and ready to ship" at bounding box center [764, 163] width 9 height 9
click at [1020, 282] on div "Time Sensitive Ship this package by end of day Friday, August 29th . Seller Con…" at bounding box center [889, 307] width 285 height 458
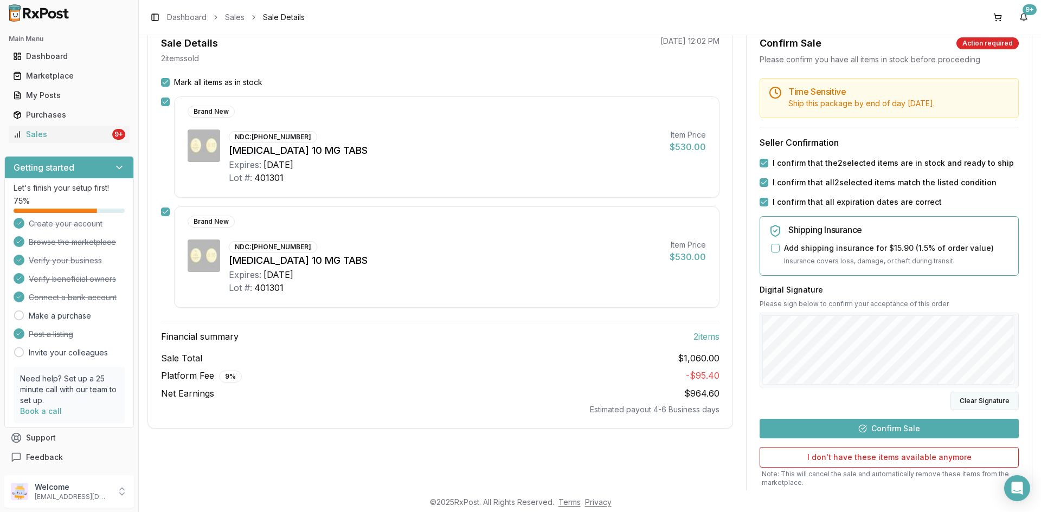
click at [966, 394] on button "Clear Signature" at bounding box center [984, 401] width 68 height 18
click at [980, 400] on button "Clear Signature" at bounding box center [984, 401] width 68 height 18
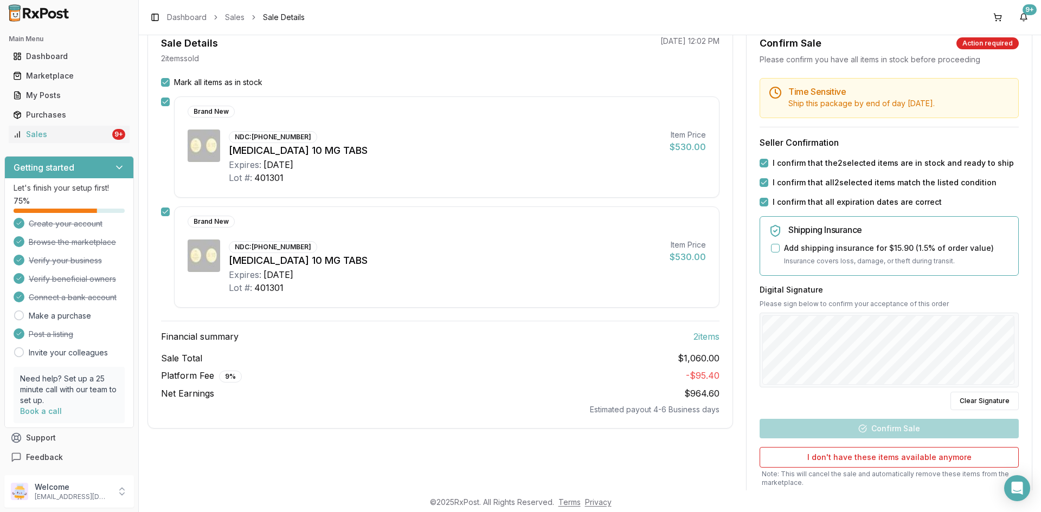
click at [1040, 272] on div "Back to Sales Sale Details Pending Confirmation Invoice 8a055a0b93db Direct Pur…" at bounding box center [590, 262] width 902 height 455
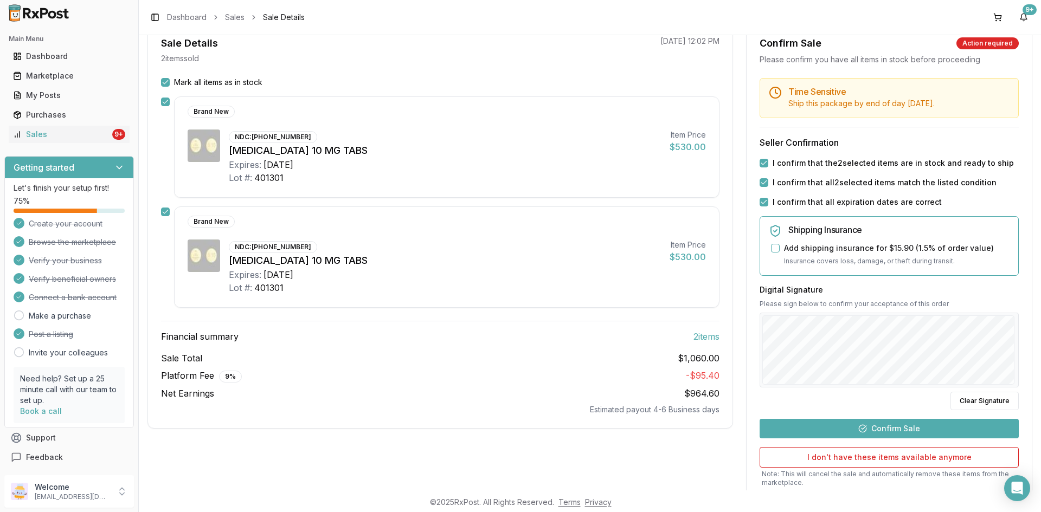
click at [890, 428] on button "Confirm Sale" at bounding box center [889, 429] width 259 height 20
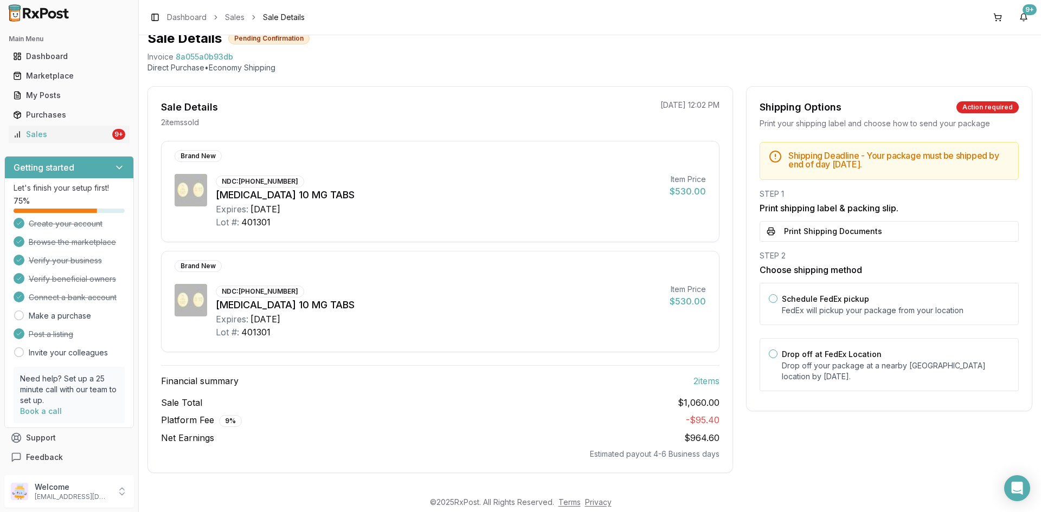
scroll to position [44, 0]
click at [849, 236] on button "Print Shipping Documents" at bounding box center [889, 231] width 259 height 21
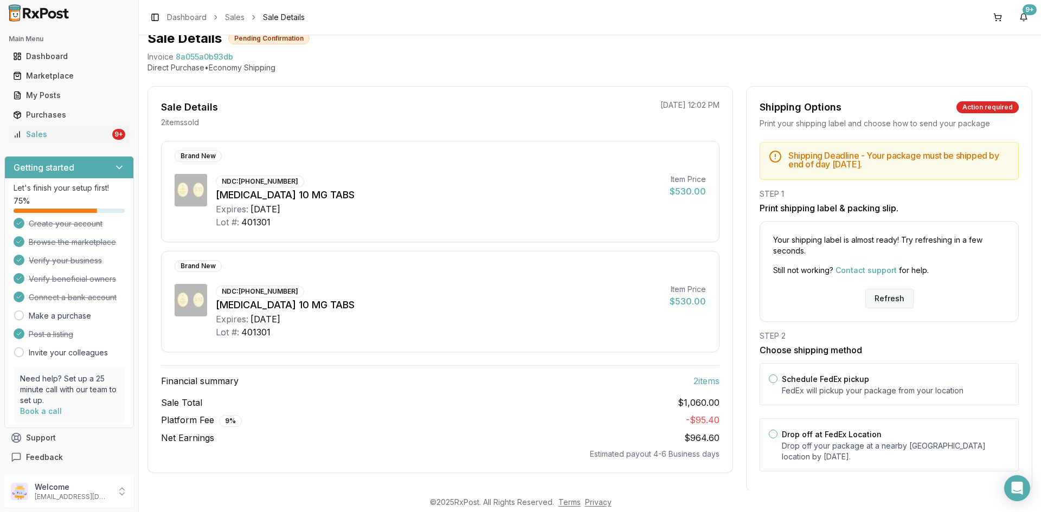
click at [889, 299] on button "Refresh" at bounding box center [889, 299] width 48 height 20
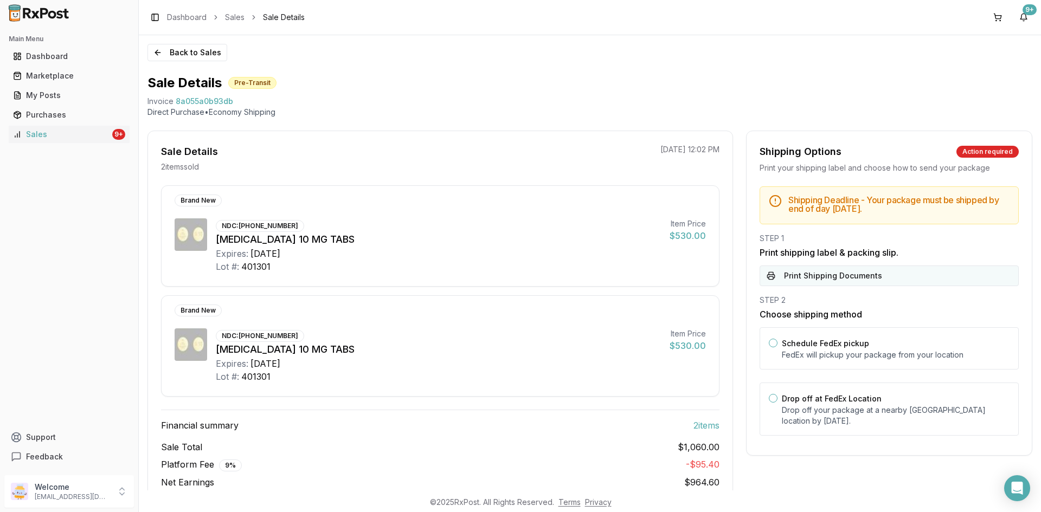
click at [859, 278] on button "Print Shipping Documents" at bounding box center [889, 276] width 259 height 21
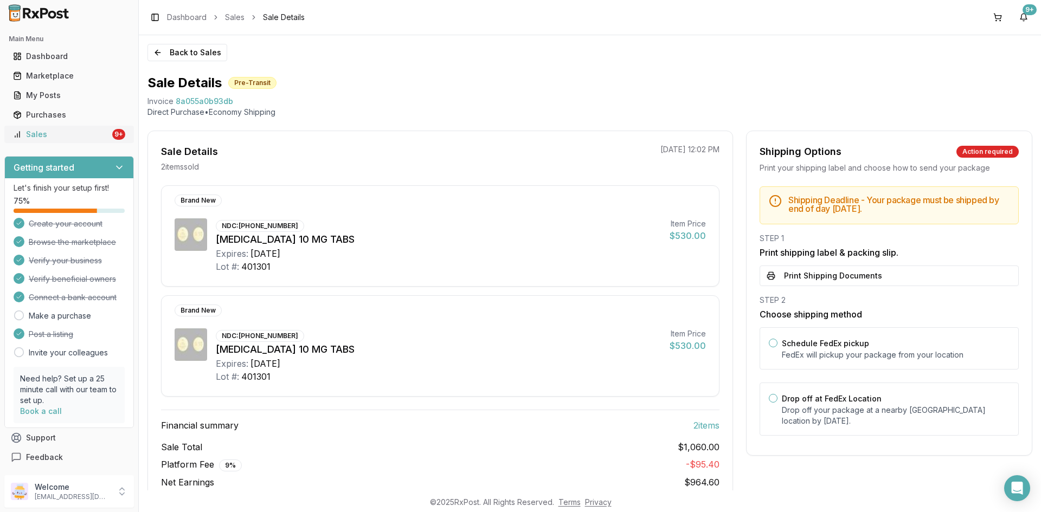
click at [22, 134] on div "Sales" at bounding box center [61, 134] width 97 height 11
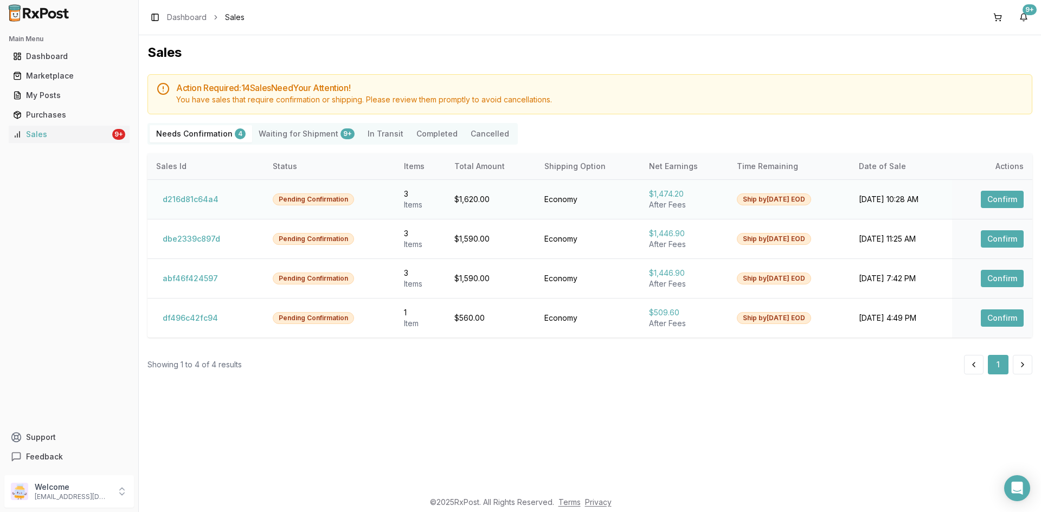
click at [1001, 201] on button "Confirm" at bounding box center [1002, 199] width 43 height 17
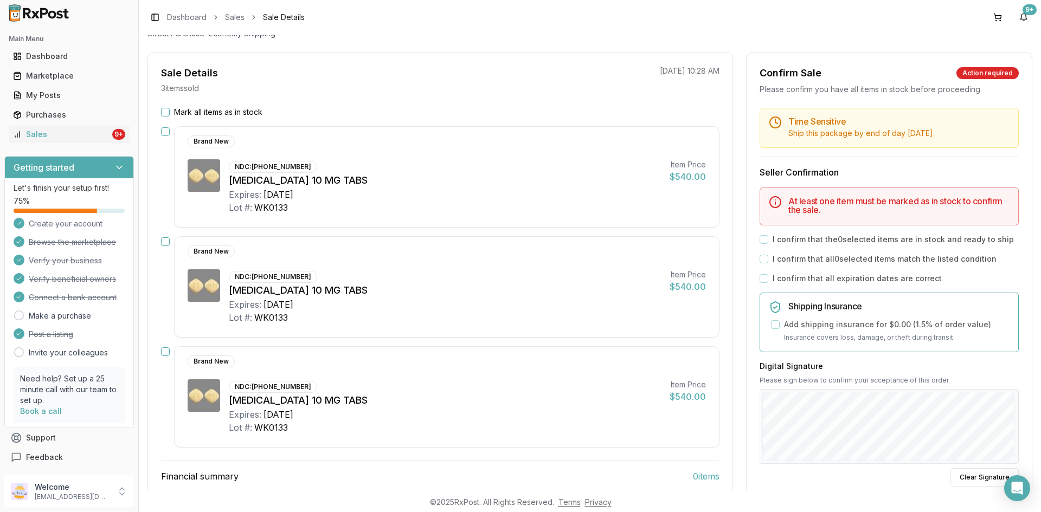
scroll to position [108, 0]
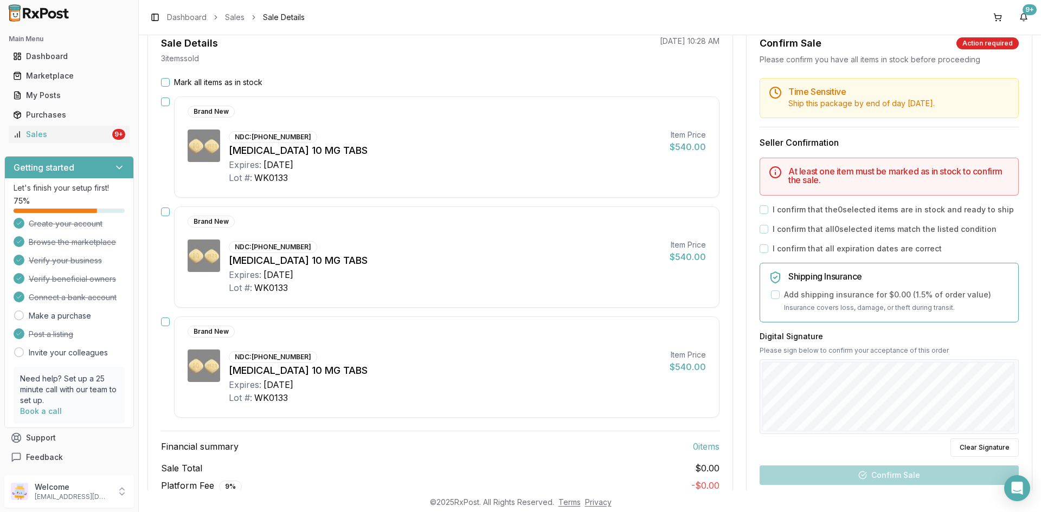
click at [165, 81] on button "Mark all items as in stock" at bounding box center [165, 82] width 9 height 9
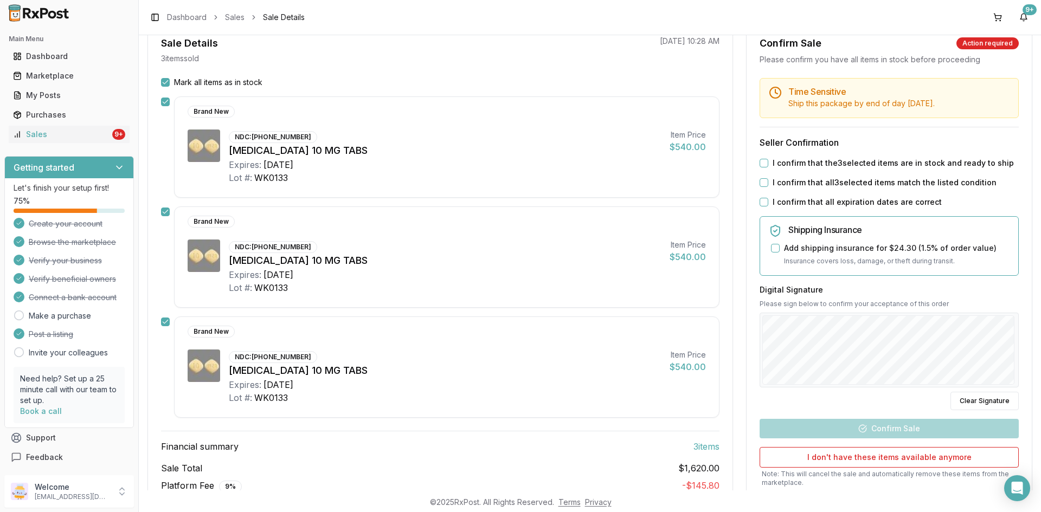
click at [764, 162] on button "I confirm that the 3 selected items are in stock and ready to ship" at bounding box center [764, 163] width 9 height 9
click at [762, 179] on button "I confirm that all 3 selected items match the listed condition" at bounding box center [764, 182] width 9 height 9
click at [763, 198] on button "I confirm that all expiration dates are correct" at bounding box center [764, 202] width 9 height 9
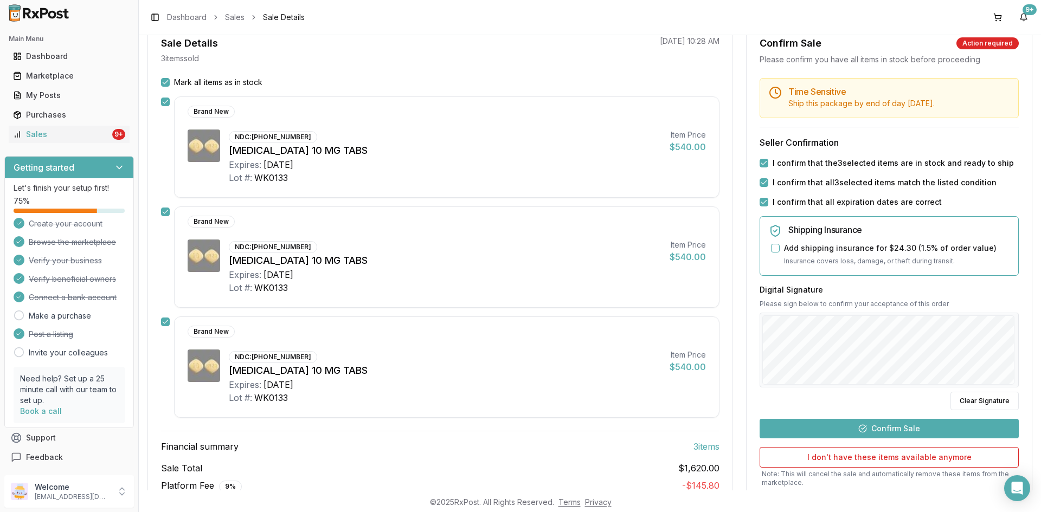
click at [904, 424] on button "Confirm Sale" at bounding box center [889, 429] width 259 height 20
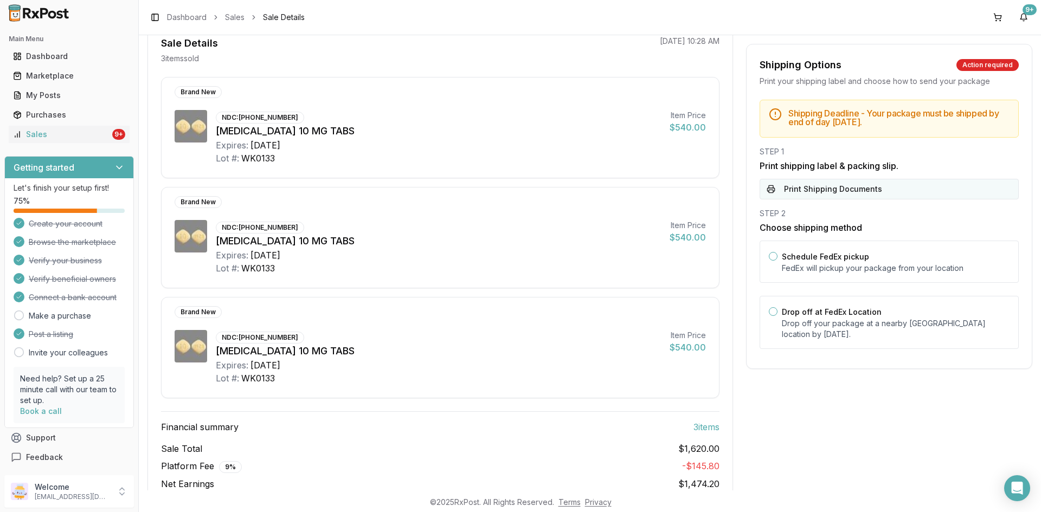
click at [873, 183] on button "Print Shipping Documents" at bounding box center [889, 189] width 259 height 21
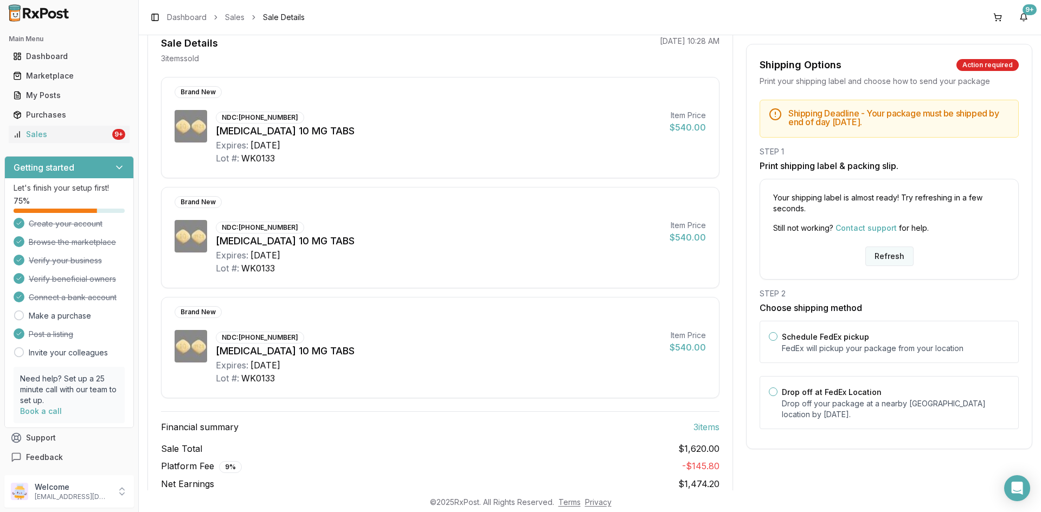
click at [895, 255] on button "Refresh" at bounding box center [889, 257] width 48 height 20
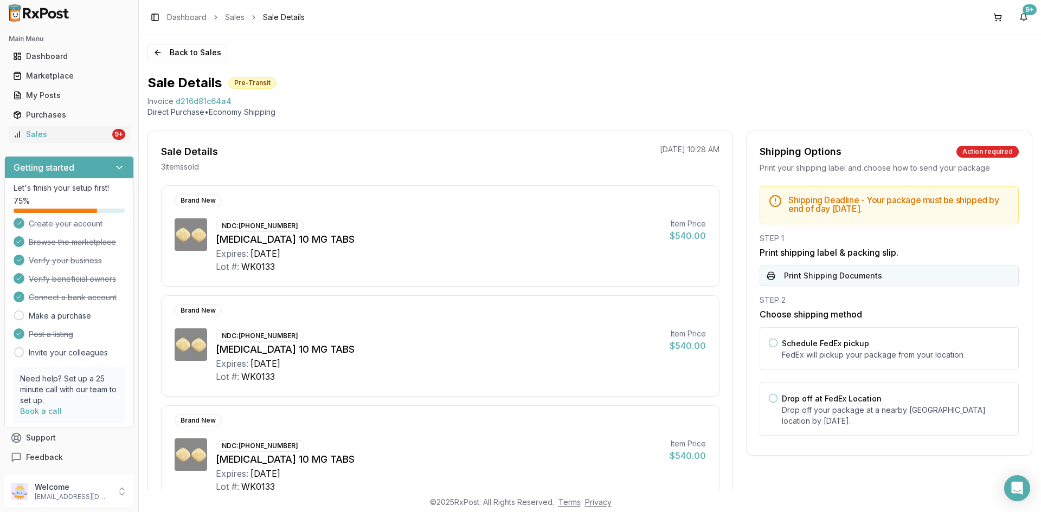
click at [859, 280] on button "Print Shipping Documents" at bounding box center [889, 276] width 259 height 21
click at [72, 131] on div "Sales" at bounding box center [61, 134] width 97 height 11
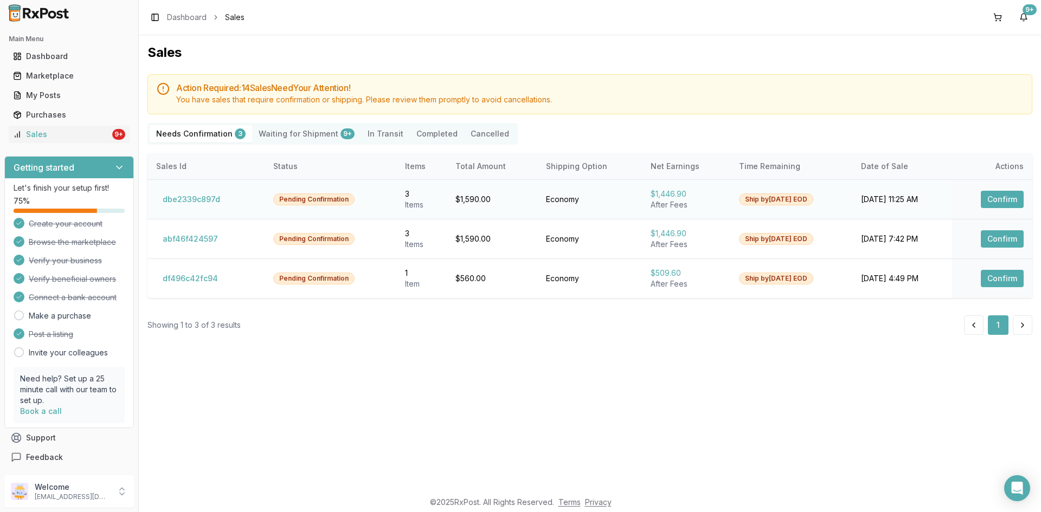
click at [1003, 201] on button "Confirm" at bounding box center [1002, 199] width 43 height 17
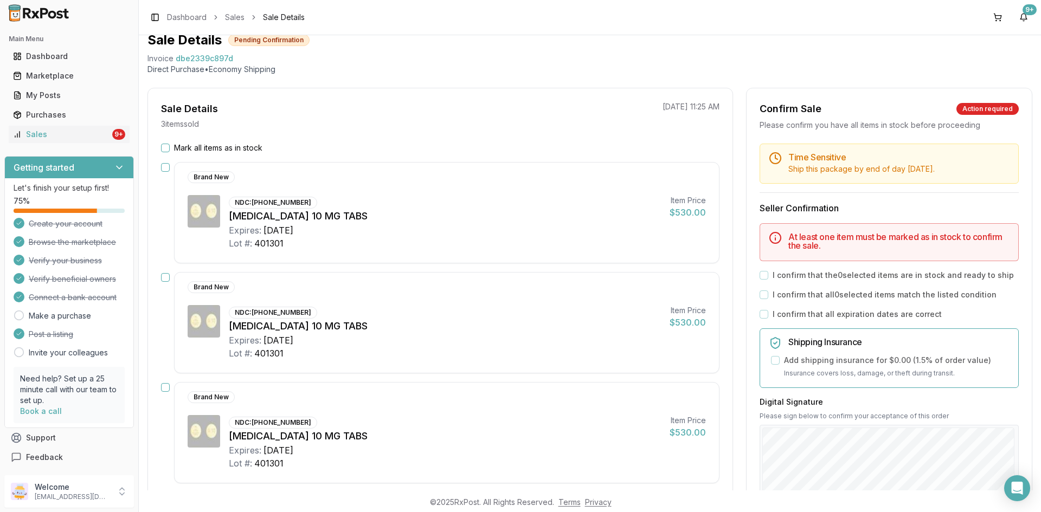
scroll to position [108, 0]
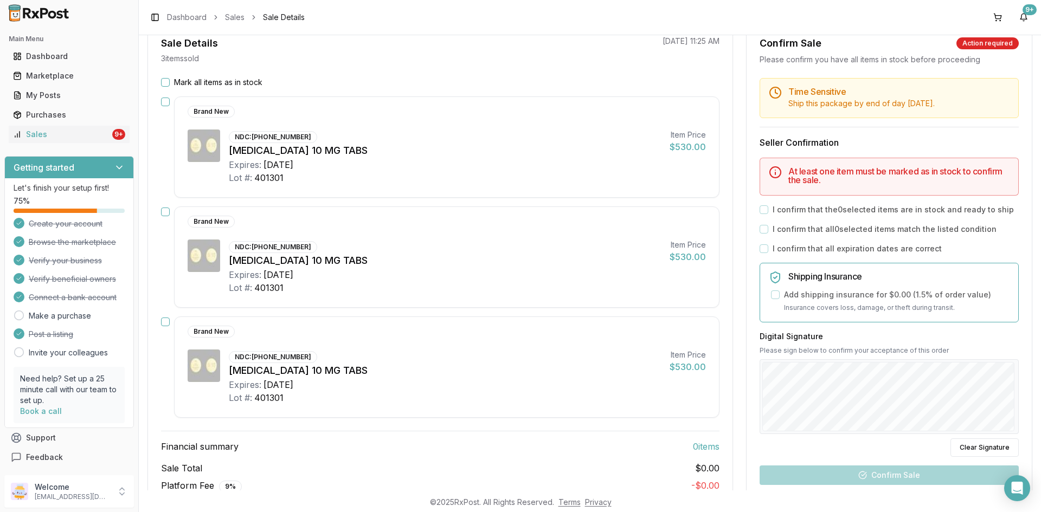
drag, startPoint x: 165, startPoint y: 82, endPoint x: 200, endPoint y: 100, distance: 38.3
click at [166, 82] on button "Mark all items as in stock" at bounding box center [165, 82] width 9 height 9
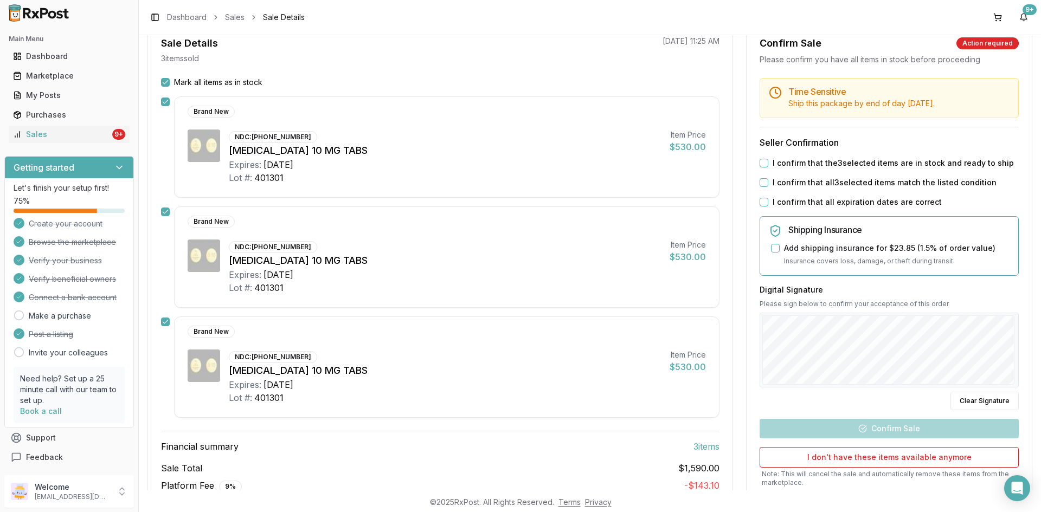
click at [760, 160] on button "I confirm that the 3 selected items are in stock and ready to ship" at bounding box center [764, 163] width 9 height 9
click at [763, 179] on button "I confirm that all 3 selected items match the listed condition" at bounding box center [764, 182] width 9 height 9
click at [763, 198] on button "I confirm that all expiration dates are correct" at bounding box center [764, 202] width 9 height 9
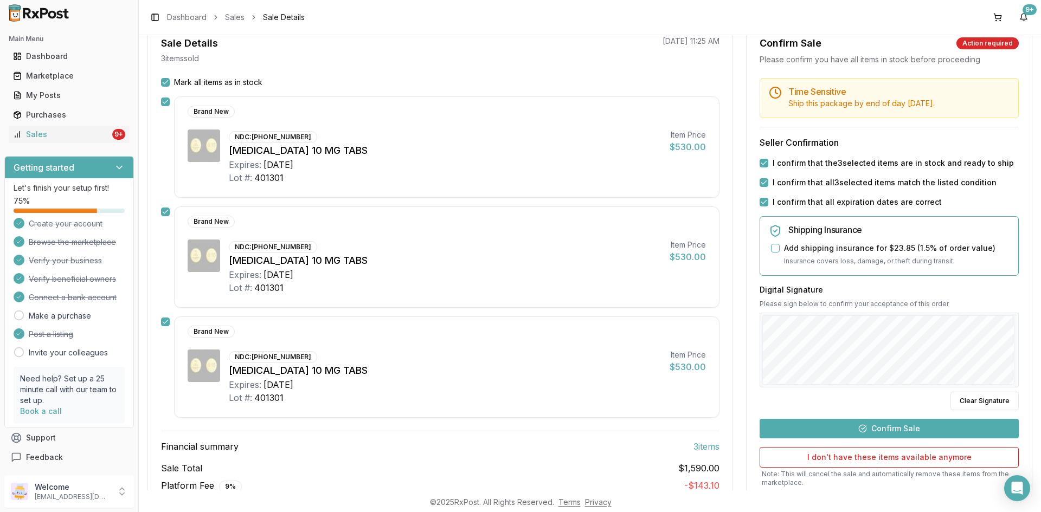
click at [913, 430] on button "Confirm Sale" at bounding box center [889, 429] width 259 height 20
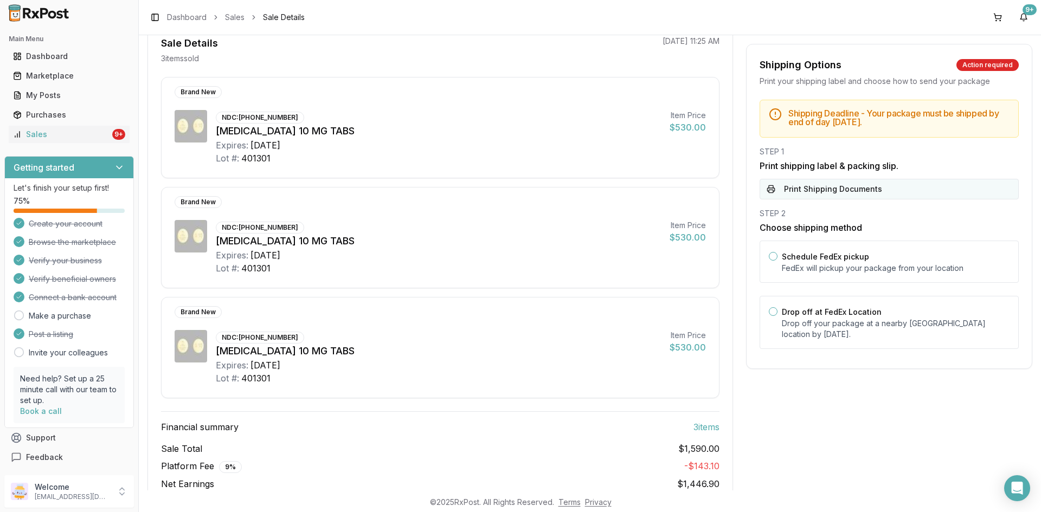
click at [867, 192] on button "Print Shipping Documents" at bounding box center [889, 189] width 259 height 21
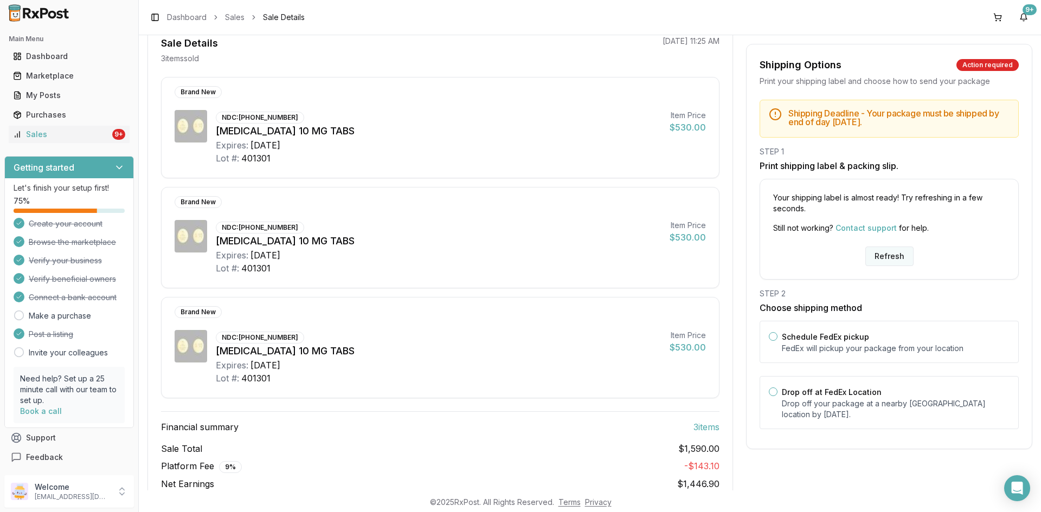
click at [886, 258] on button "Refresh" at bounding box center [889, 257] width 48 height 20
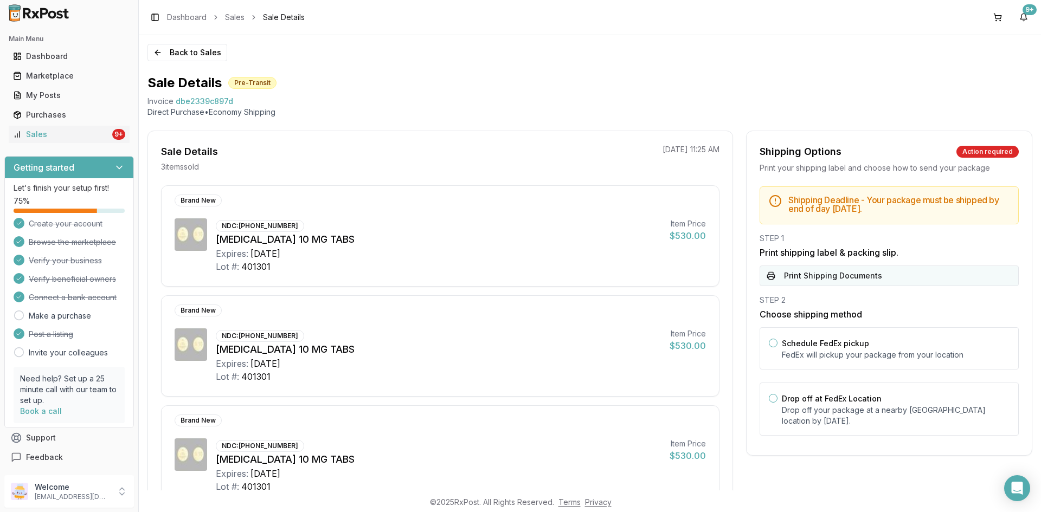
click at [883, 285] on button "Print Shipping Documents" at bounding box center [889, 276] width 259 height 21
click at [69, 139] on div "Sales" at bounding box center [61, 134] width 97 height 11
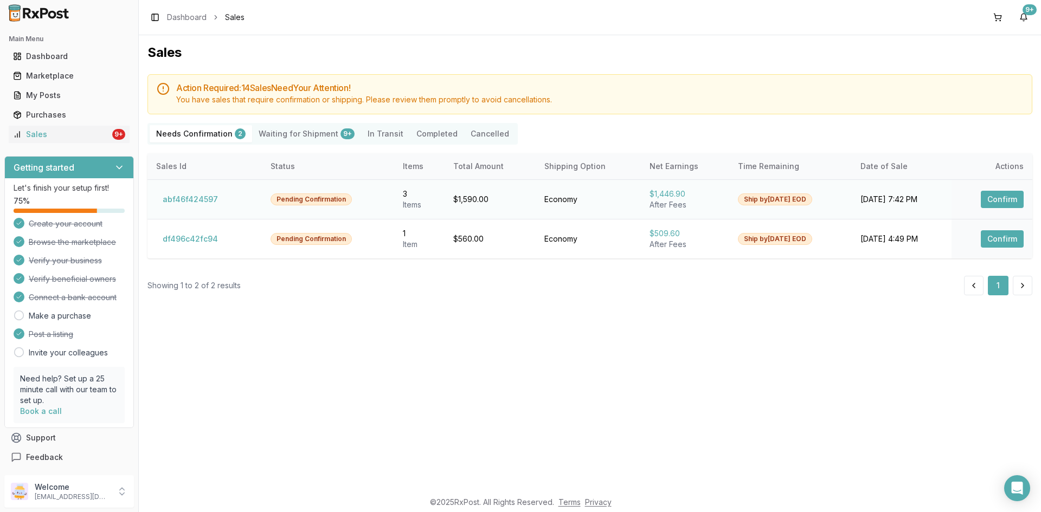
click at [998, 204] on button "Confirm" at bounding box center [1002, 199] width 43 height 17
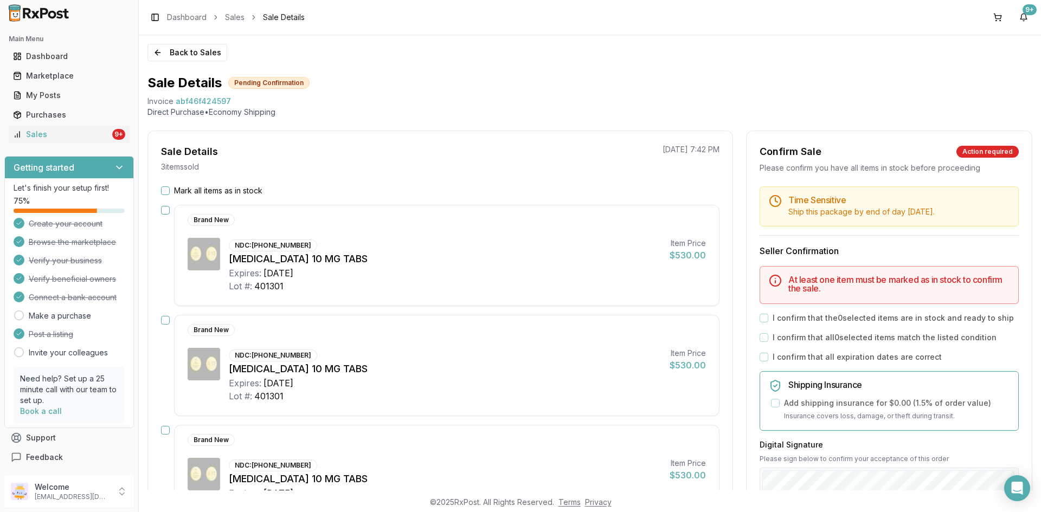
click at [167, 189] on button "Mark all items as in stock" at bounding box center [165, 190] width 9 height 9
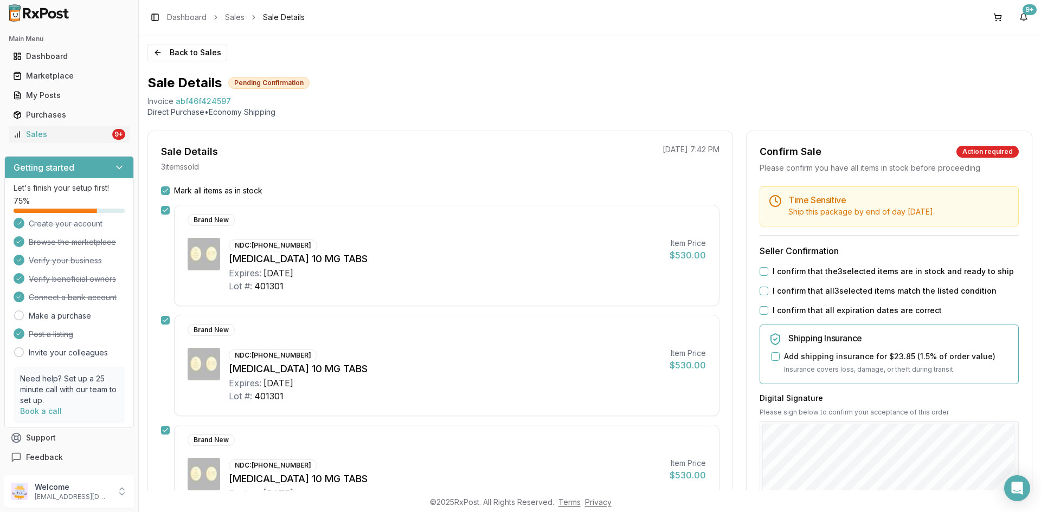
click at [763, 268] on button "I confirm that the 3 selected items are in stock and ready to ship" at bounding box center [764, 271] width 9 height 9
click at [763, 290] on button "I confirm that all 3 selected items match the listed condition" at bounding box center [764, 291] width 9 height 9
click at [762, 305] on div "I confirm that all expiration dates are correct" at bounding box center [889, 310] width 259 height 11
click at [761, 312] on button "I confirm that all expiration dates are correct" at bounding box center [764, 310] width 9 height 9
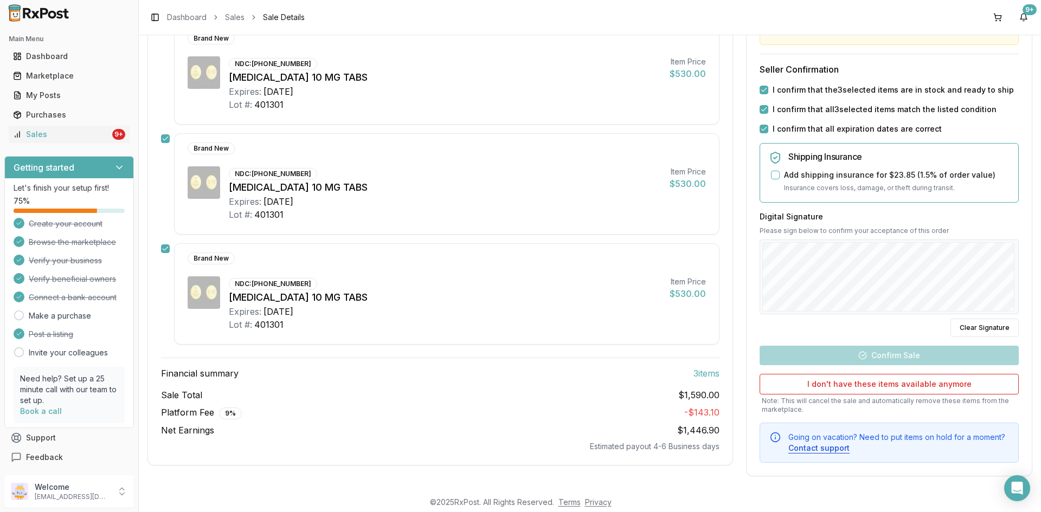
scroll to position [185, 0]
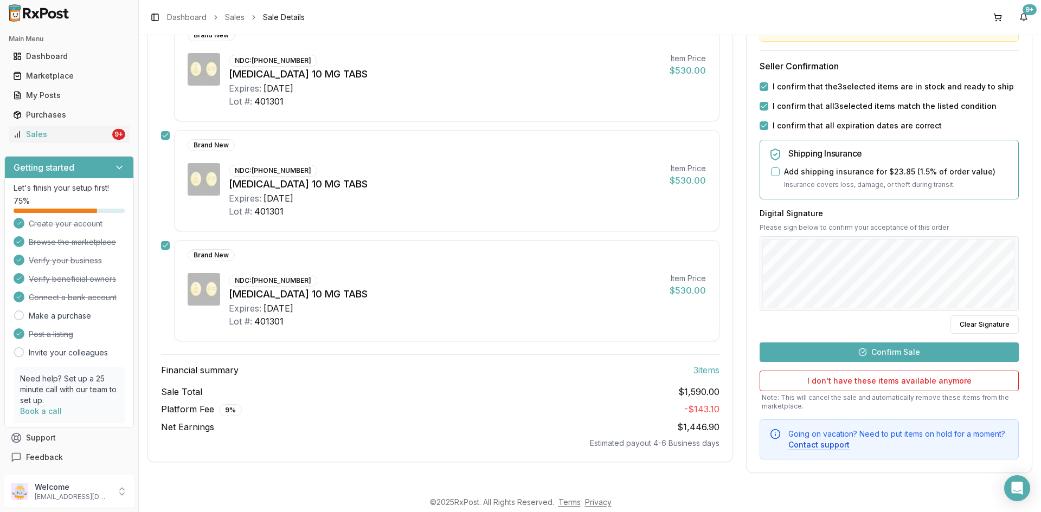
click at [879, 357] on button "Confirm Sale" at bounding box center [889, 353] width 259 height 20
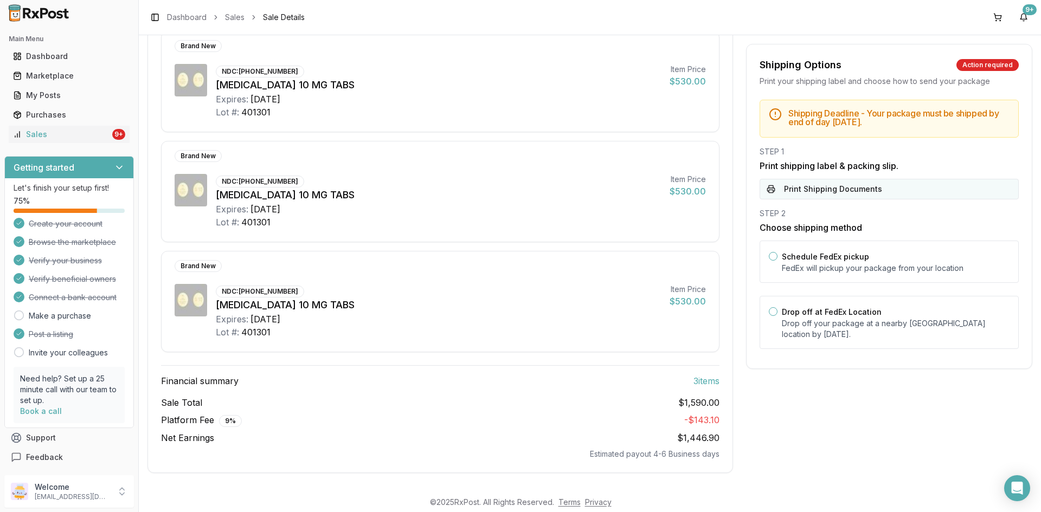
click at [830, 195] on button "Print Shipping Documents" at bounding box center [889, 189] width 259 height 21
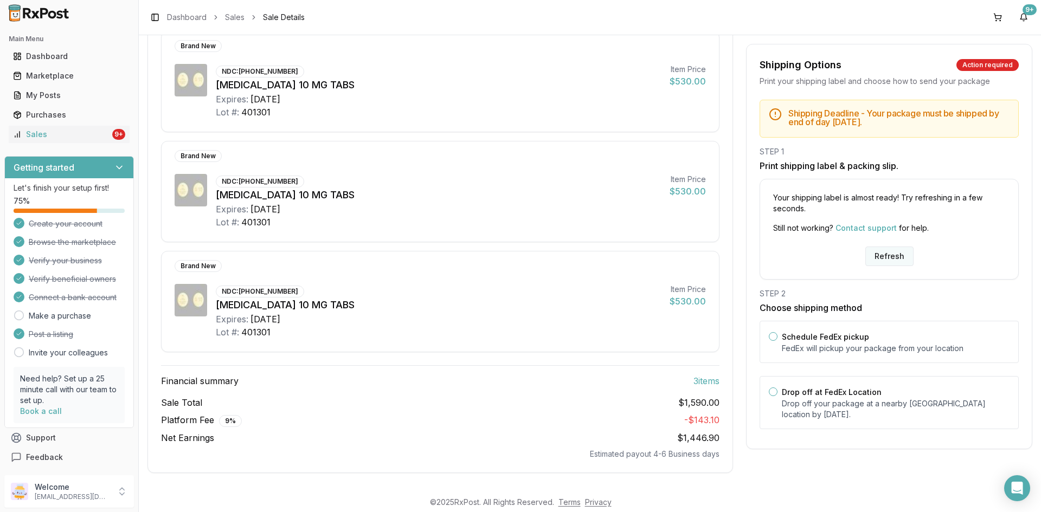
click at [885, 258] on button "Refresh" at bounding box center [889, 257] width 48 height 20
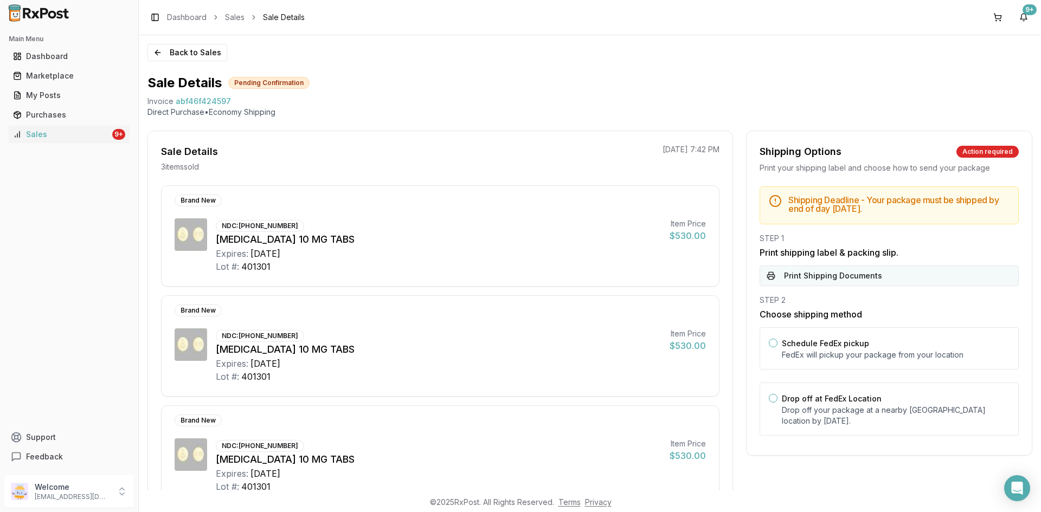
click at [870, 278] on button "Print Shipping Documents" at bounding box center [889, 276] width 259 height 21
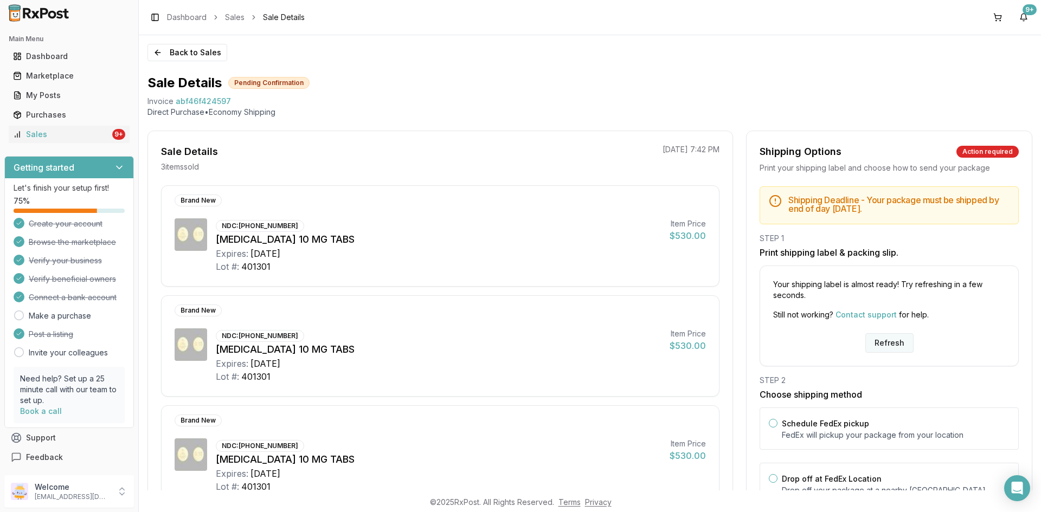
click at [897, 343] on button "Refresh" at bounding box center [889, 343] width 48 height 20
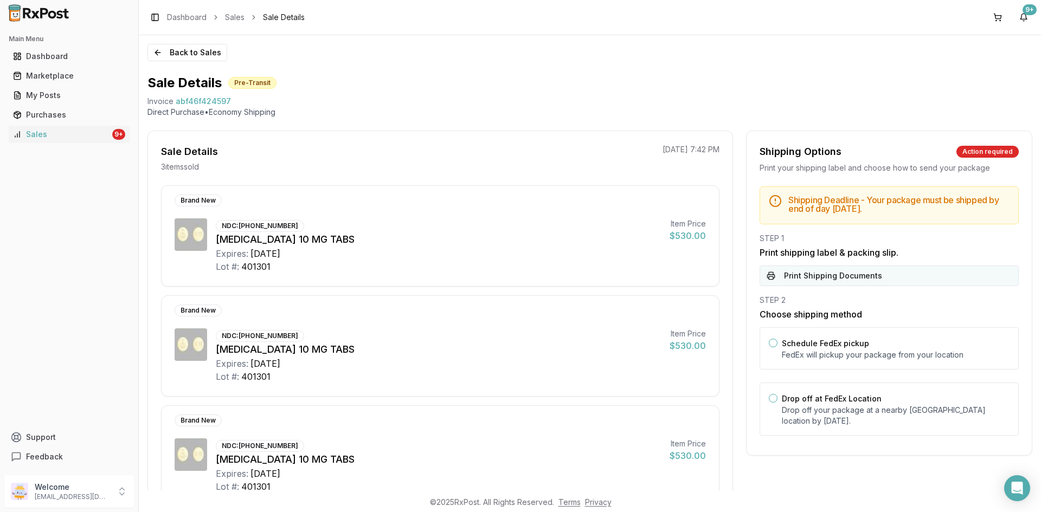
click at [835, 270] on button "Print Shipping Documents" at bounding box center [889, 276] width 259 height 21
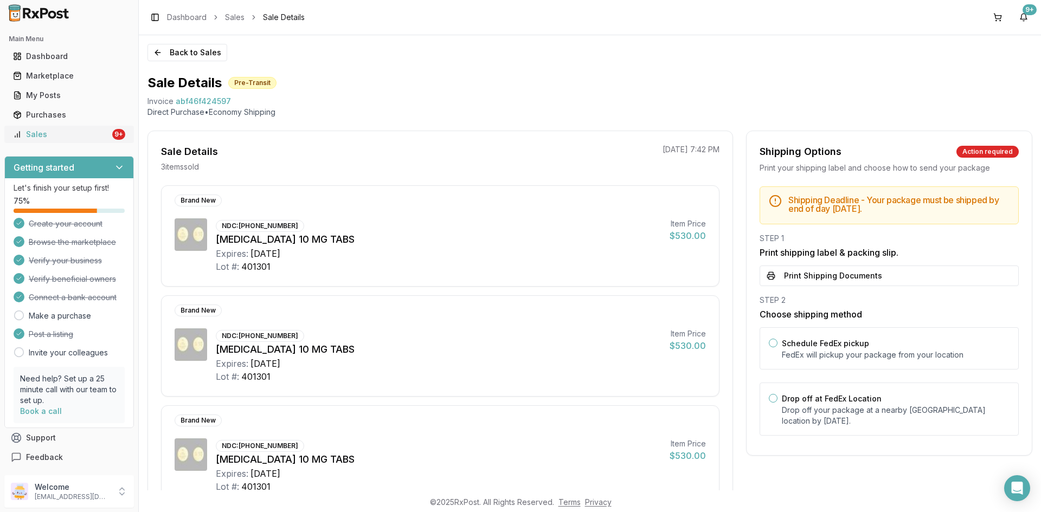
click at [36, 128] on link "Sales 9+" at bounding box center [69, 135] width 121 height 20
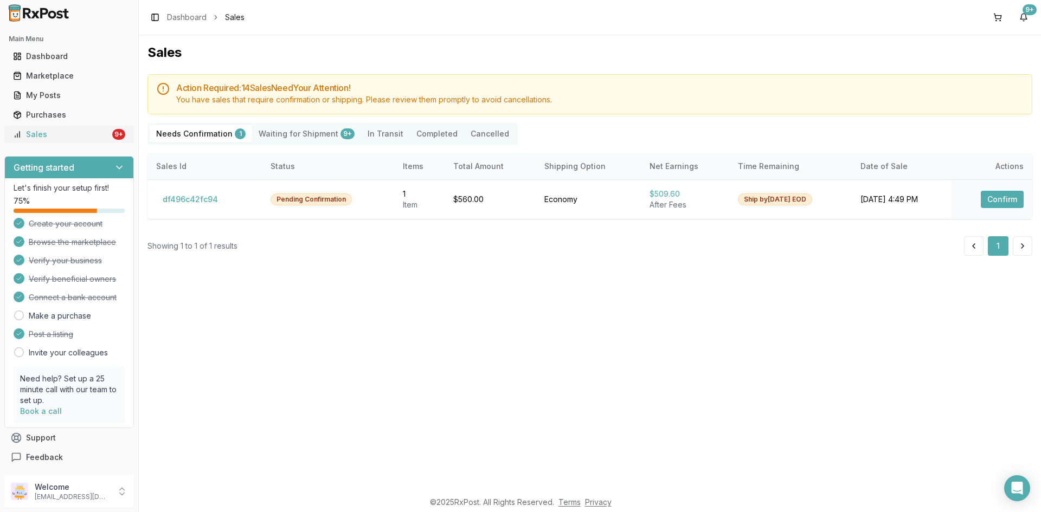
click at [101, 134] on div "Sales" at bounding box center [61, 134] width 97 height 11
click at [1002, 200] on button "Confirm" at bounding box center [1002, 199] width 43 height 17
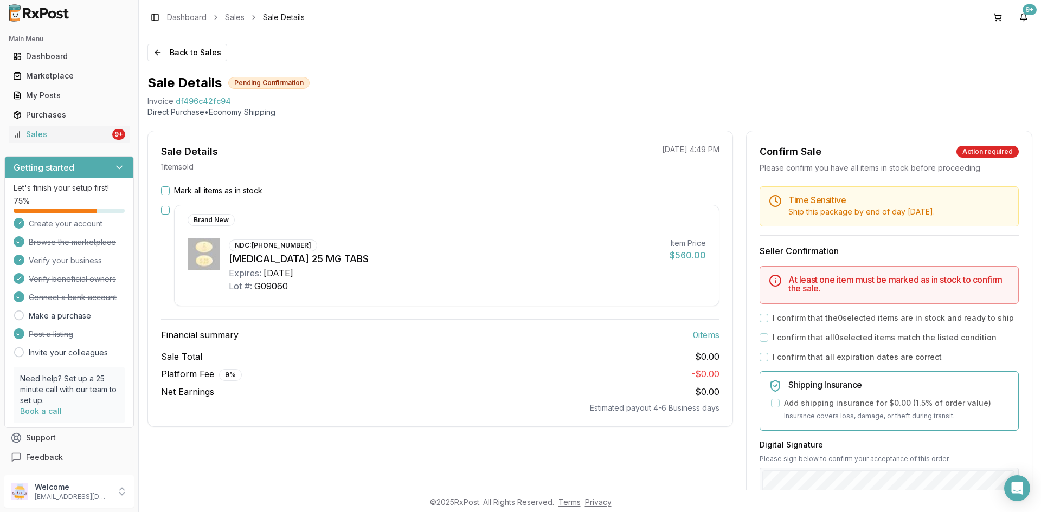
click at [165, 190] on button "Mark all items as in stock" at bounding box center [165, 190] width 9 height 9
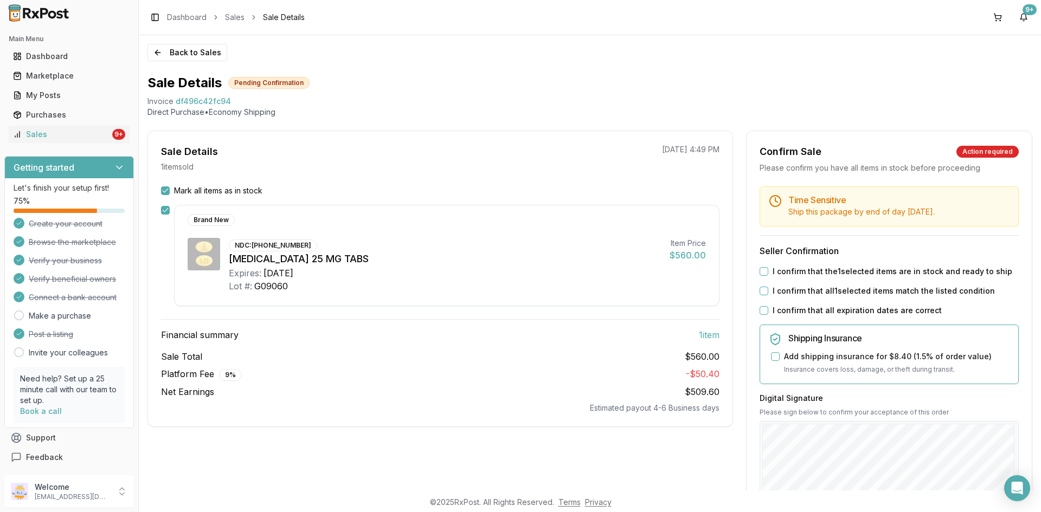
click at [760, 274] on button "I confirm that the 1 selected items are in stock and ready to ship" at bounding box center [764, 271] width 9 height 9
click at [761, 289] on button "I confirm that all 1 selected items match the listed condition" at bounding box center [764, 291] width 9 height 9
click at [761, 313] on button "I confirm that all expiration dates are correct" at bounding box center [764, 310] width 9 height 9
click at [771, 357] on button "Add shipping insurance for $8.40 ( 1.5 % of order value)" at bounding box center [775, 356] width 9 height 9
click at [771, 358] on button "Add shipping insurance for $8.40 ( 1.5 % of order value)" at bounding box center [775, 356] width 9 height 9
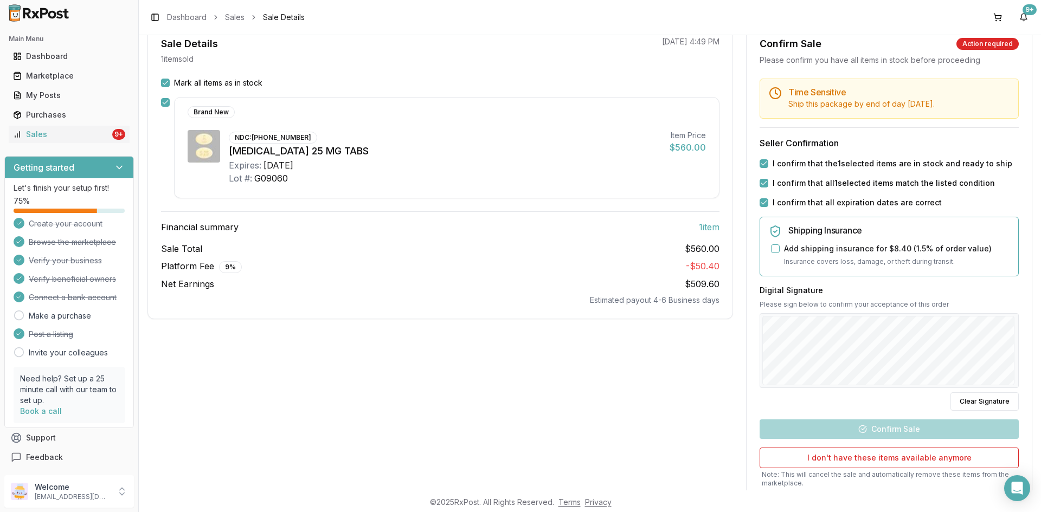
scroll to position [108, 0]
click at [773, 245] on button "Add shipping insurance for $8.40 ( 1.5 % of order value)" at bounding box center [775, 248] width 9 height 9
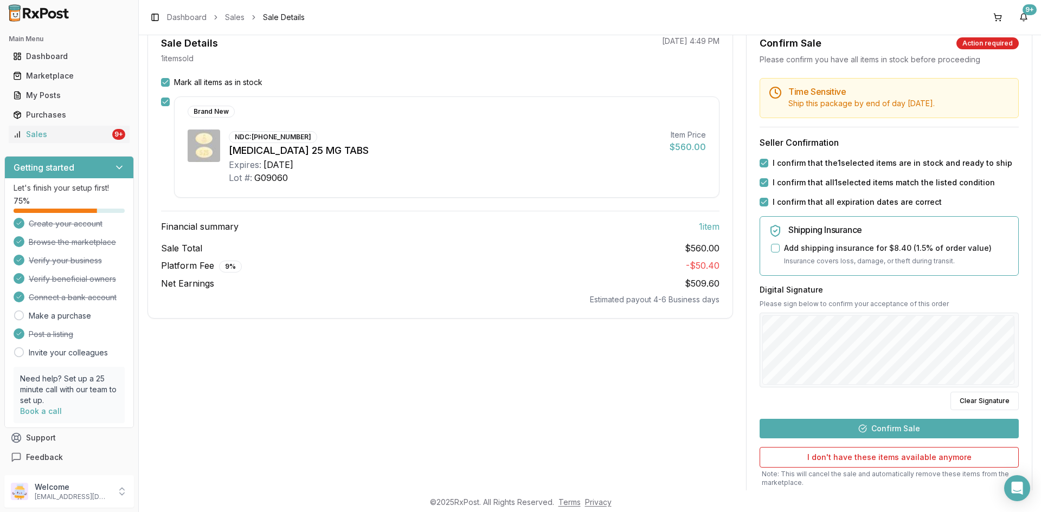
click at [878, 433] on button "Confirm Sale" at bounding box center [889, 429] width 259 height 20
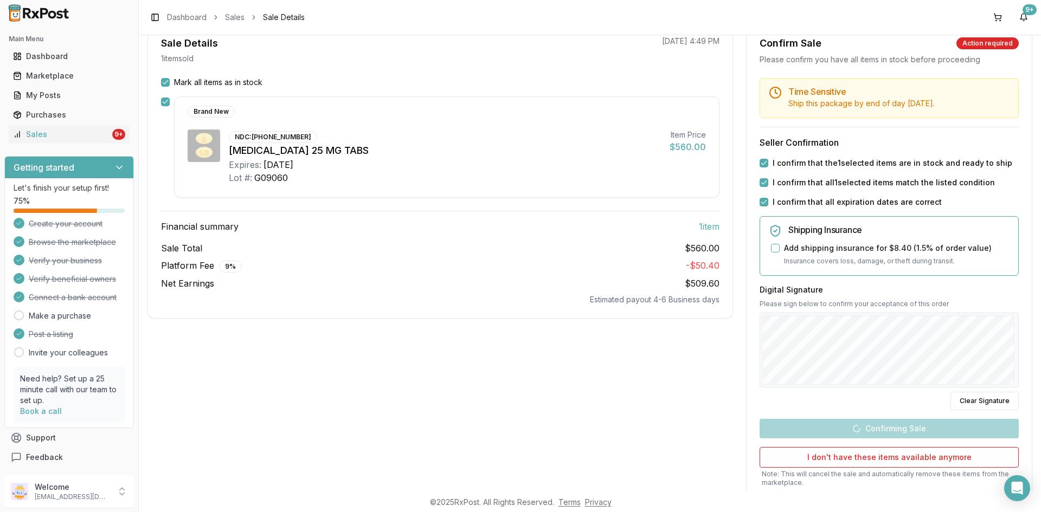
scroll to position [0, 0]
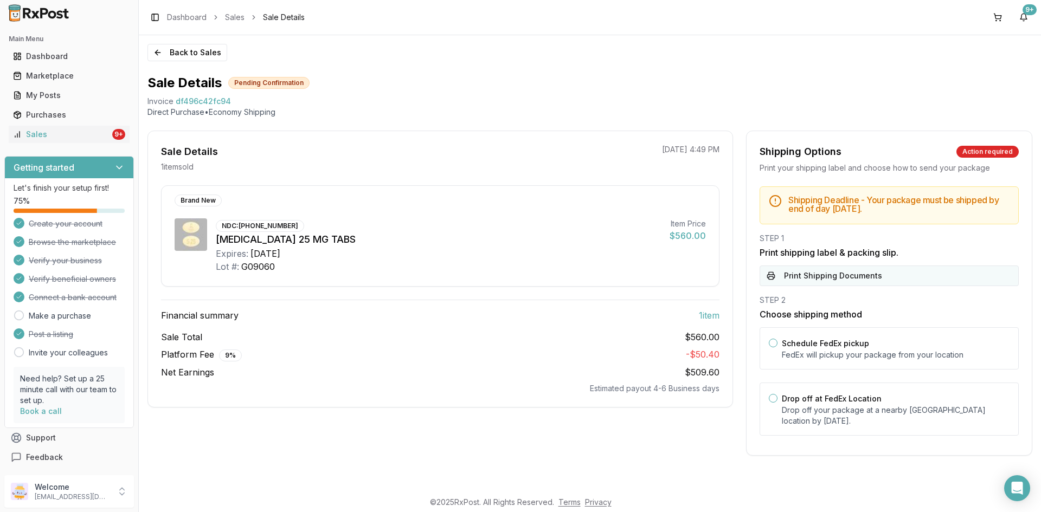
click at [871, 276] on button "Print Shipping Documents" at bounding box center [889, 276] width 259 height 21
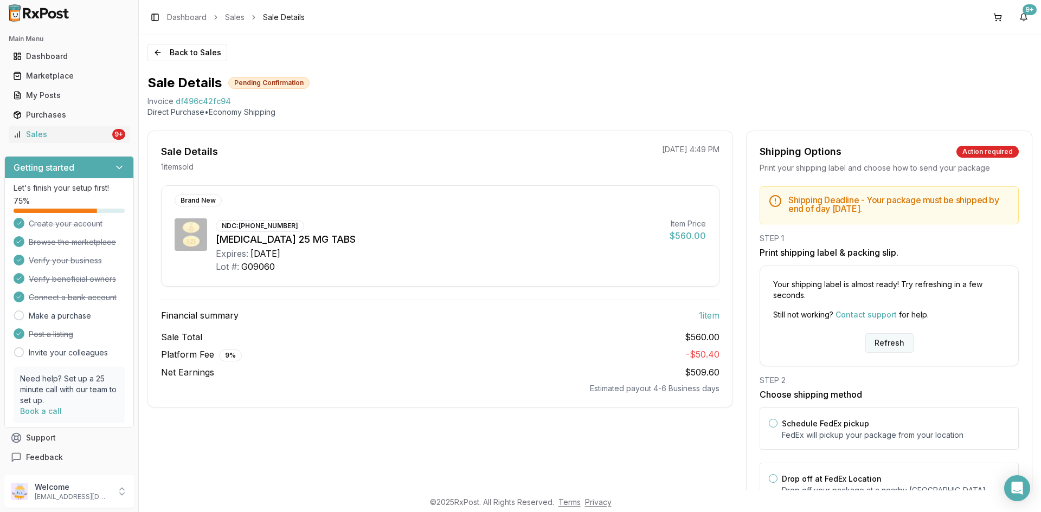
click at [900, 346] on button "Refresh" at bounding box center [889, 343] width 48 height 20
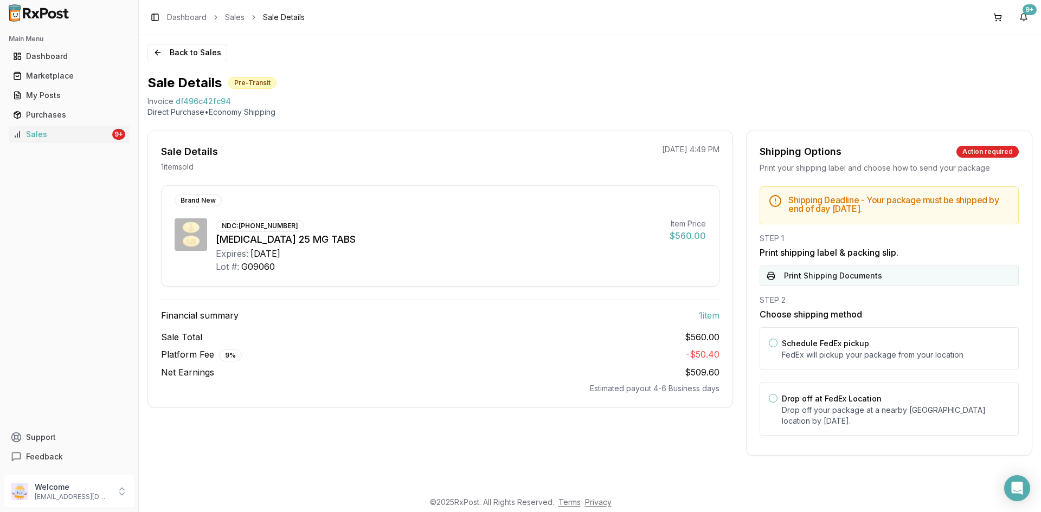
click at [841, 270] on button "Print Shipping Documents" at bounding box center [889, 276] width 259 height 21
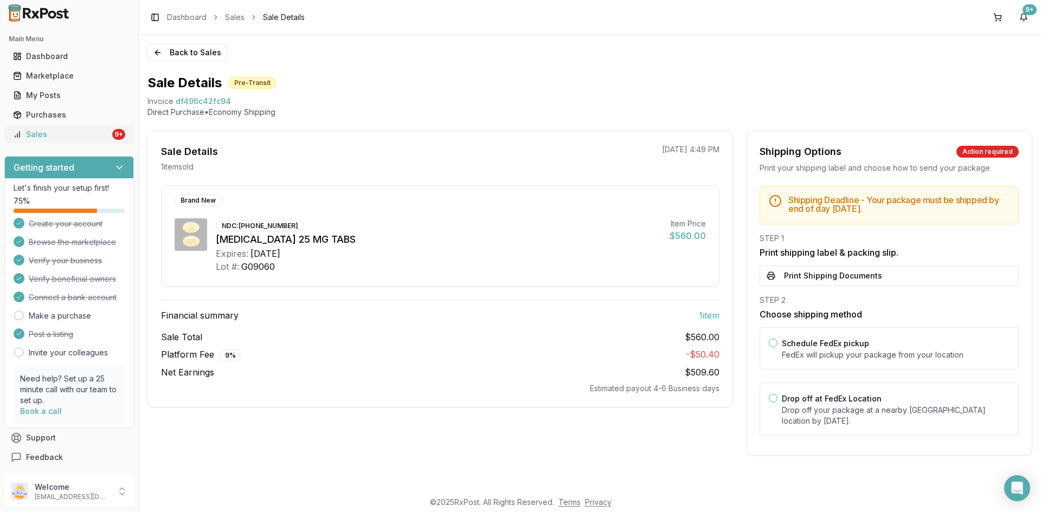
click at [88, 128] on link "Sales 9+" at bounding box center [69, 135] width 121 height 20
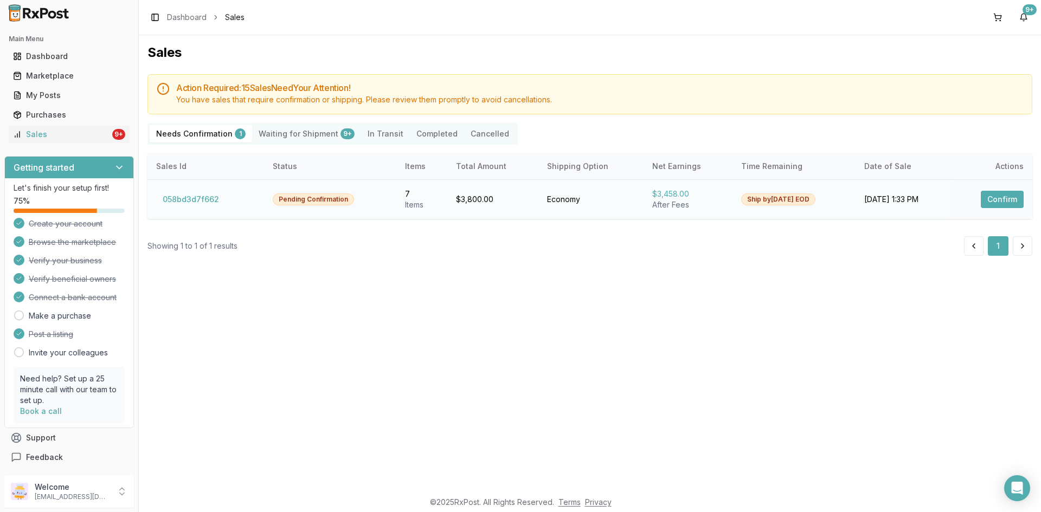
click at [1009, 201] on button "Confirm" at bounding box center [1002, 199] width 43 height 17
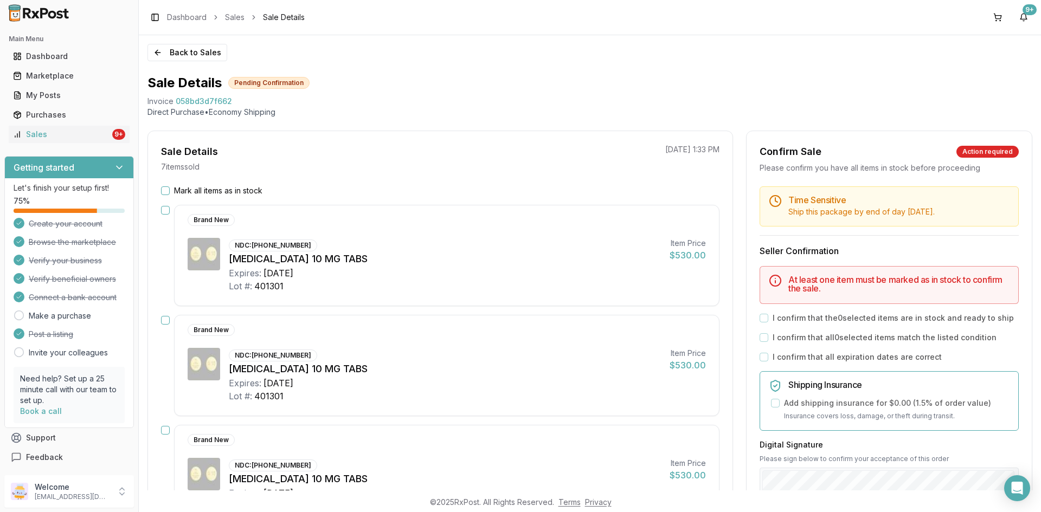
click at [167, 194] on button "Mark all items as in stock" at bounding box center [165, 190] width 9 height 9
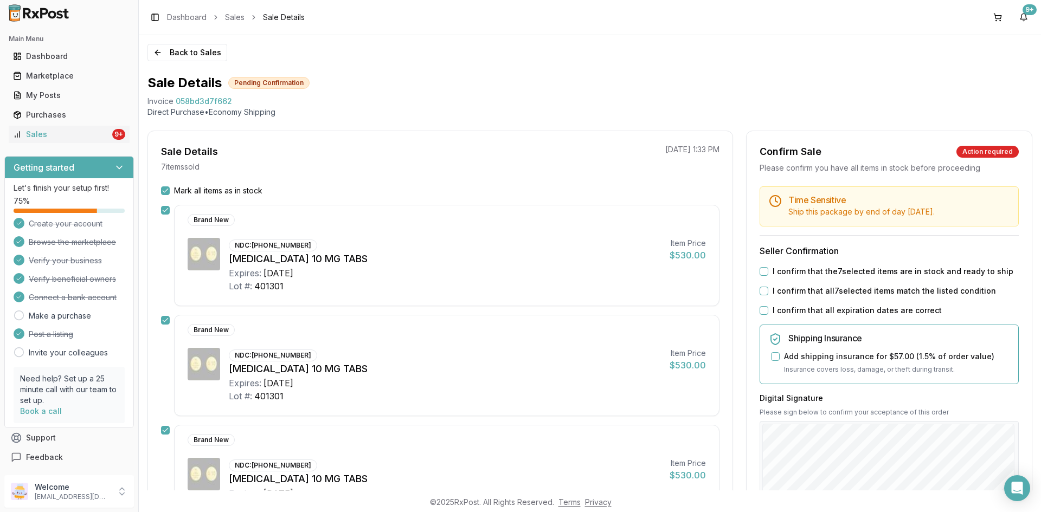
scroll to position [54, 0]
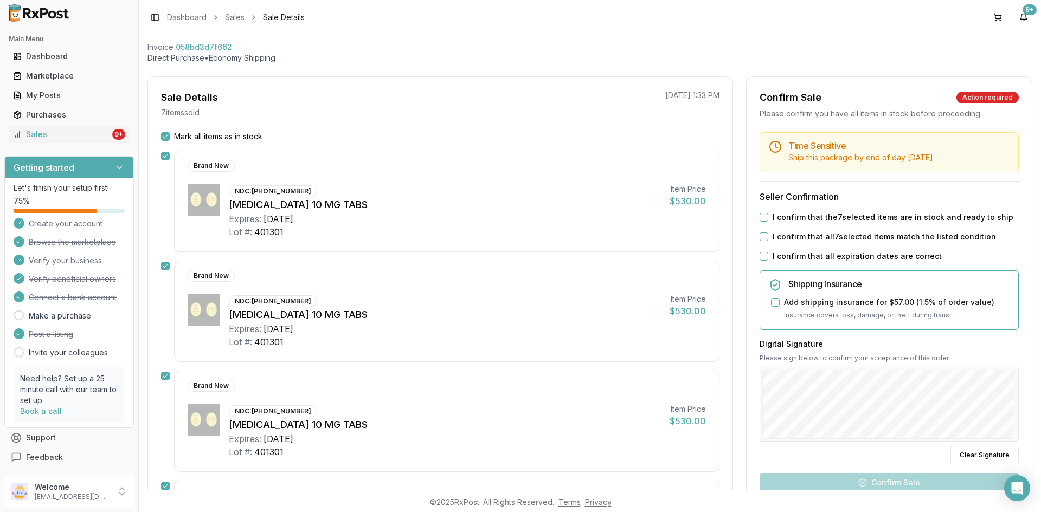
drag, startPoint x: 763, startPoint y: 217, endPoint x: 762, endPoint y: 235, distance: 17.9
click at [763, 218] on button "I confirm that the 7 selected items are in stock and ready to ship" at bounding box center [764, 217] width 9 height 9
click at [762, 236] on button "I confirm that all 7 selected items match the listed condition" at bounding box center [764, 237] width 9 height 9
click at [761, 253] on button "I confirm that all expiration dates are correct" at bounding box center [764, 256] width 9 height 9
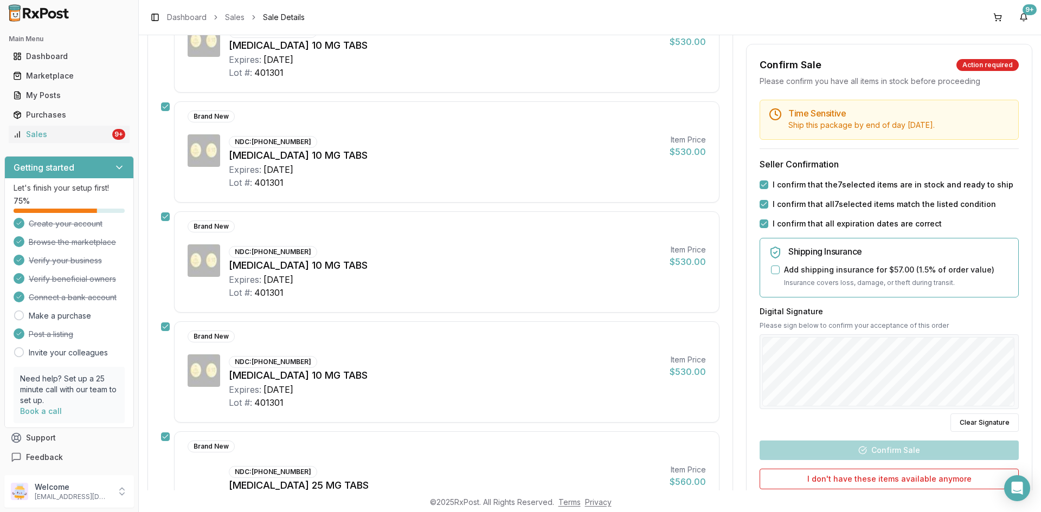
scroll to position [217, 0]
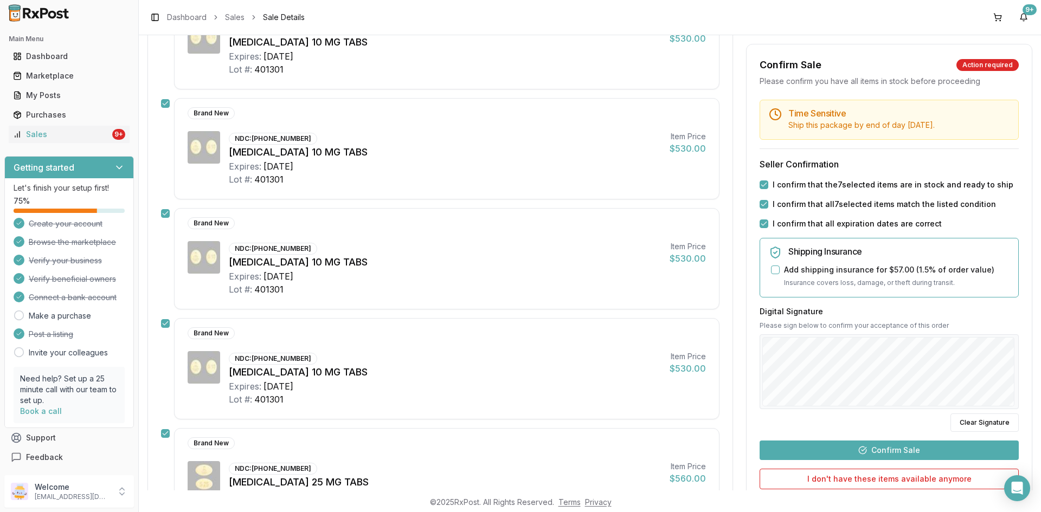
click at [921, 449] on button "Confirm Sale" at bounding box center [889, 451] width 259 height 20
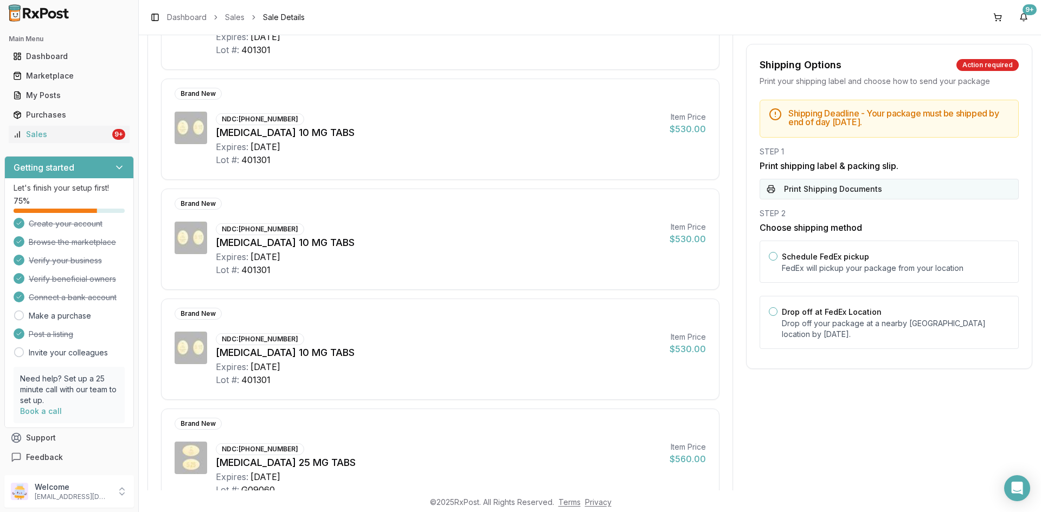
click at [850, 185] on button "Print Shipping Documents" at bounding box center [889, 189] width 259 height 21
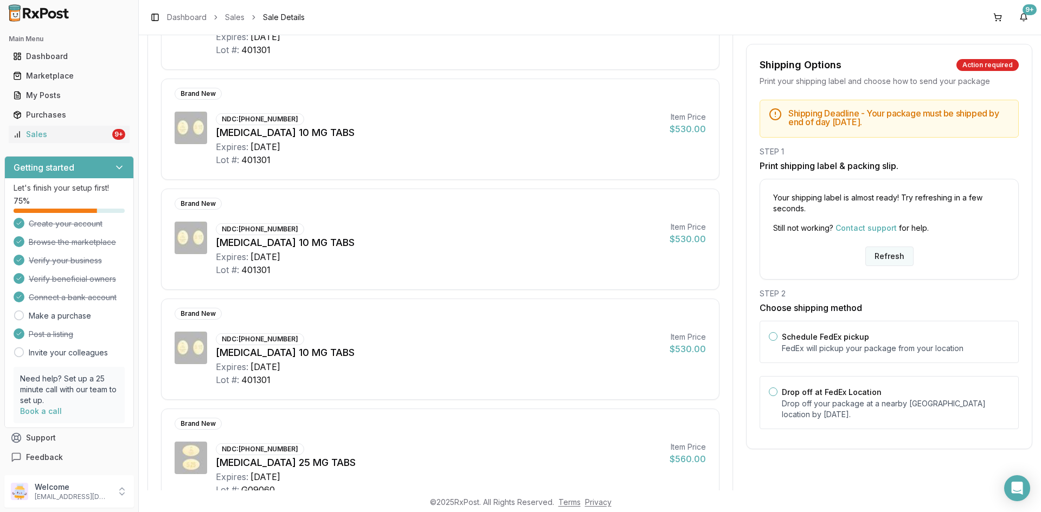
click at [895, 249] on button "Refresh" at bounding box center [889, 257] width 48 height 20
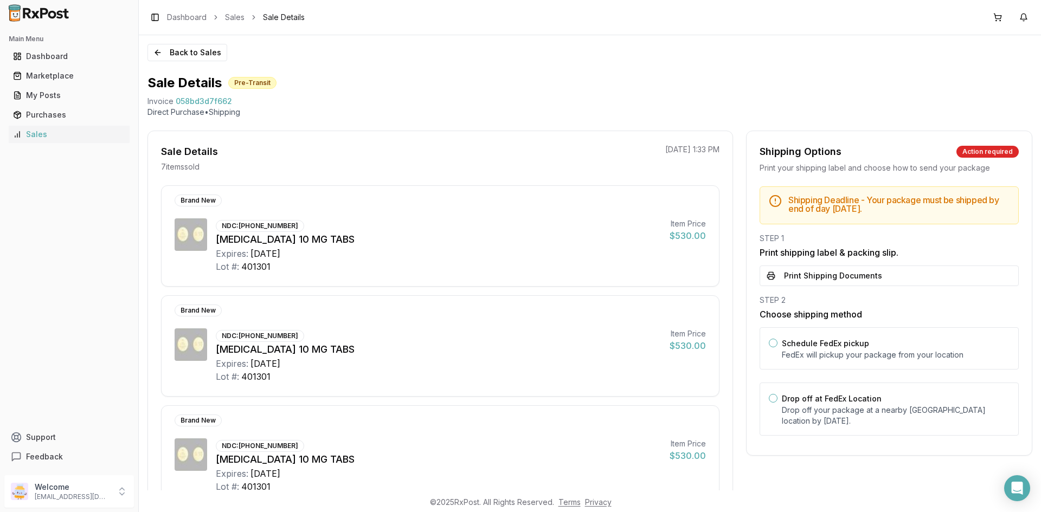
click at [897, 281] on button "Print Shipping Documents" at bounding box center [889, 276] width 259 height 21
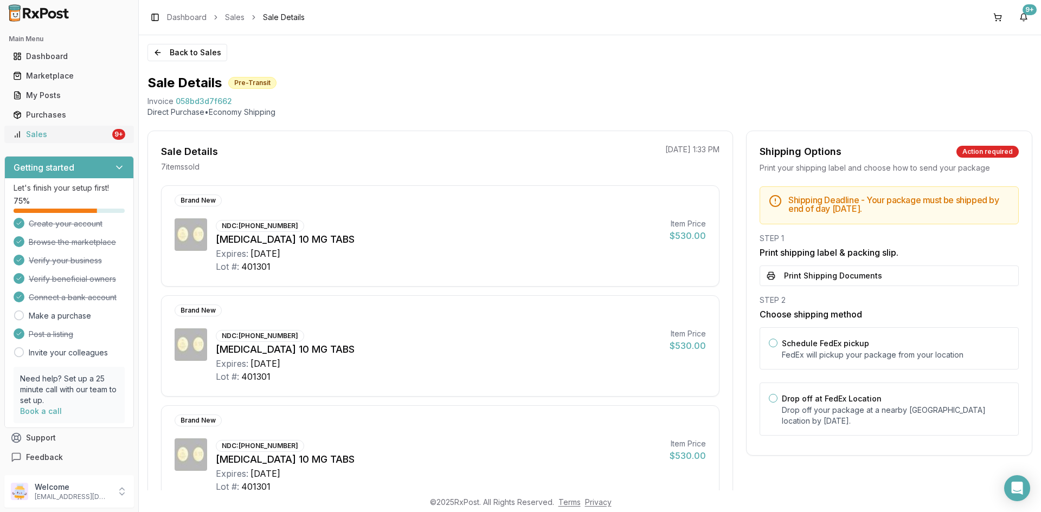
click at [58, 132] on div "Sales" at bounding box center [61, 134] width 97 height 11
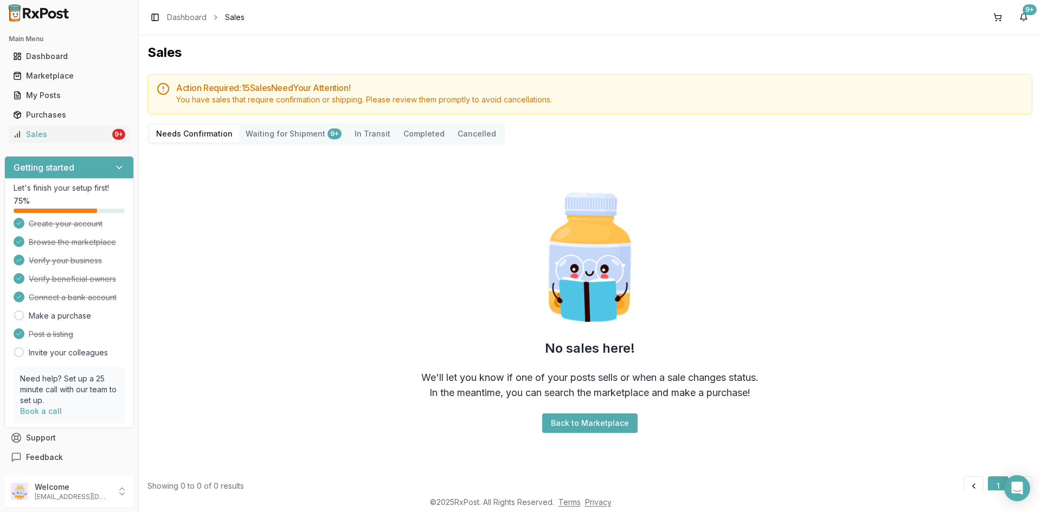
click at [310, 133] on Shipment "Waiting for Shipment 9+" at bounding box center [293, 133] width 109 height 17
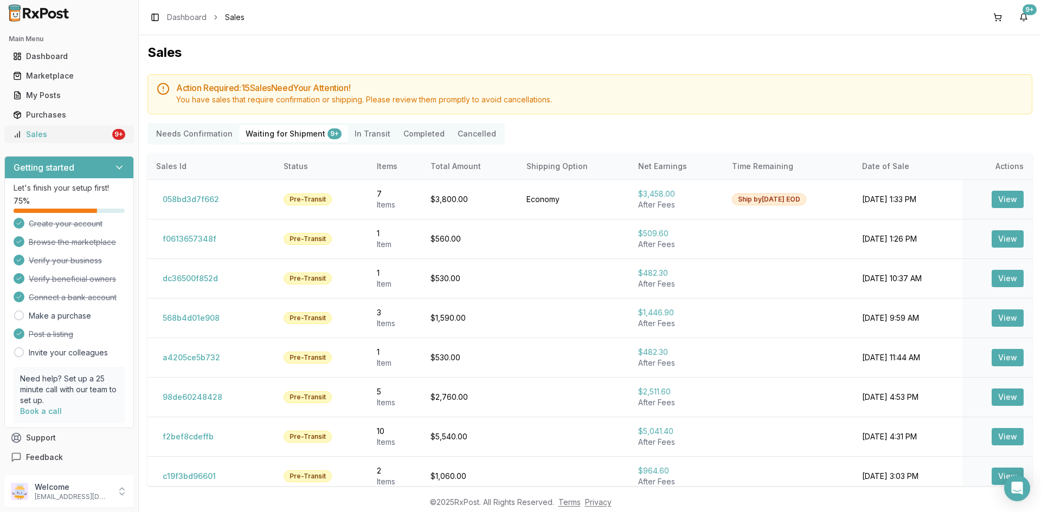
click at [79, 136] on div "Sales" at bounding box center [61, 134] width 97 height 11
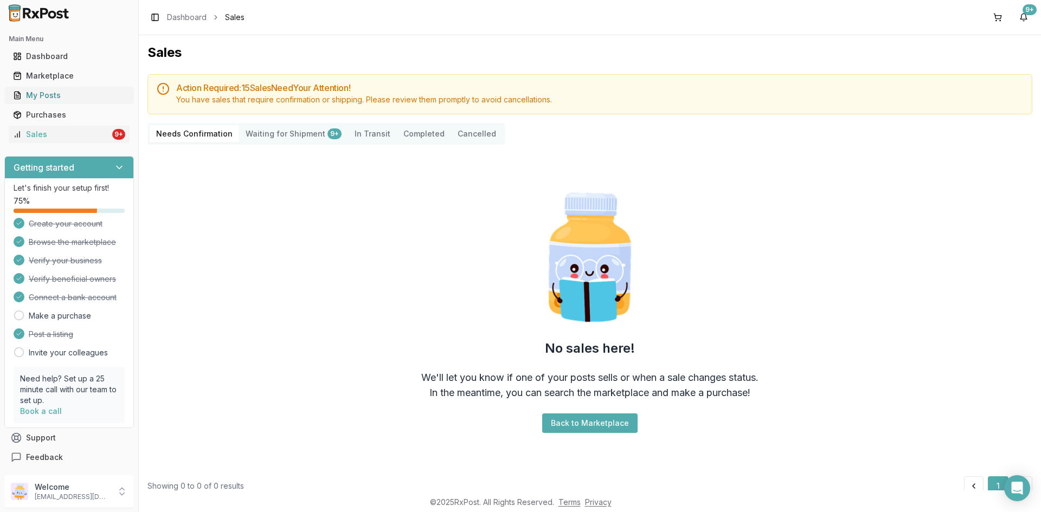
click at [82, 96] on div "My Posts" at bounding box center [69, 95] width 112 height 11
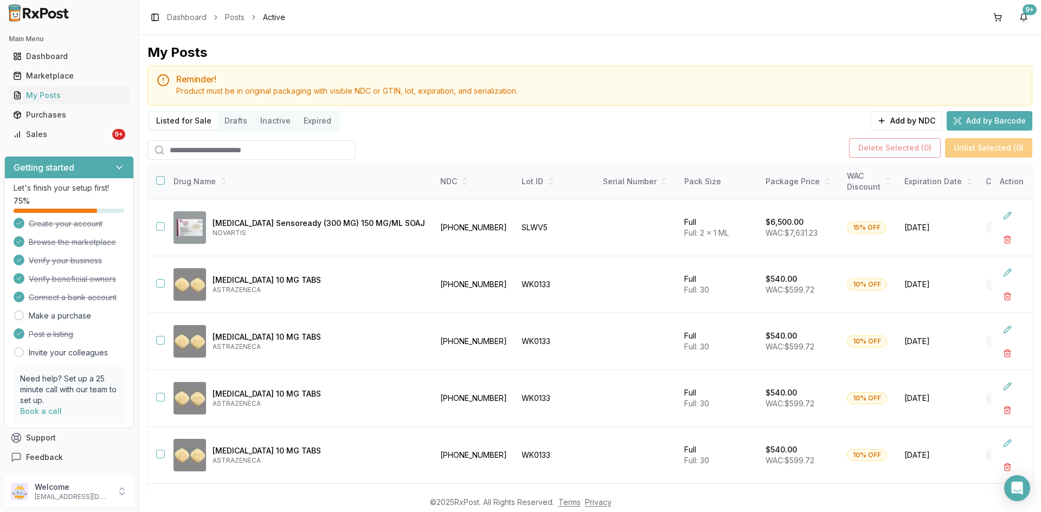
click at [70, 143] on div "Main Menu Dashboard Marketplace My Posts Purchases Sales 9+" at bounding box center [69, 86] width 138 height 121
click at [69, 130] on div "Sales" at bounding box center [61, 134] width 97 height 11
